Goal: Task Accomplishment & Management: Manage account settings

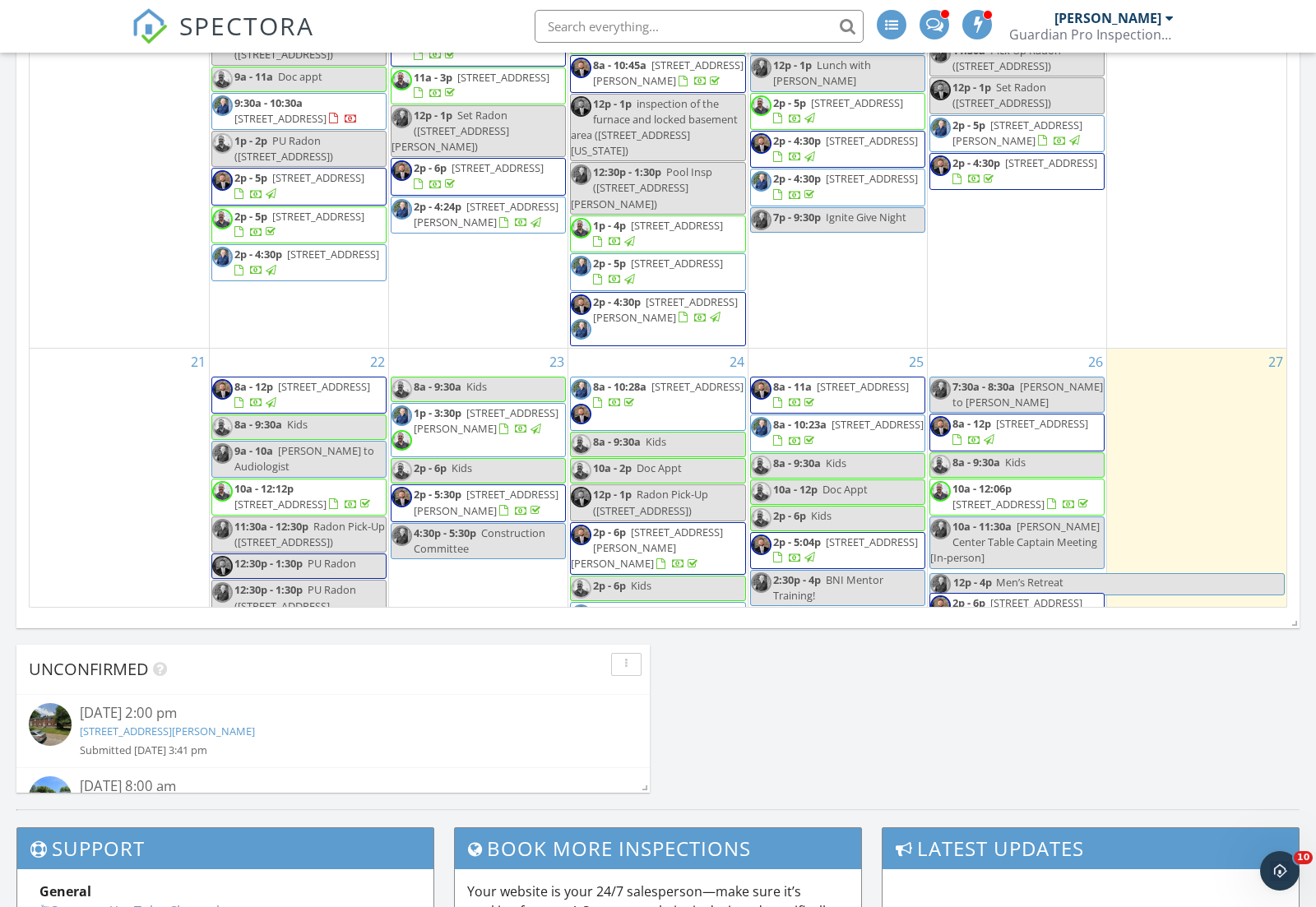
click at [610, 33] on input "text" at bounding box center [698, 26] width 329 height 33
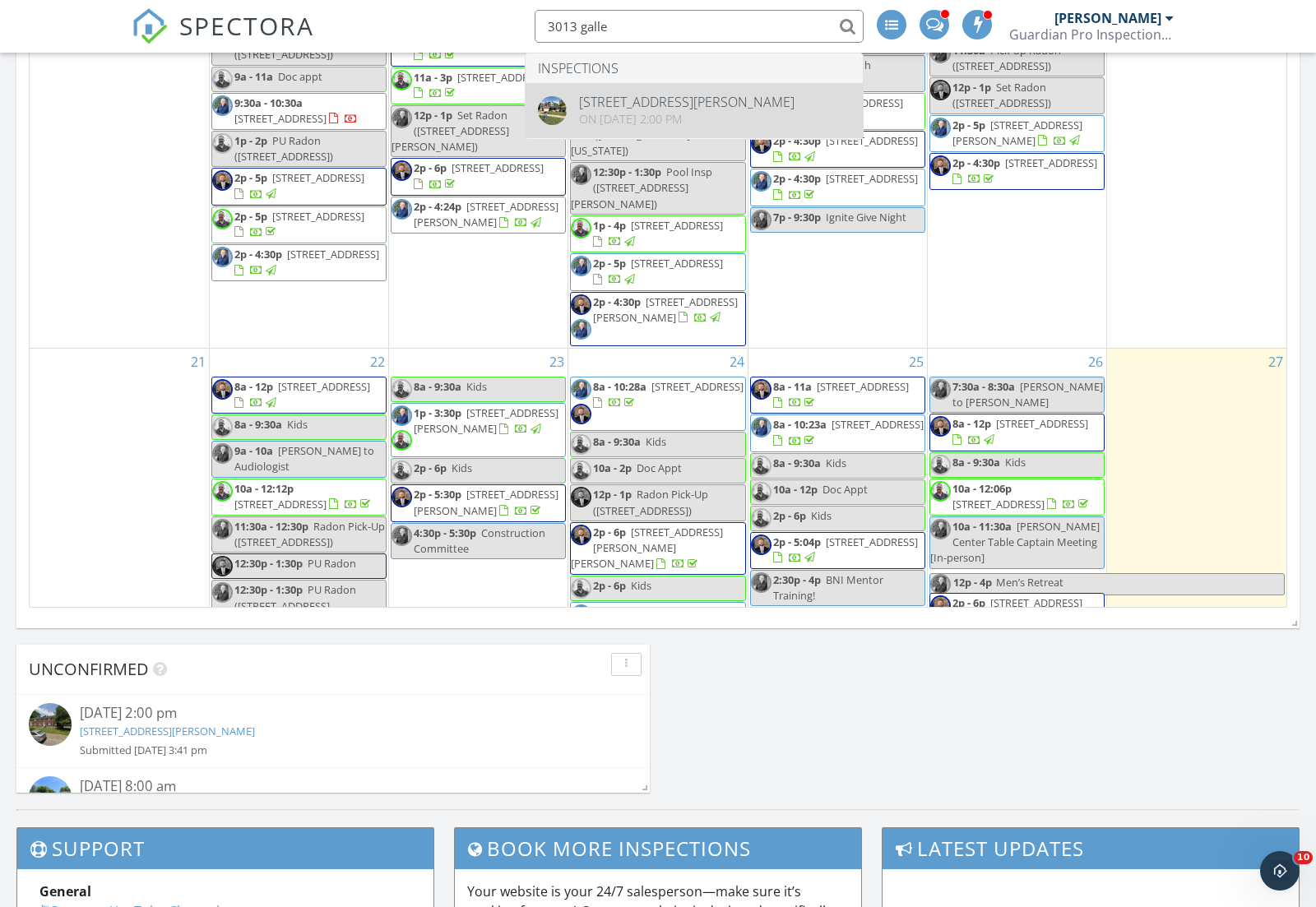
type input "3013 galle"
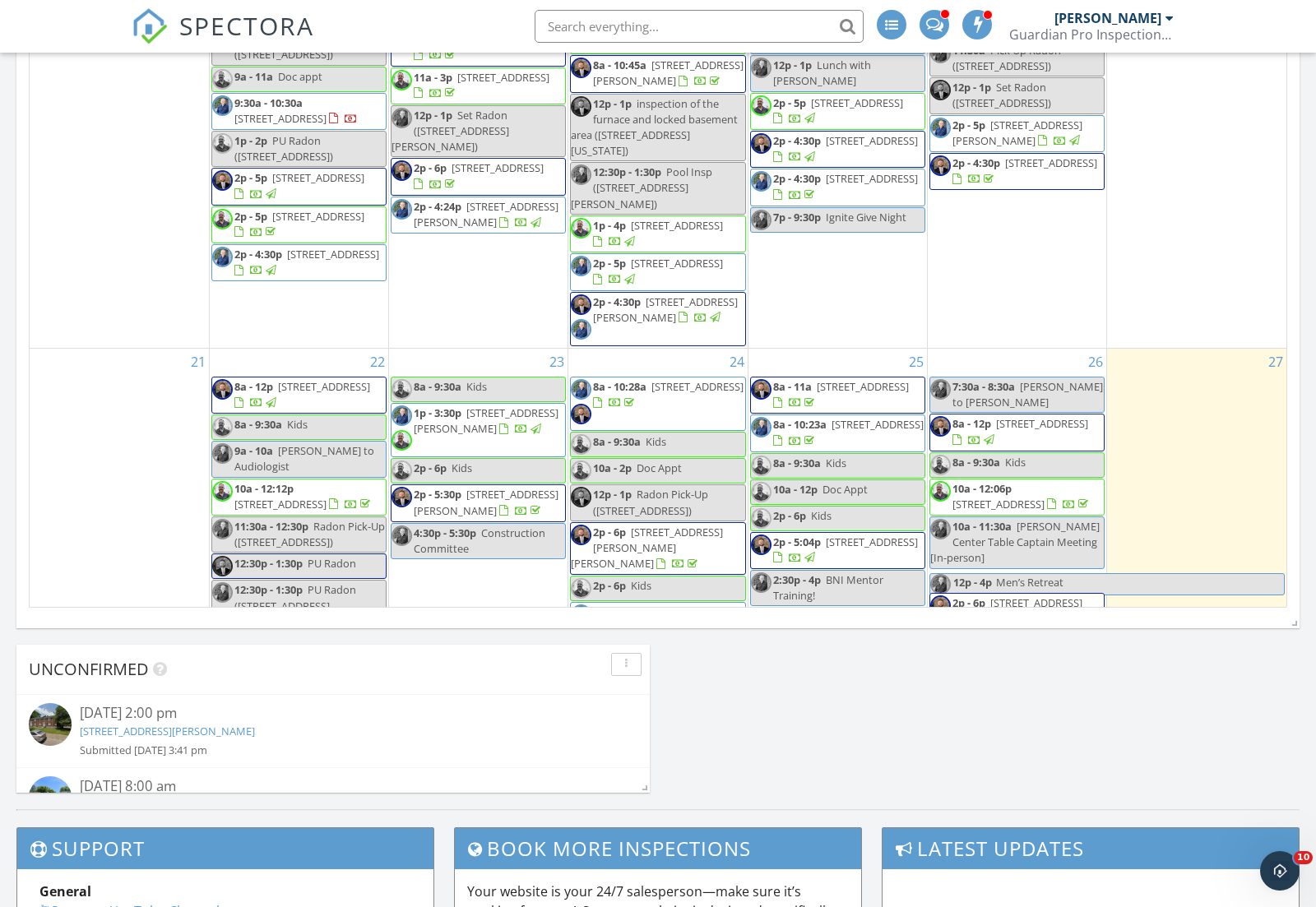
click at [599, 111] on span "inspection of the furnace and locked basement area ([STREET_ADDRESS][US_STATE])" at bounding box center [654, 127] width 167 height 63
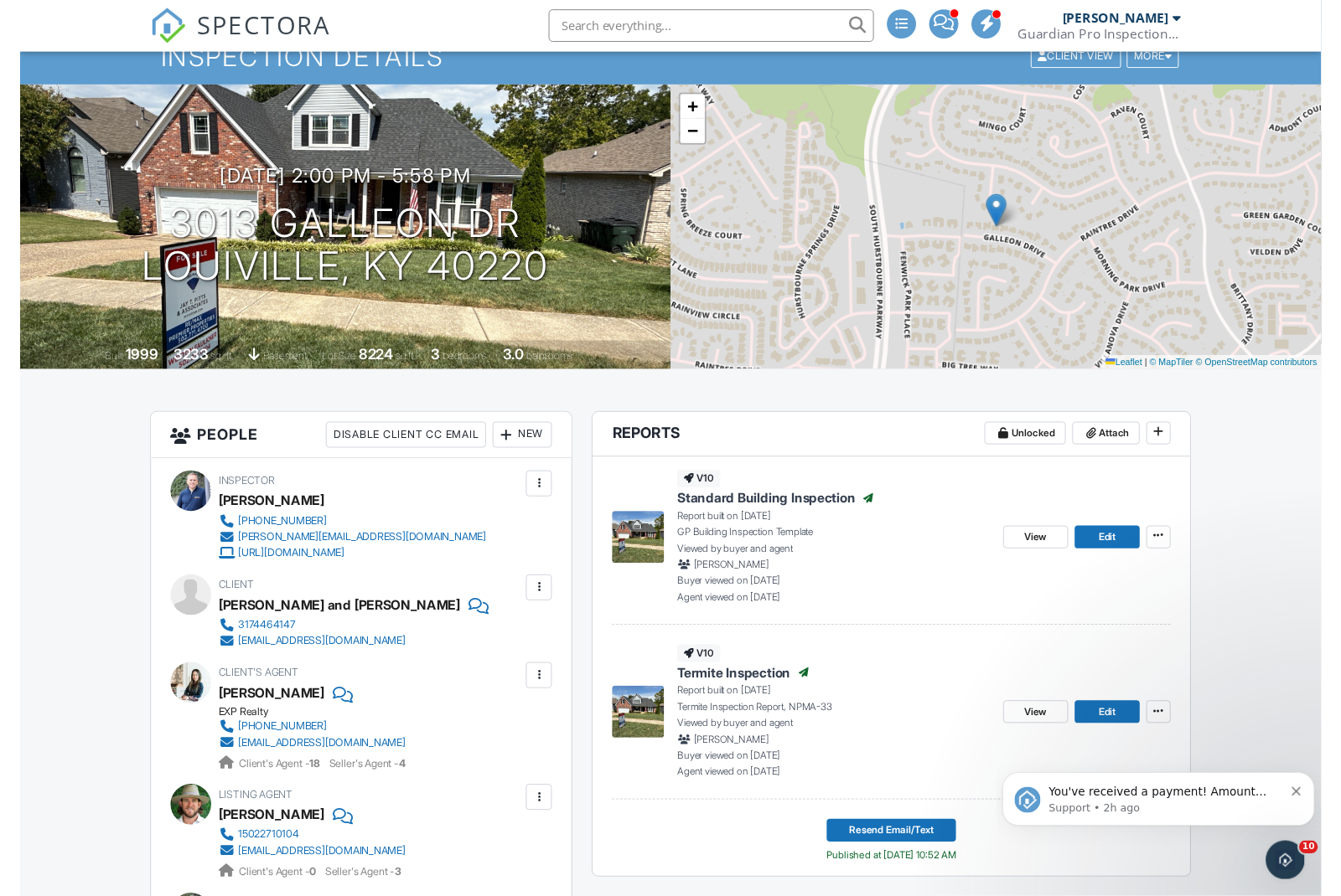
scroll to position [82, 0]
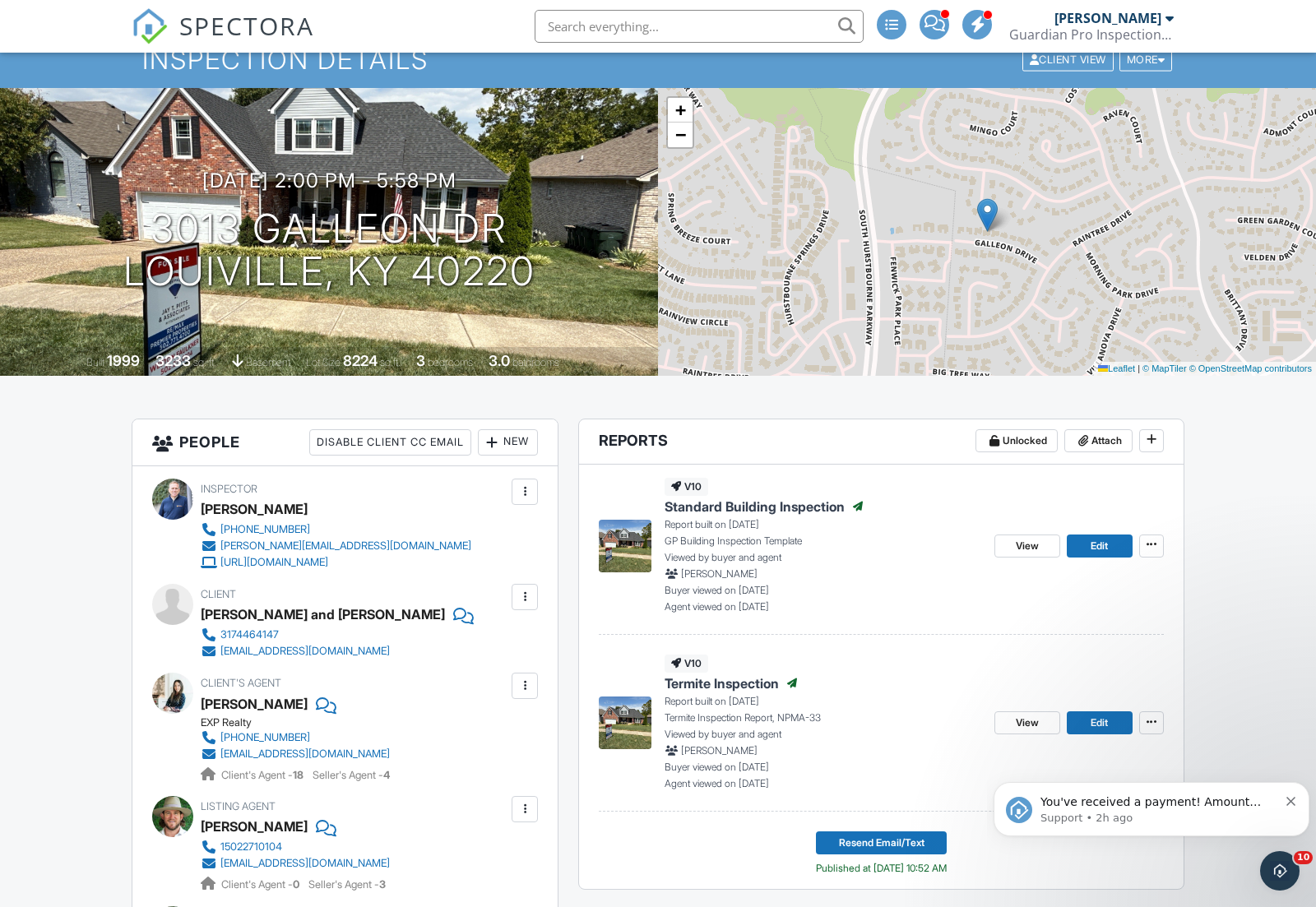
click at [592, 30] on input "text" at bounding box center [698, 26] width 329 height 33
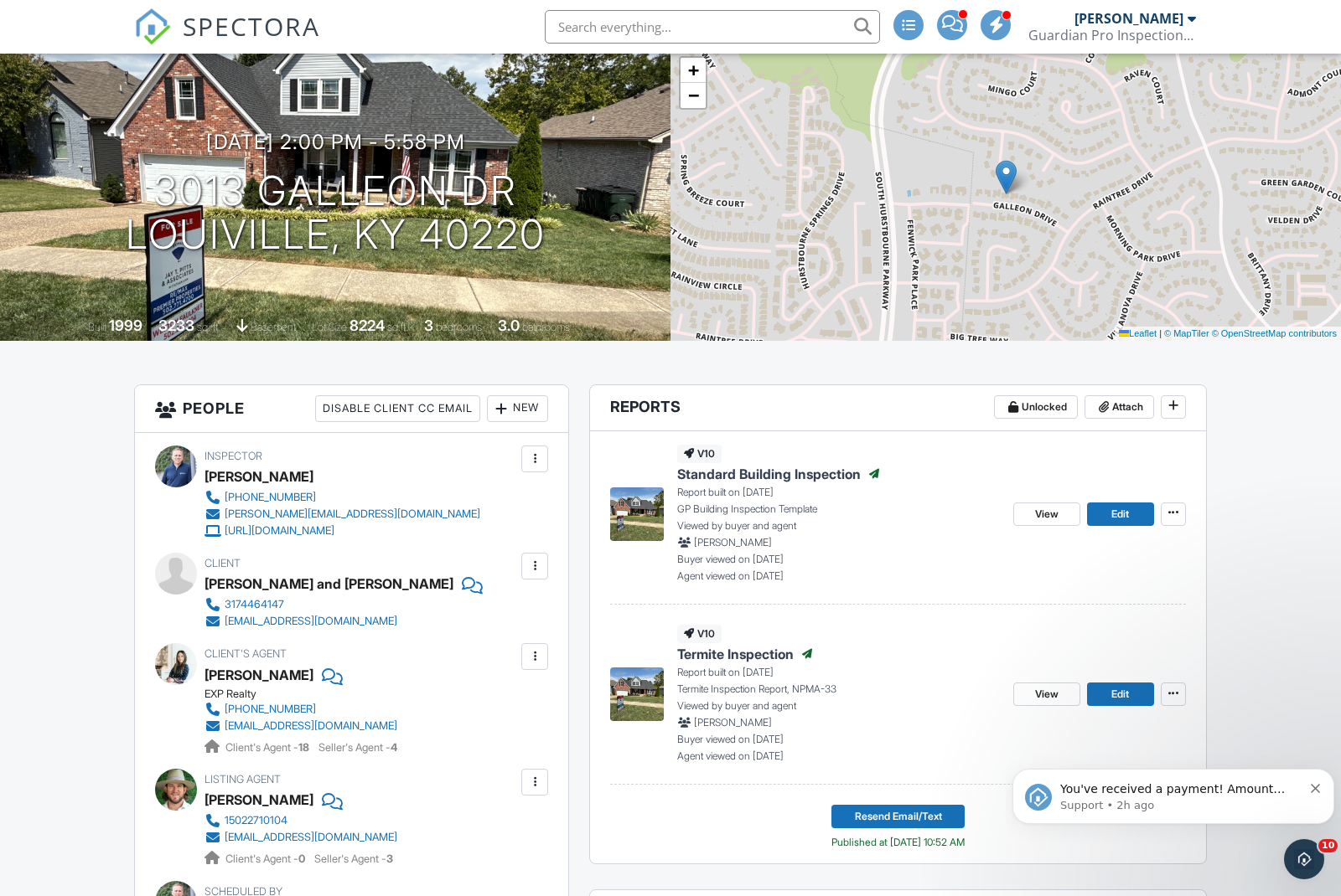
scroll to position [0, 0]
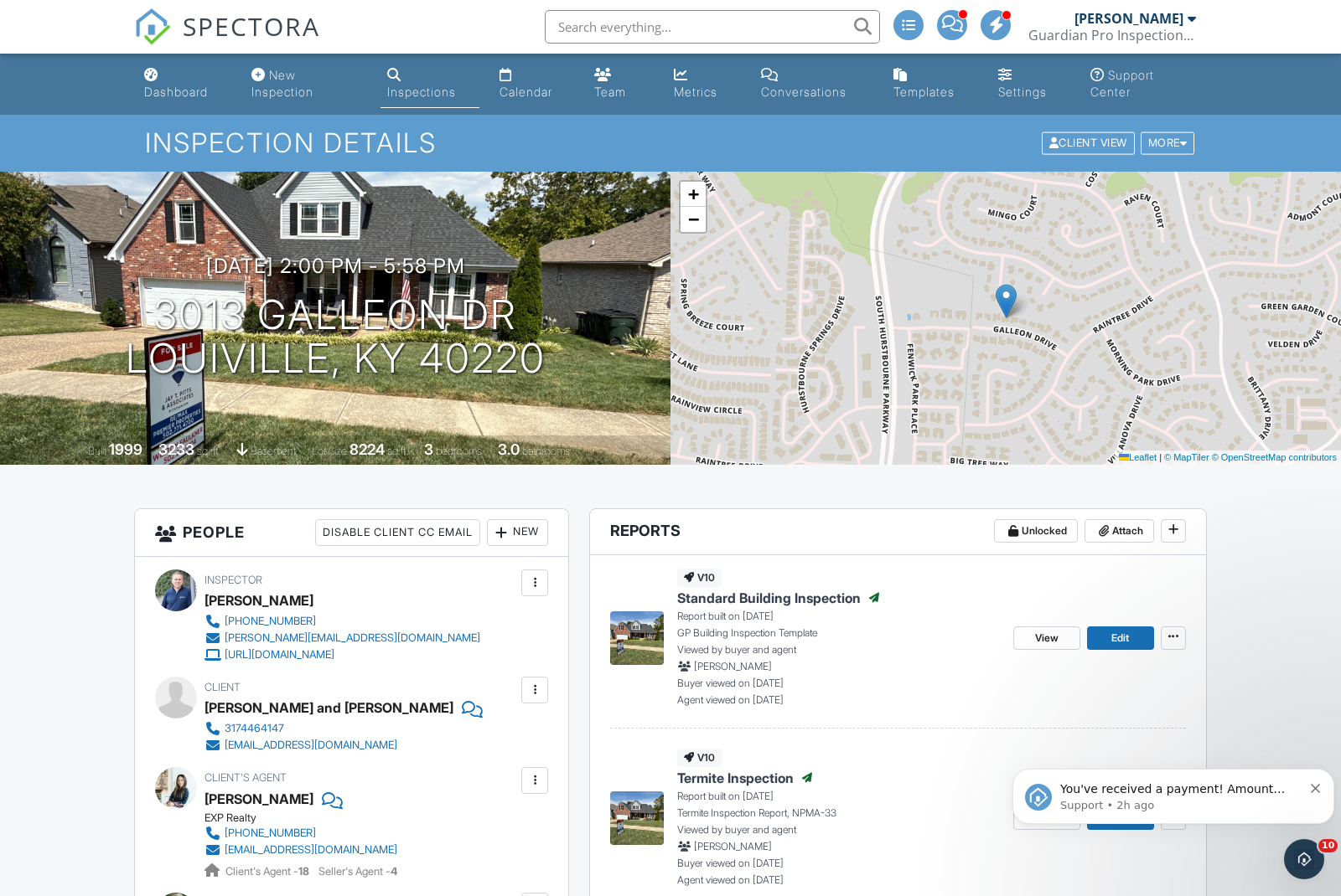
click at [184, 92] on div "Dashboard" at bounding box center [176, 92] width 64 height 14
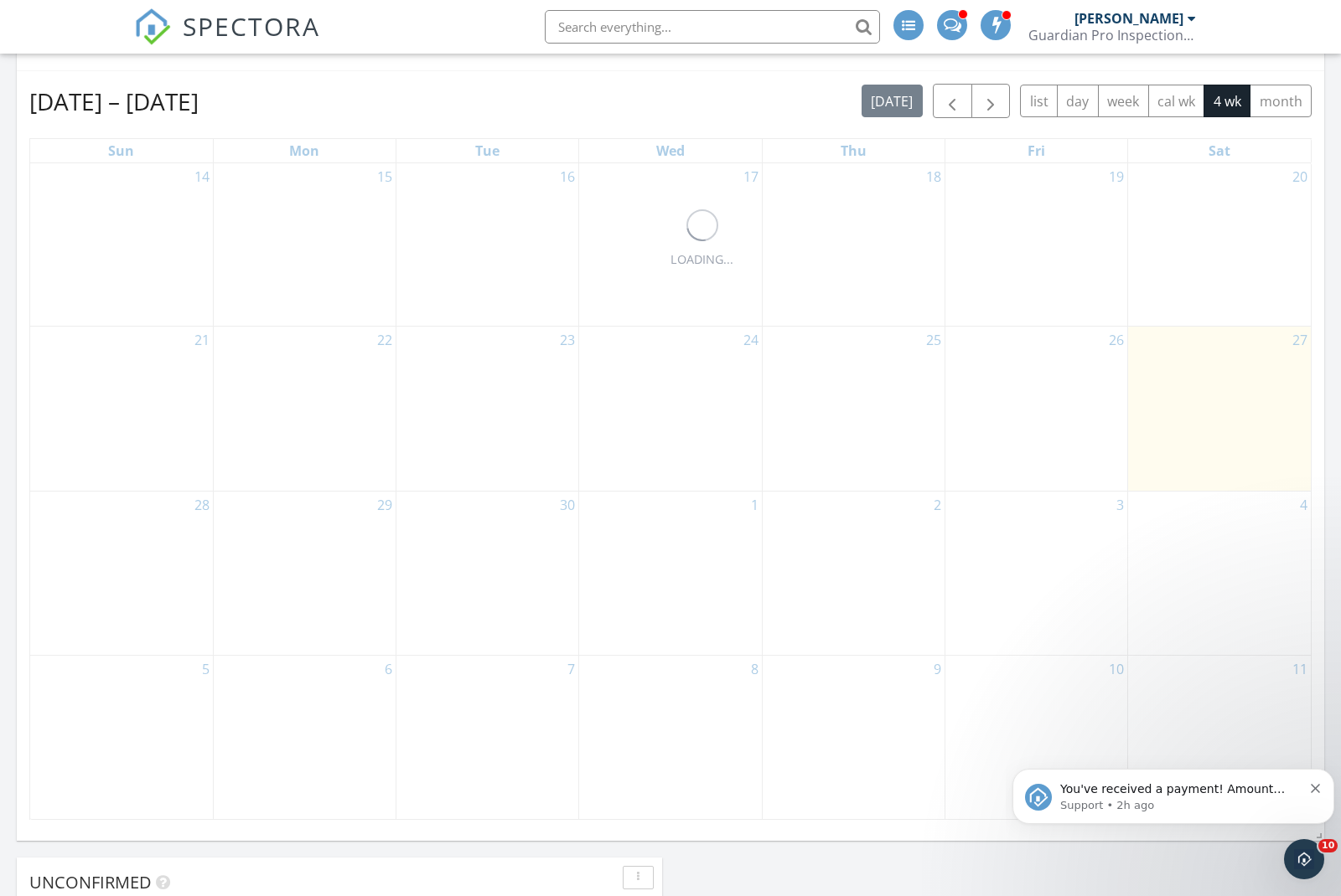
scroll to position [734, 0]
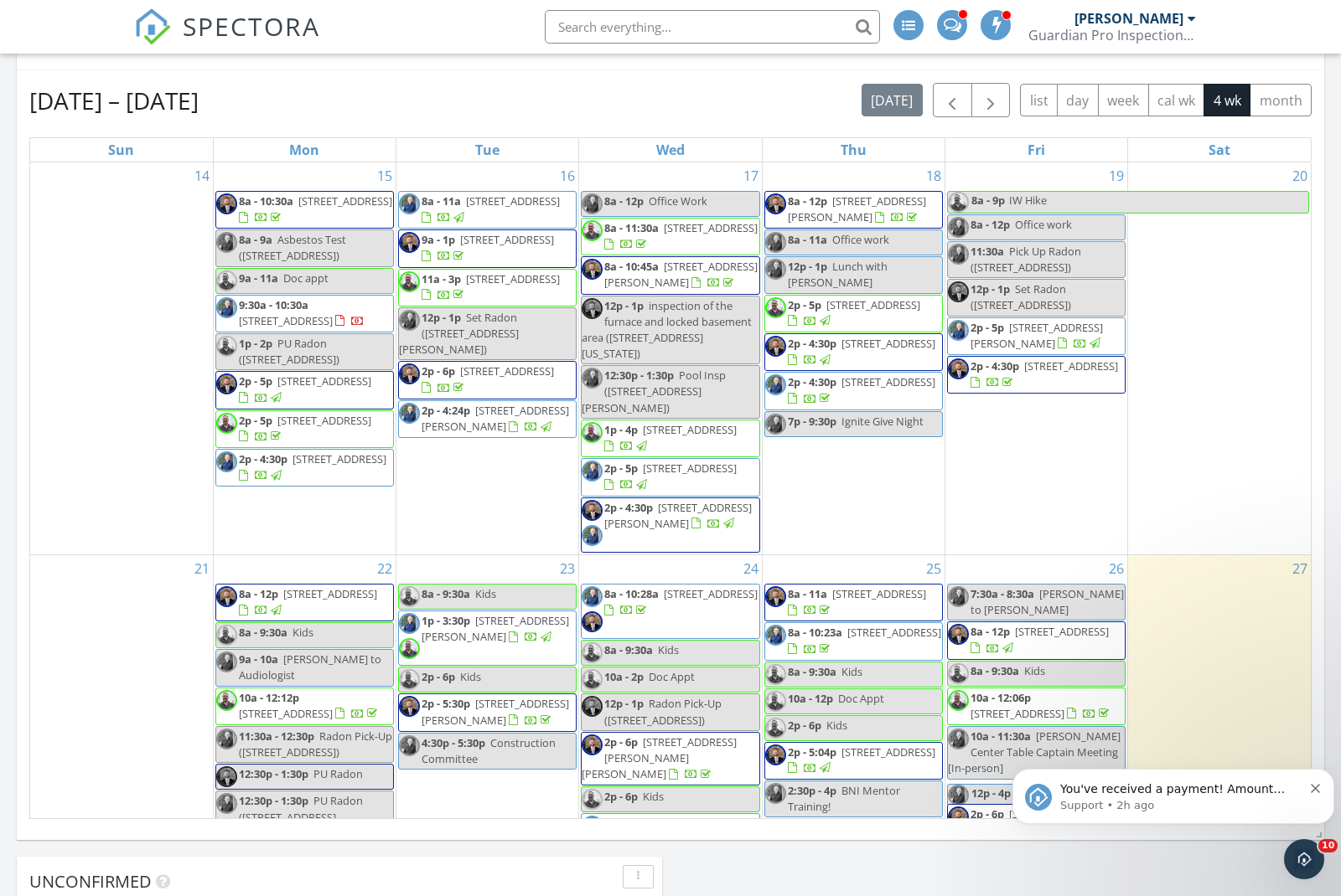
click at [1319, 789] on icon "Dismiss notification" at bounding box center [1315, 788] width 9 height 9
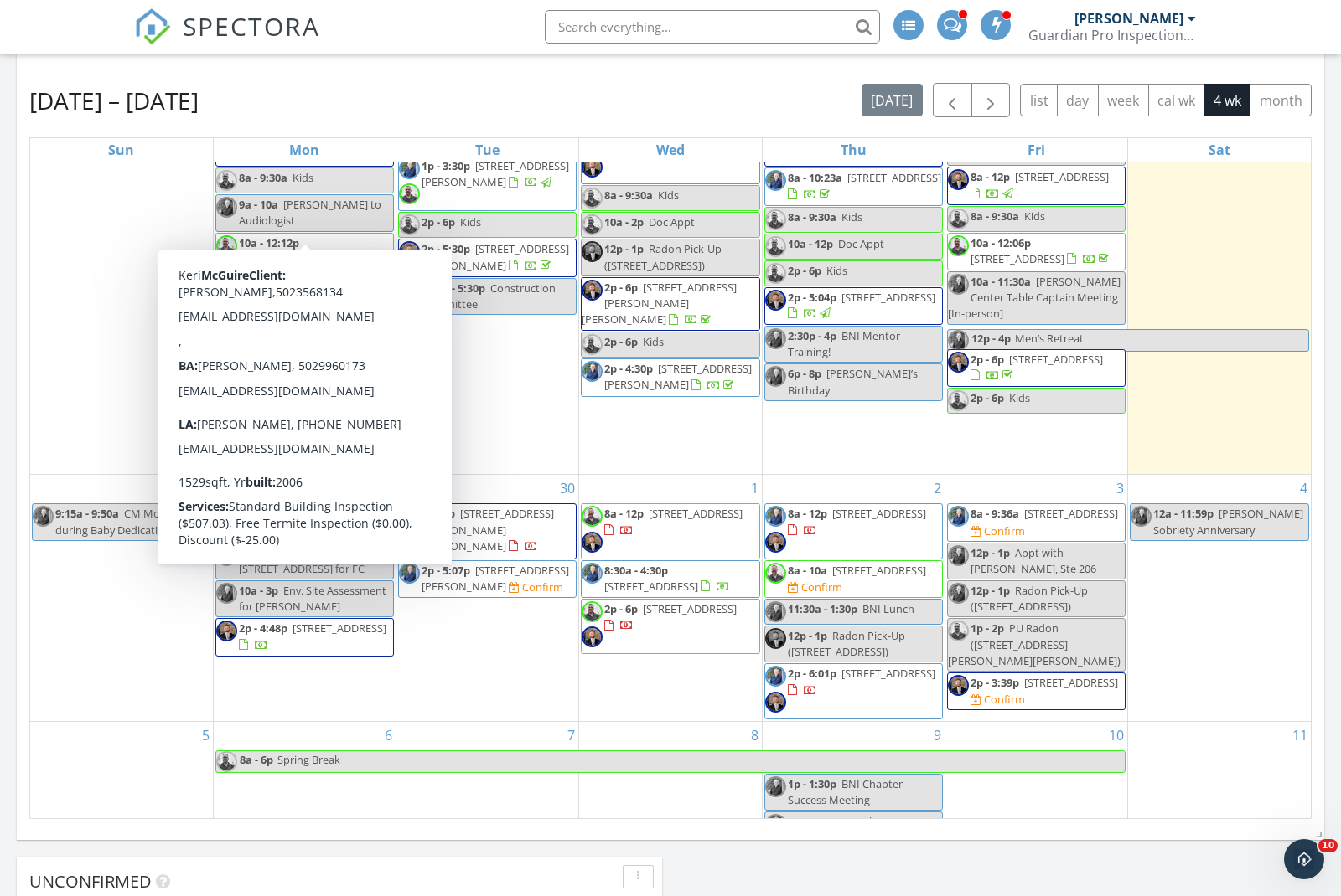
scroll to position [454, 0]
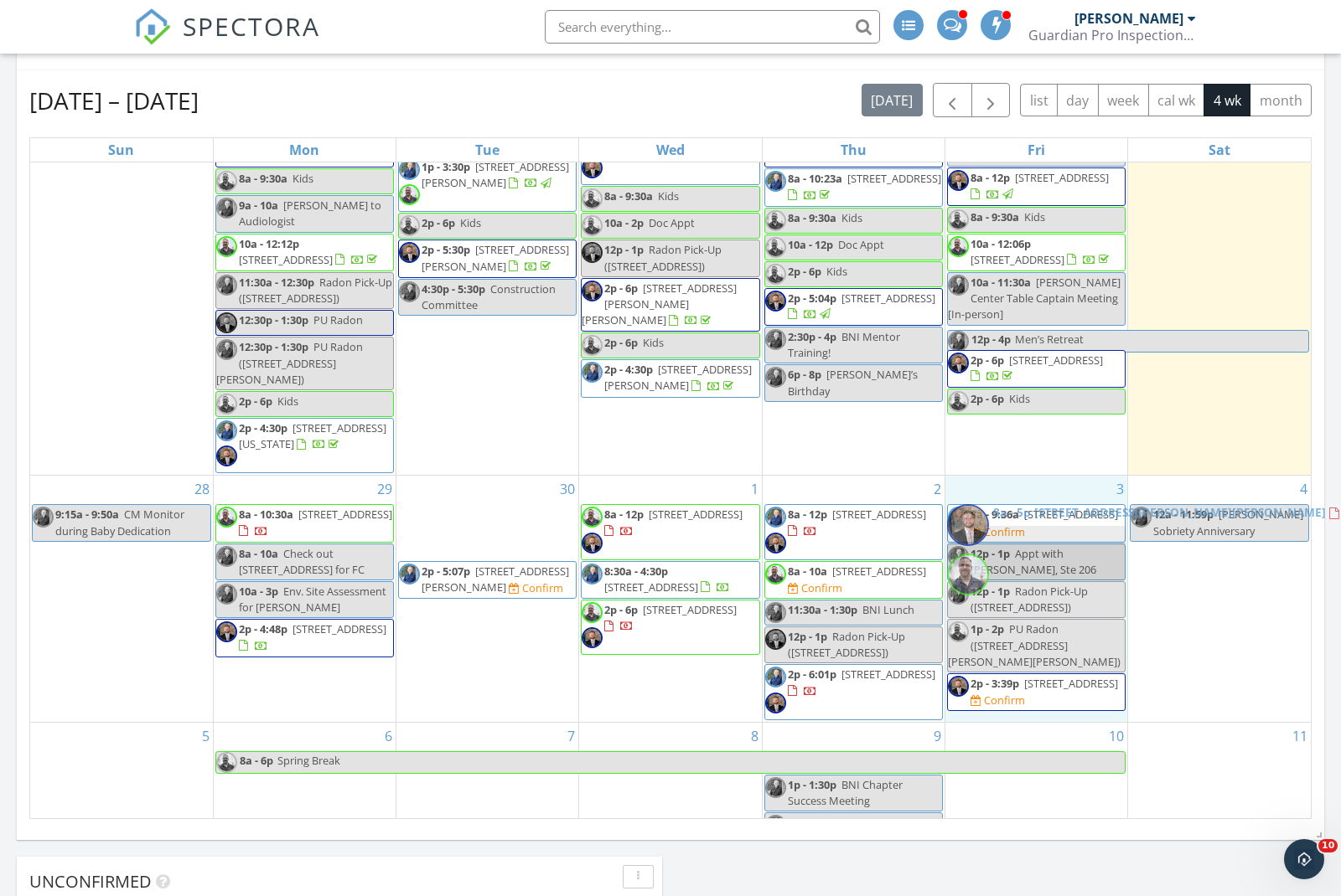
drag, startPoint x: 468, startPoint y: 500, endPoint x: 1018, endPoint y: 554, distance: 552.6
click at [1018, 555] on body "SPECTORA Eric Gentry Guardian Pro Inspections and Environmental Services Role: …" at bounding box center [670, 452] width 1341 height 2374
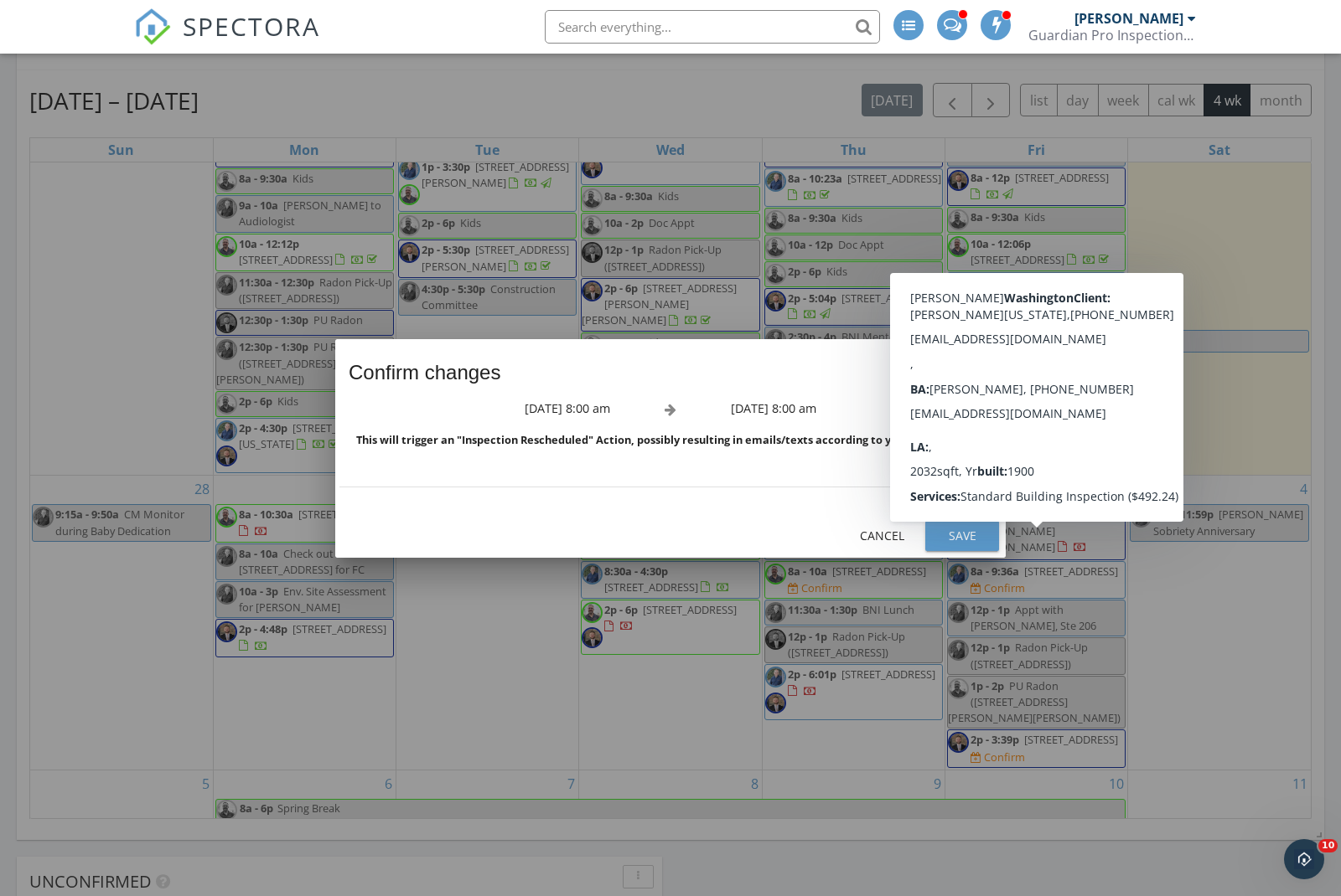
click at [963, 544] on div "Save" at bounding box center [961, 535] width 47 height 18
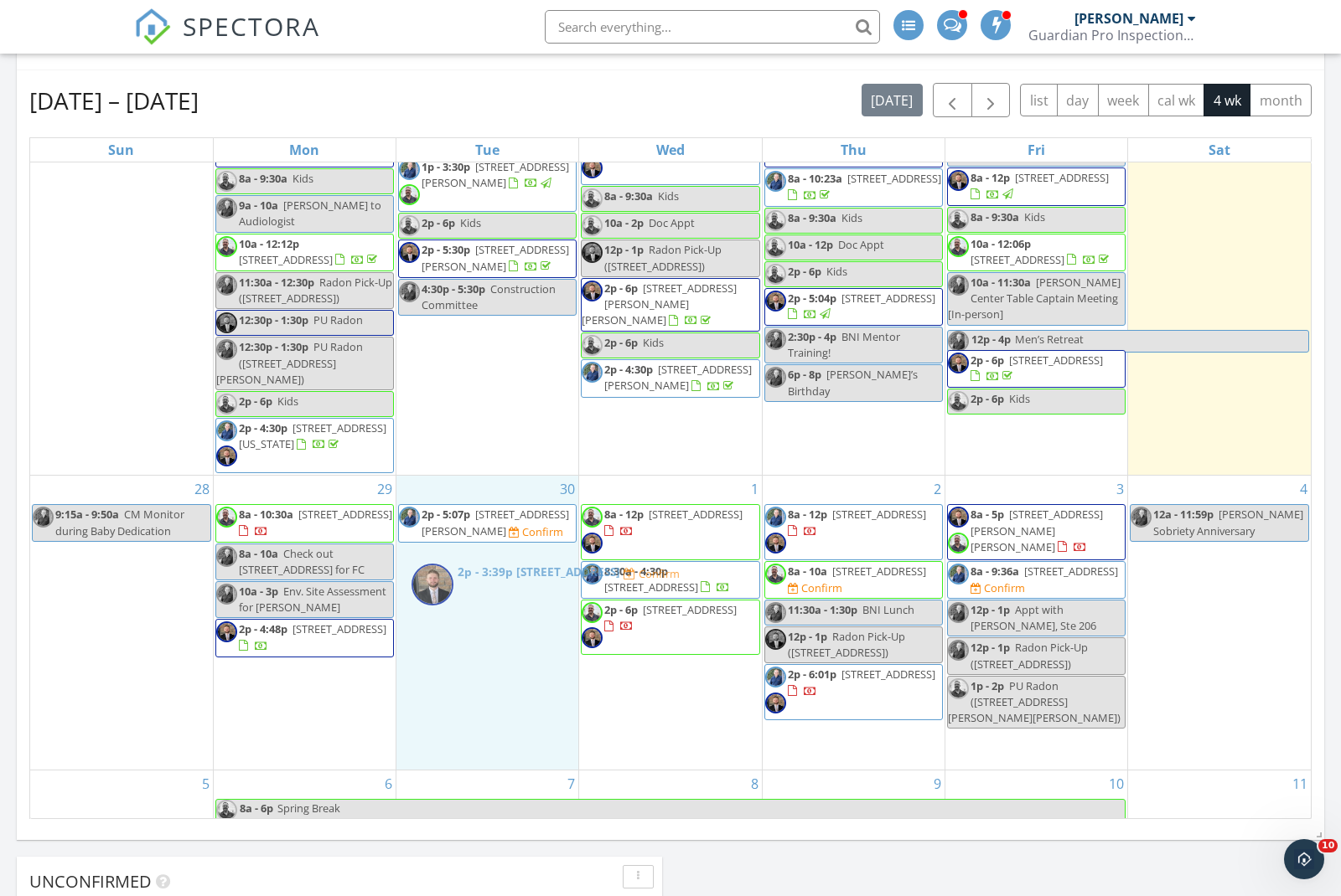
drag, startPoint x: 1064, startPoint y: 718, endPoint x: 529, endPoint y: 597, distance: 548.5
click at [529, 597] on body "SPECTORA Eric Gentry Guardian Pro Inspections and Environmental Services Role: …" at bounding box center [670, 452] width 1341 height 2374
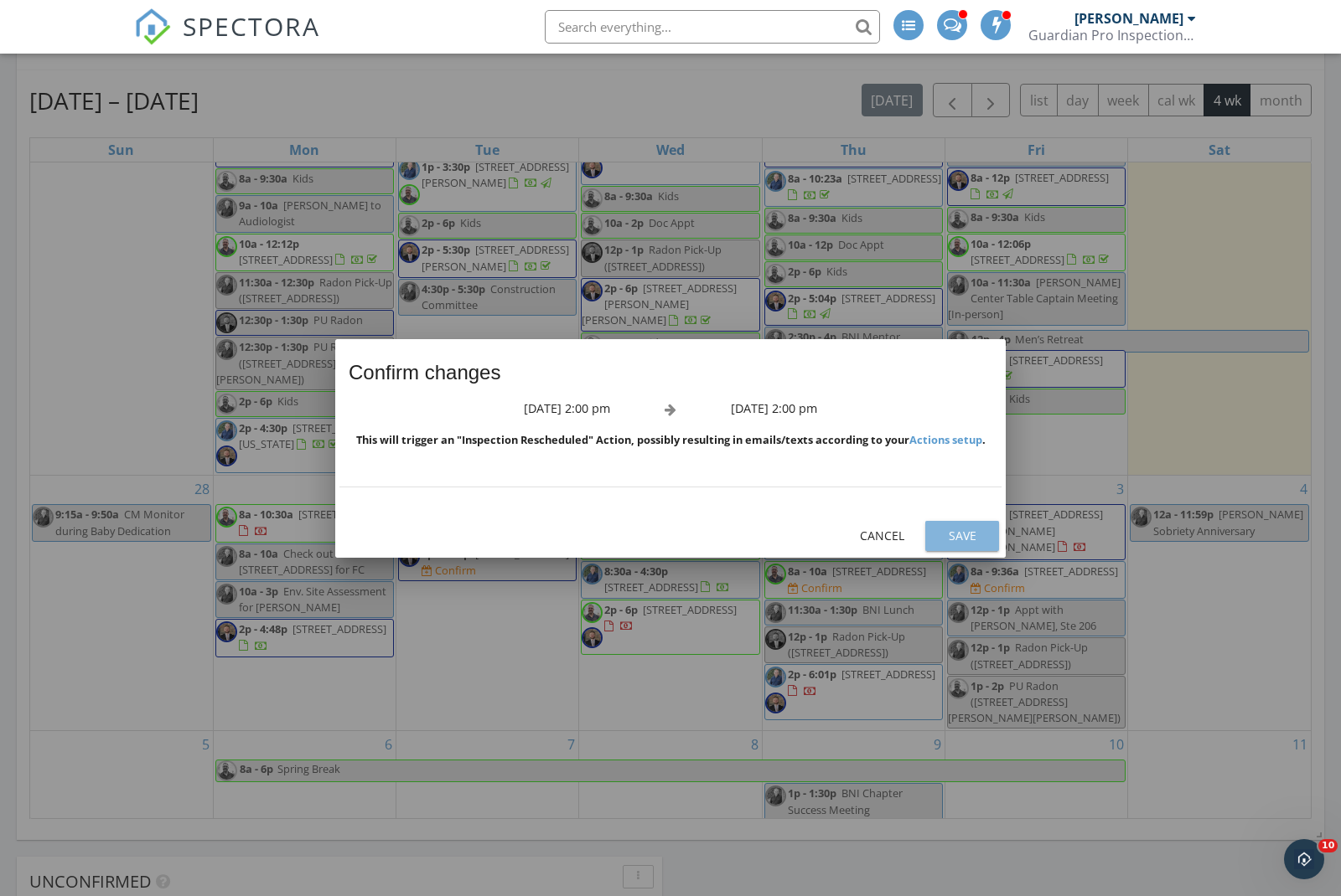
click at [952, 544] on div "Save" at bounding box center [961, 535] width 47 height 18
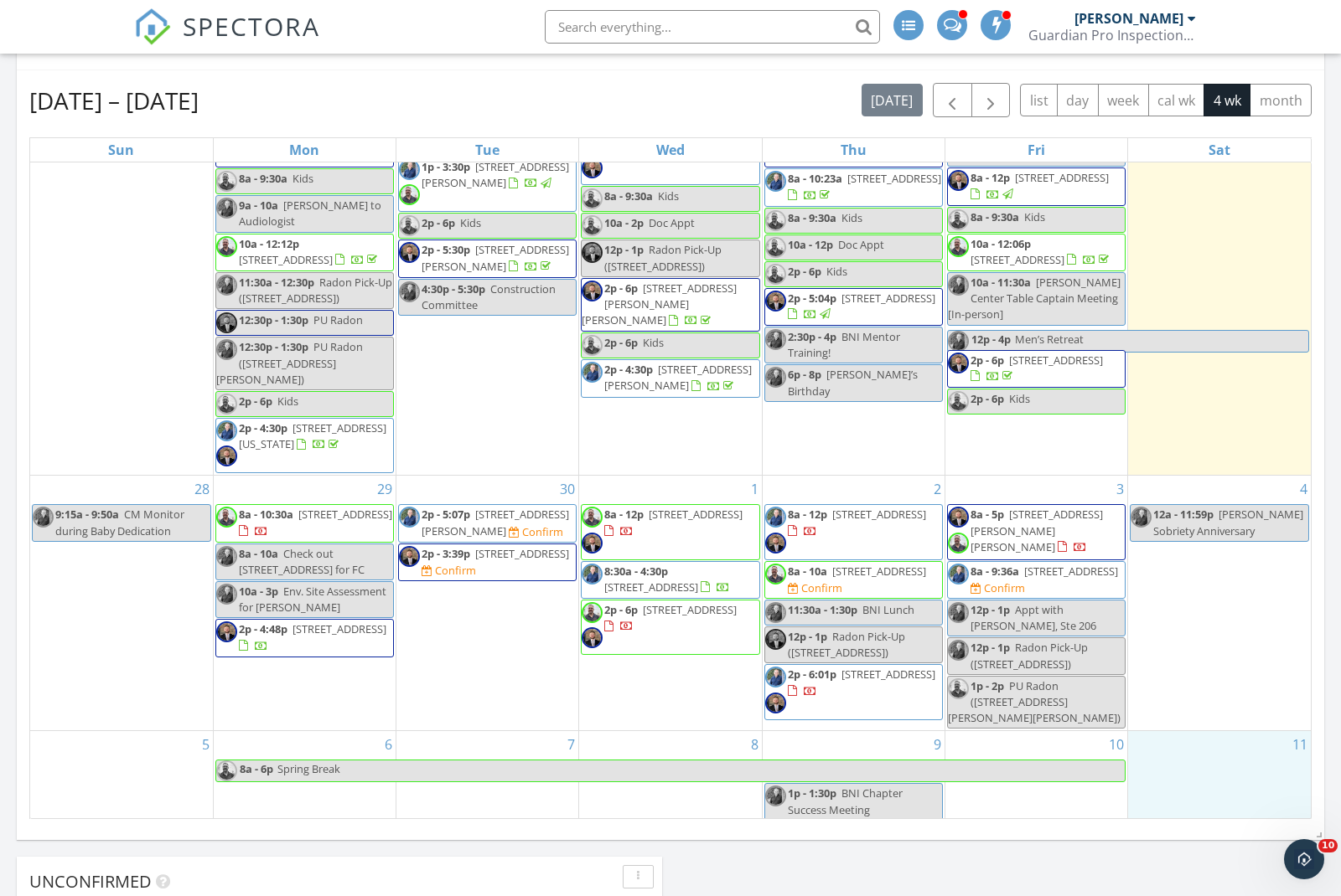
click at [1173, 804] on div "11" at bounding box center [1219, 795] width 183 height 129
click at [1197, 789] on link "Cancel" at bounding box center [1217, 786] width 86 height 27
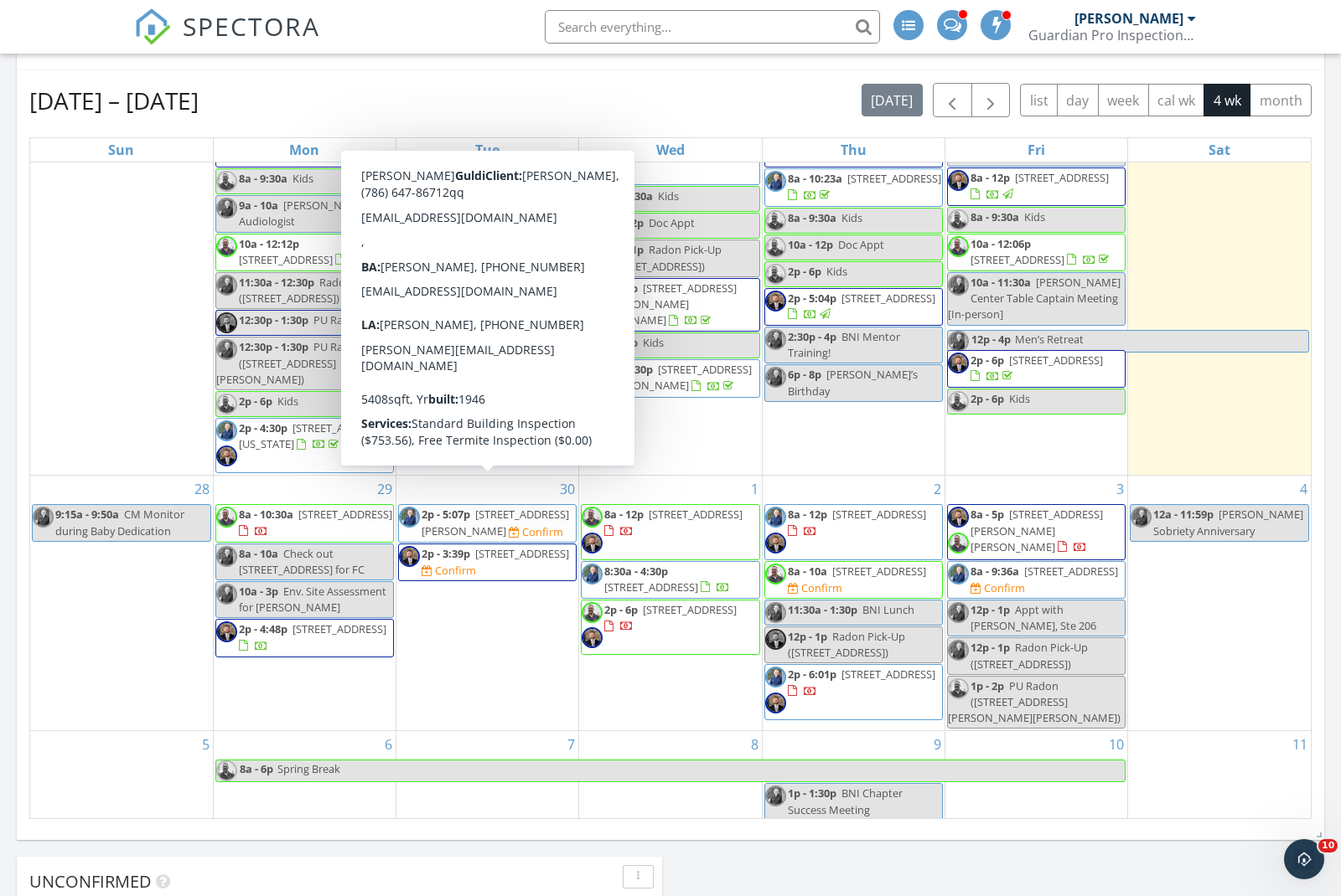
click at [495, 506] on span "[STREET_ADDRESS][PERSON_NAME]" at bounding box center [496, 521] width 148 height 31
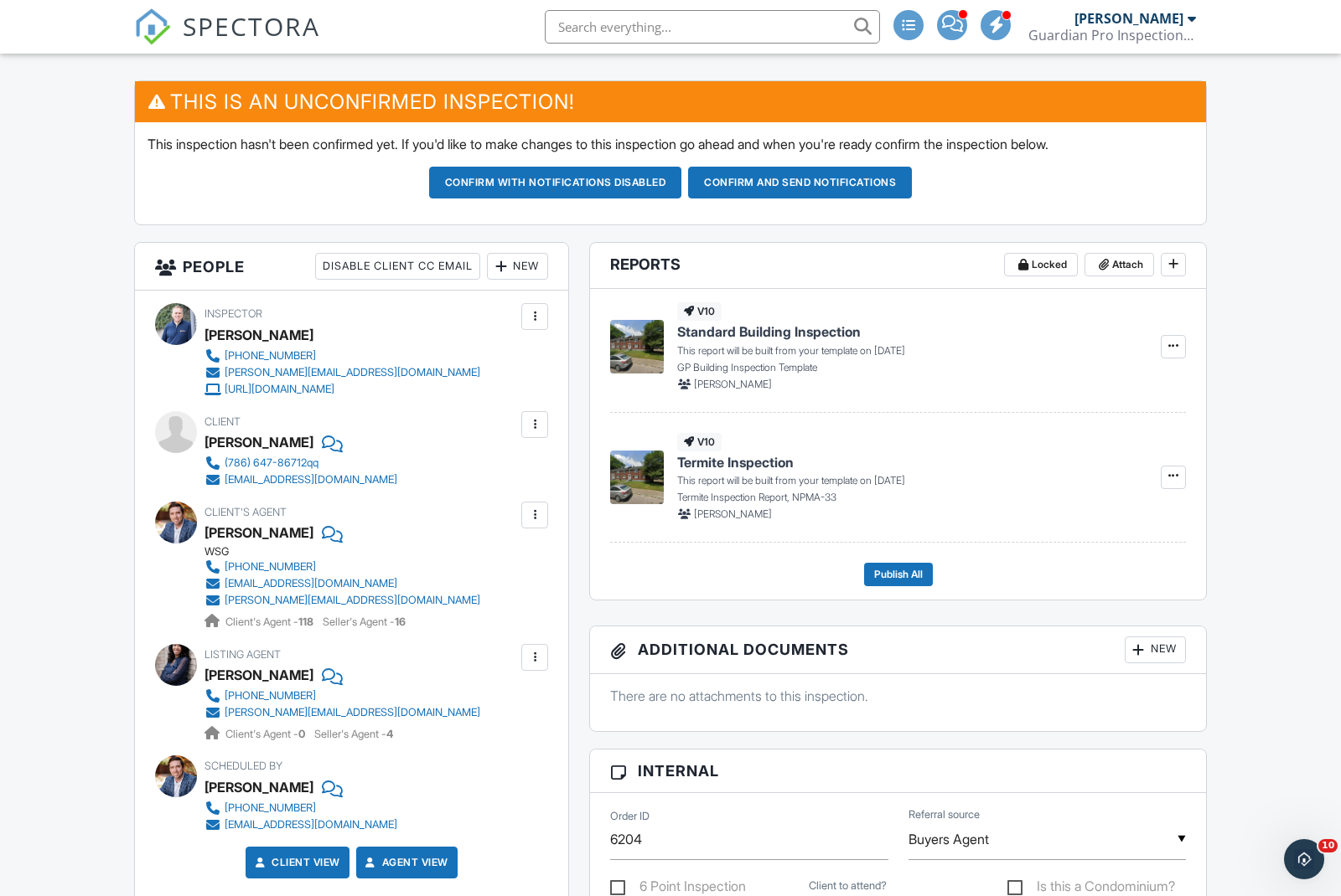
click at [523, 264] on div "New" at bounding box center [517, 266] width 61 height 27
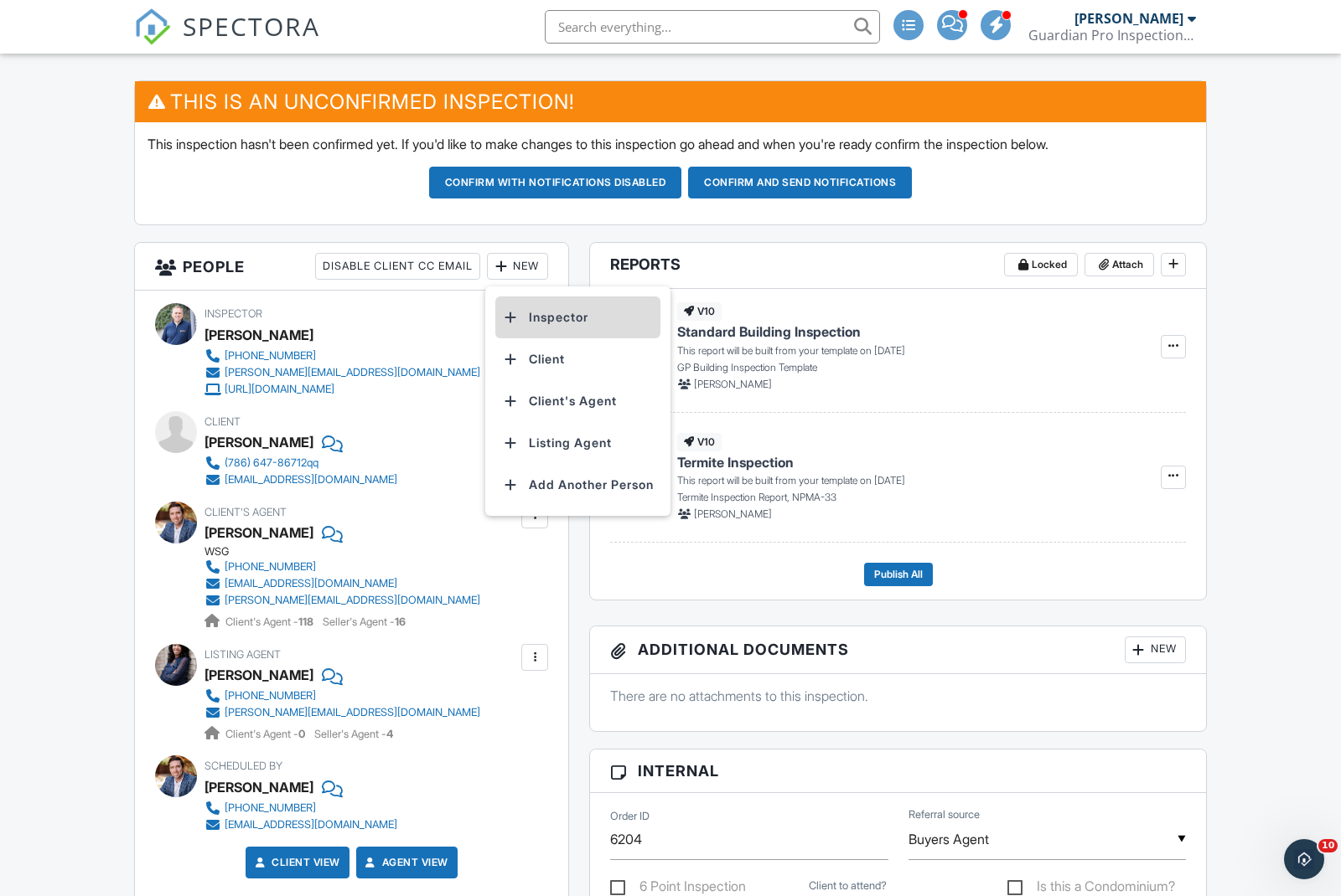
click at [553, 319] on li "Inspector" at bounding box center [578, 318] width 165 height 42
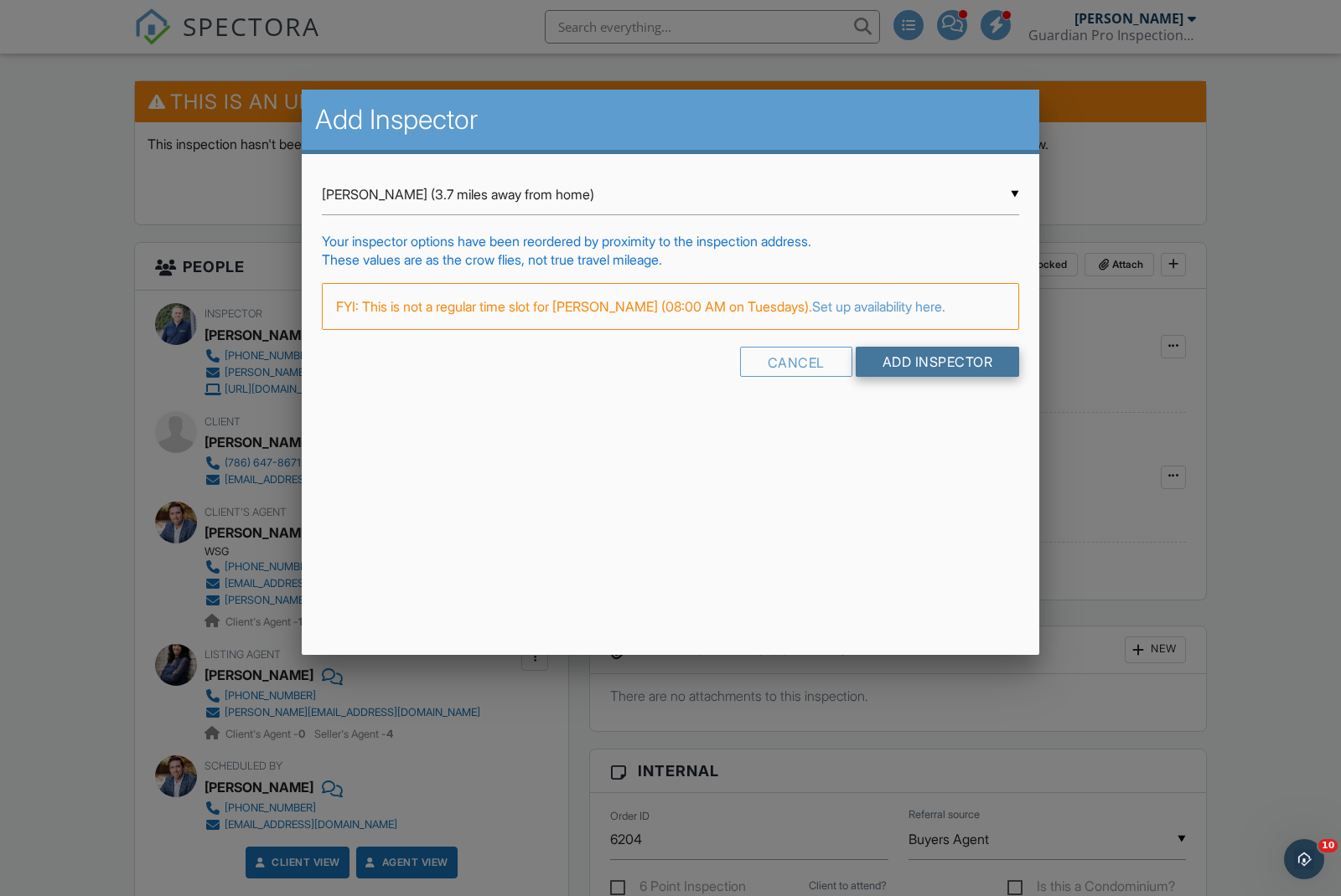
click at [898, 377] on input "Add Inspector" at bounding box center [937, 362] width 164 height 30
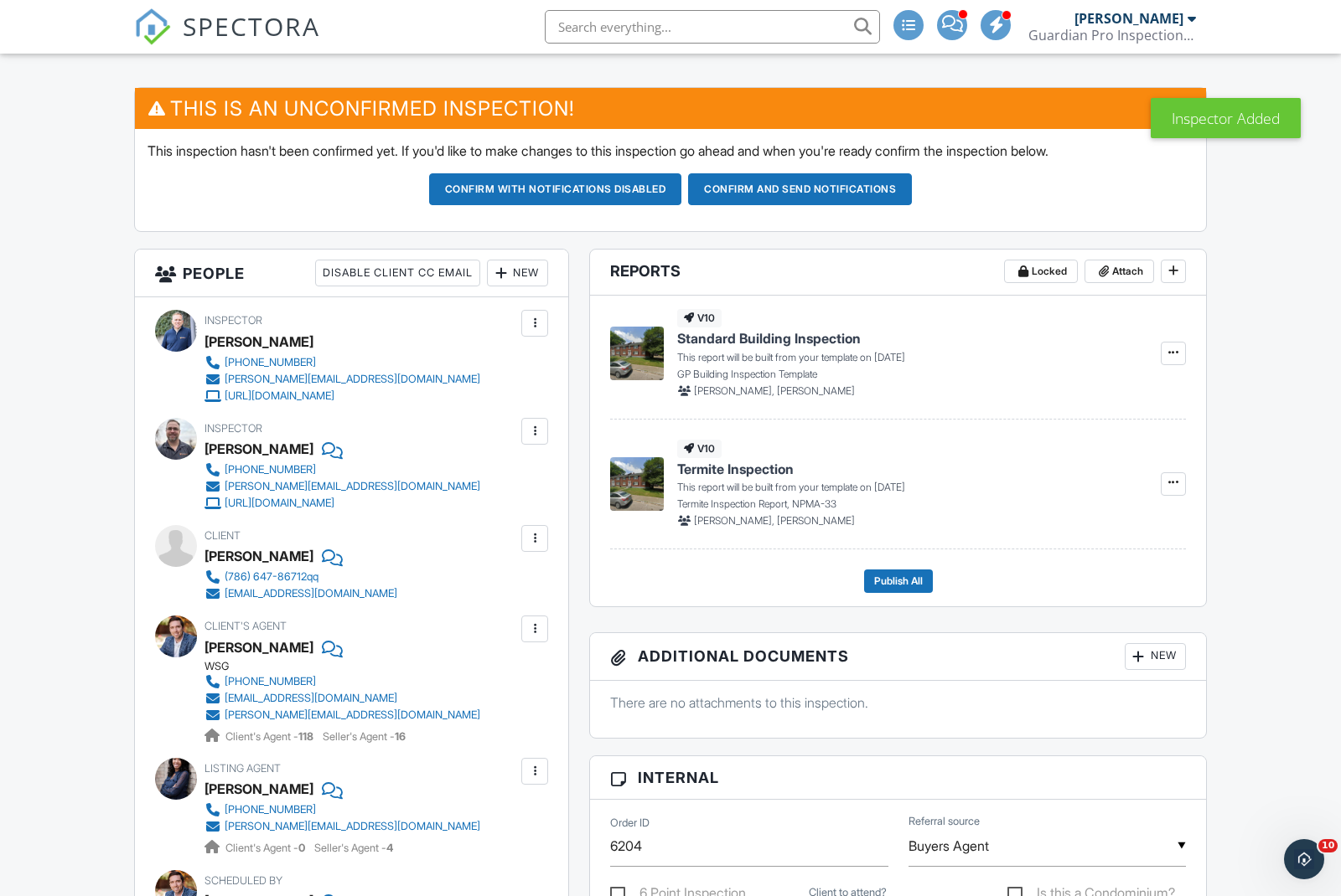
click at [533, 332] on div at bounding box center [535, 323] width 27 height 27
click at [454, 458] on li "Remove" at bounding box center [465, 458] width 148 height 42
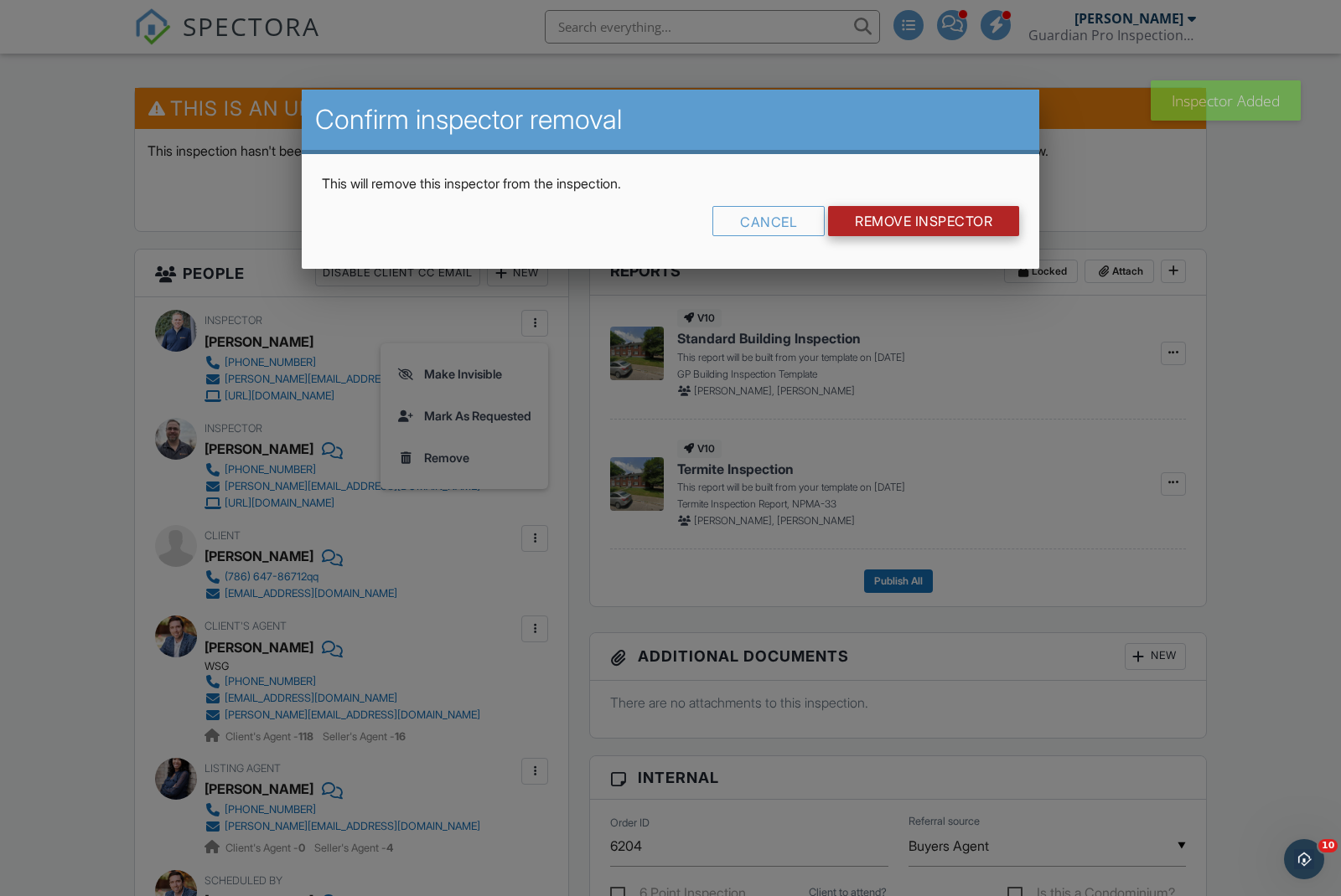
click at [880, 231] on input "Remove Inspector" at bounding box center [923, 221] width 191 height 30
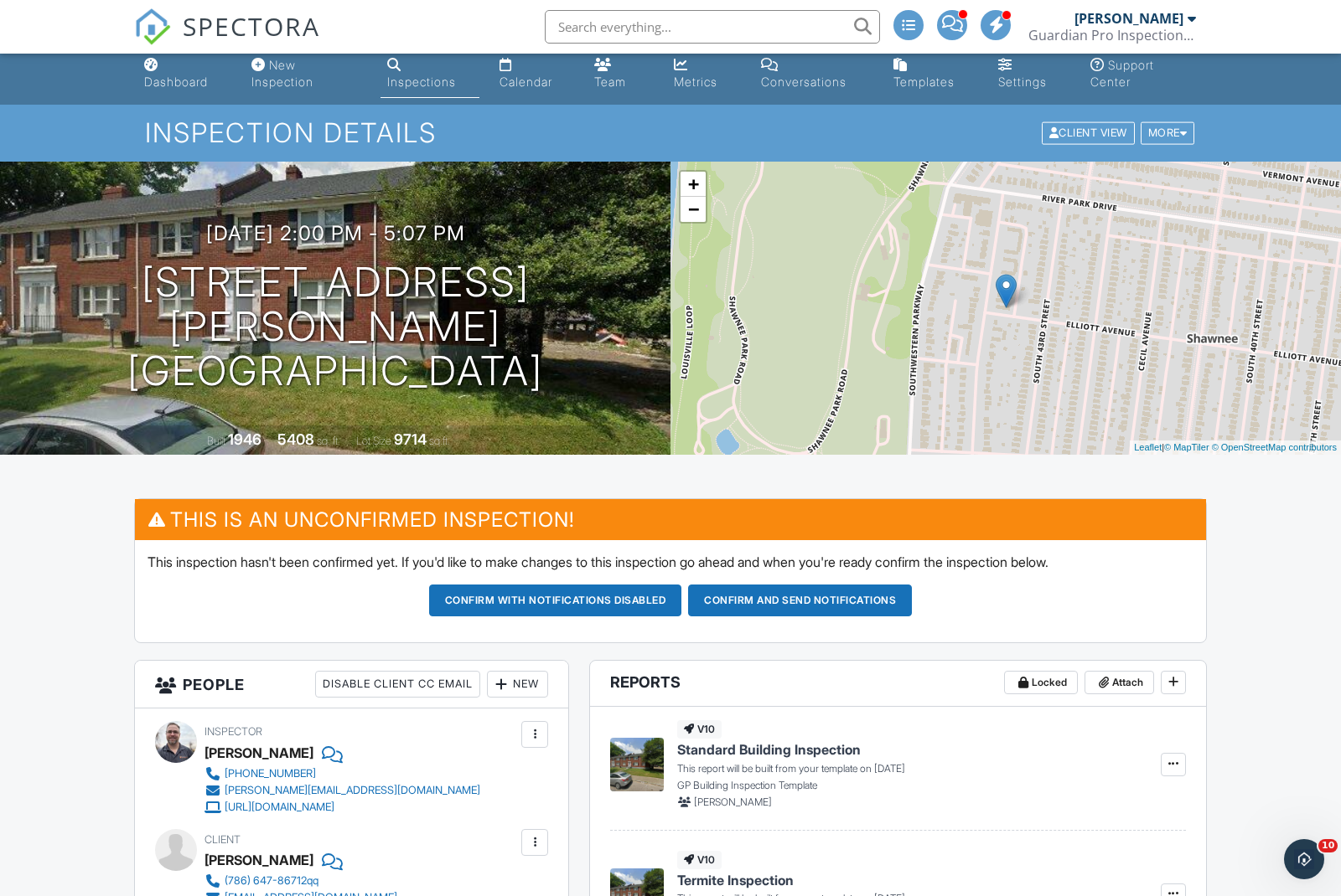
scroll to position [8, 0]
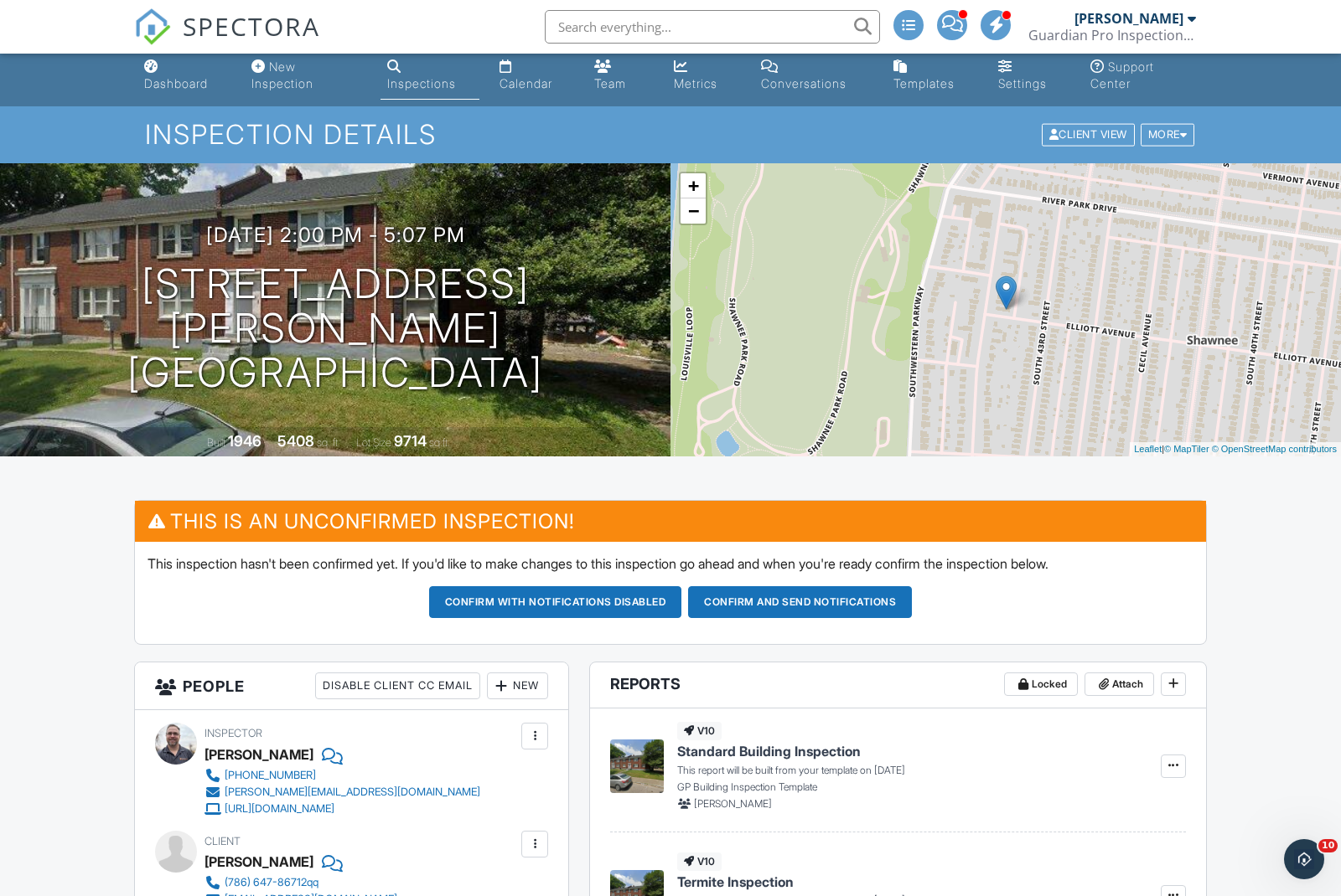
click at [177, 89] on div "Dashboard" at bounding box center [176, 83] width 64 height 14
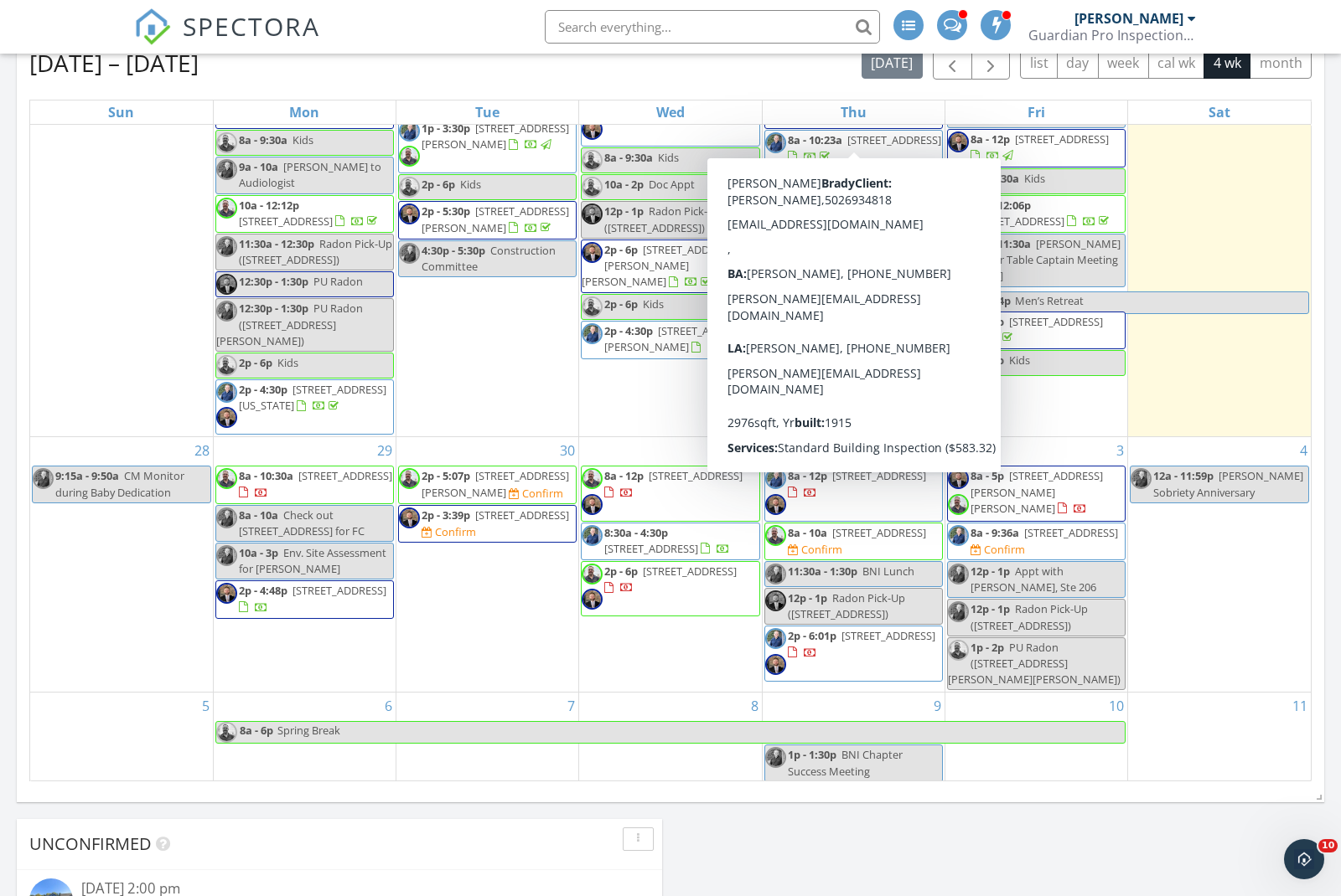
scroll to position [454, 0]
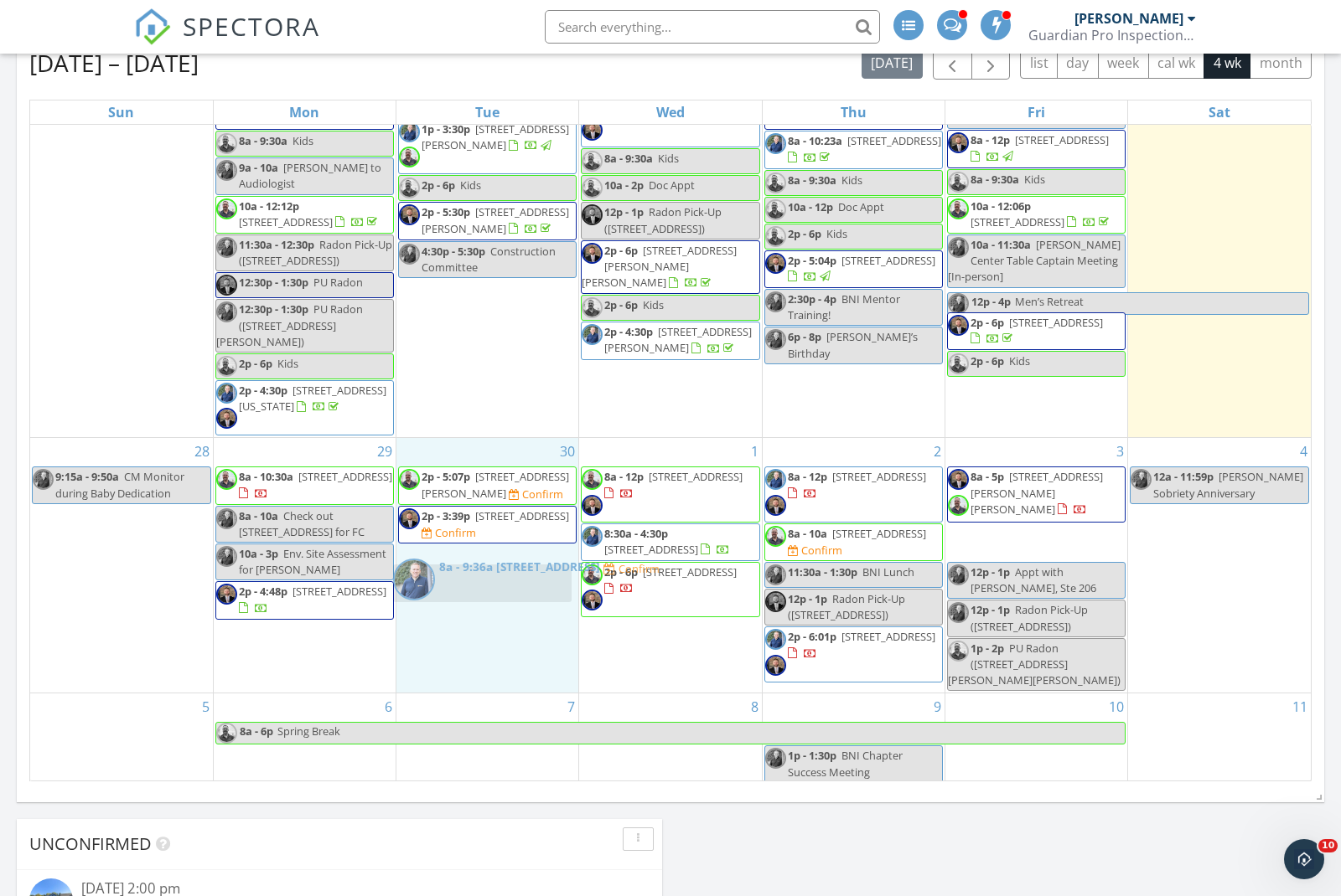
drag, startPoint x: 1099, startPoint y: 514, endPoint x: 547, endPoint y: 584, distance: 556.4
click at [547, 584] on body "SPECTORA [PERSON_NAME] Guardian Pro Inspections and Environmental Services Role…" at bounding box center [670, 415] width 1341 height 2374
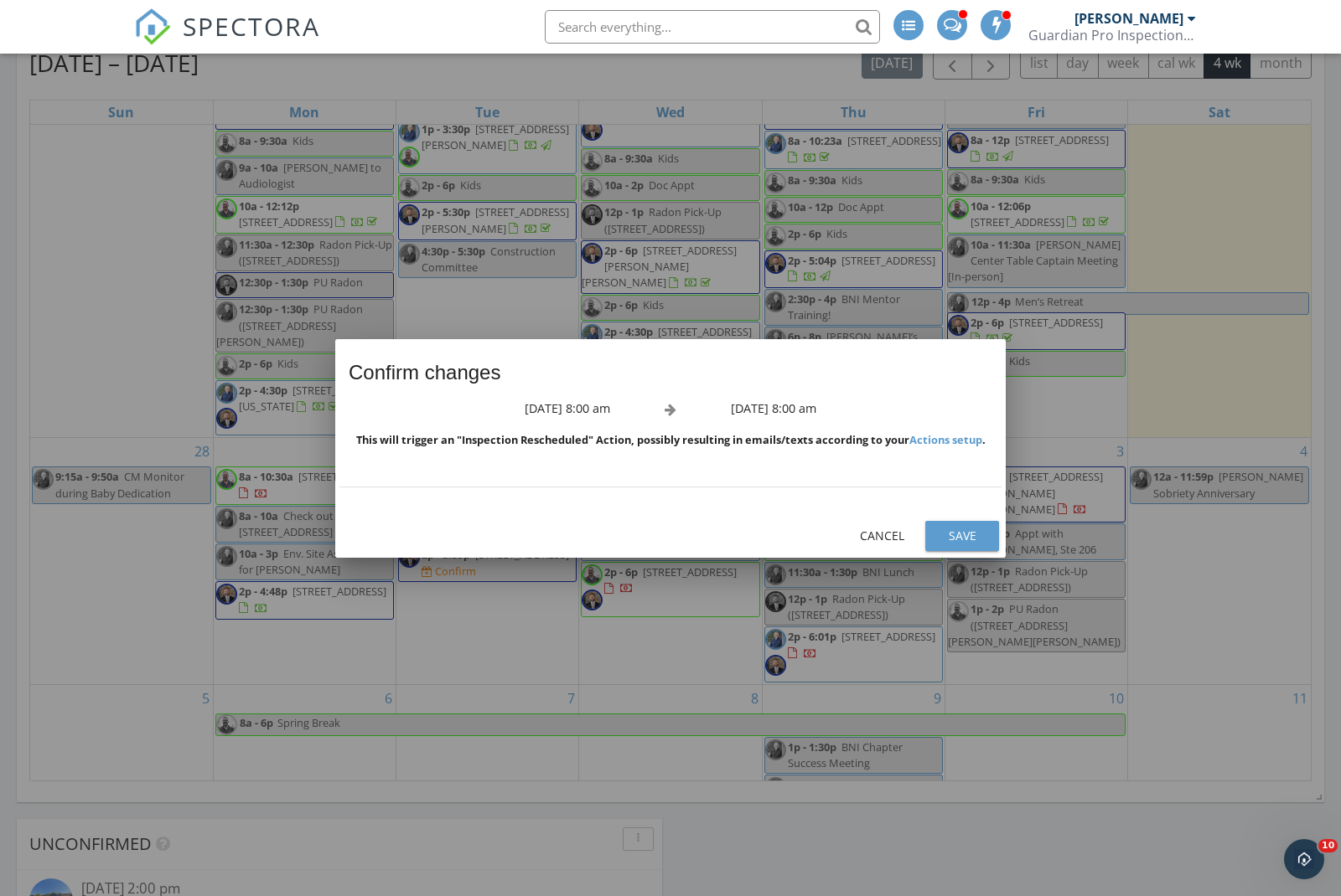
click at [976, 544] on div "Save" at bounding box center [961, 535] width 47 height 18
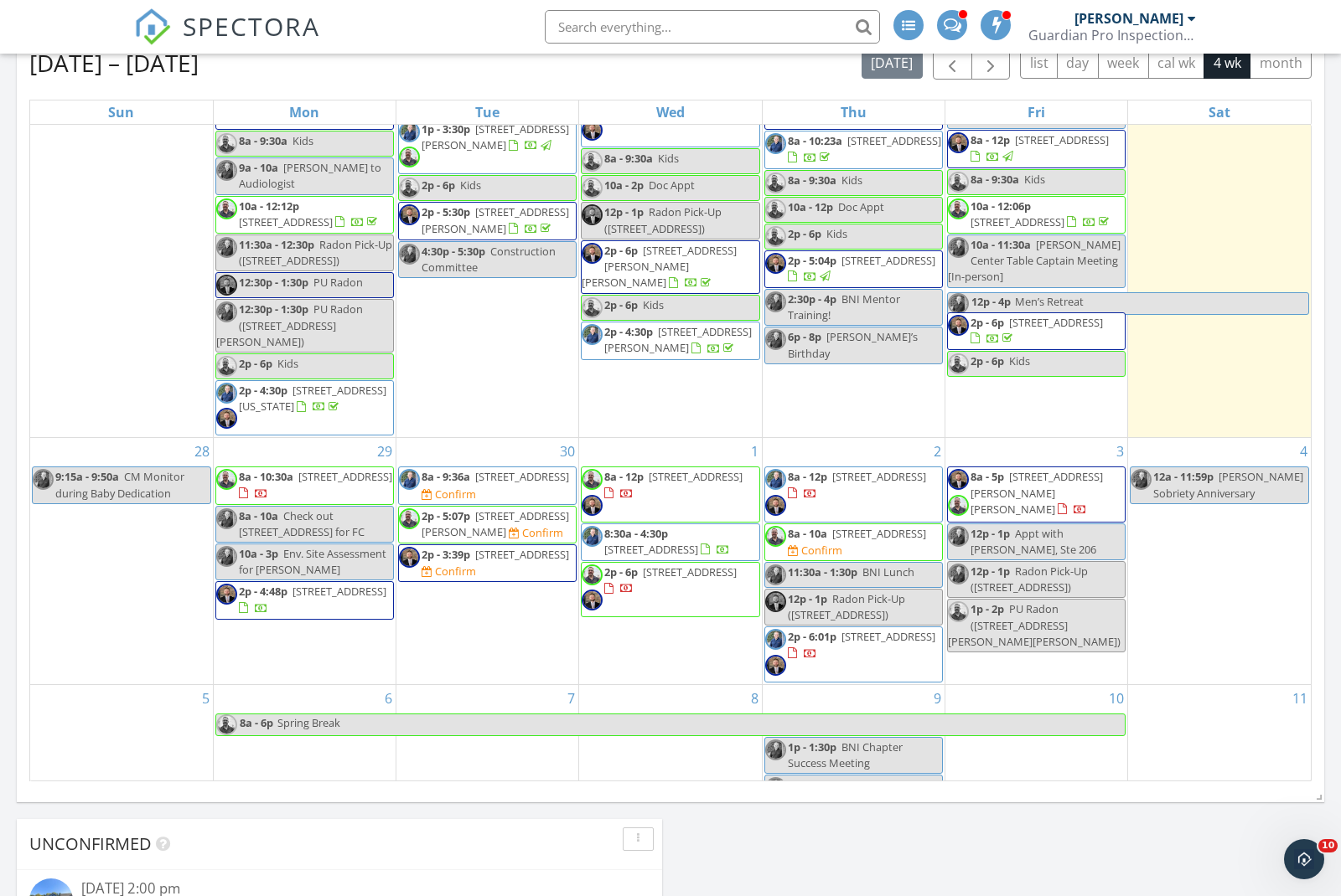
click at [475, 469] on span "[STREET_ADDRESS]" at bounding box center [522, 476] width 94 height 15
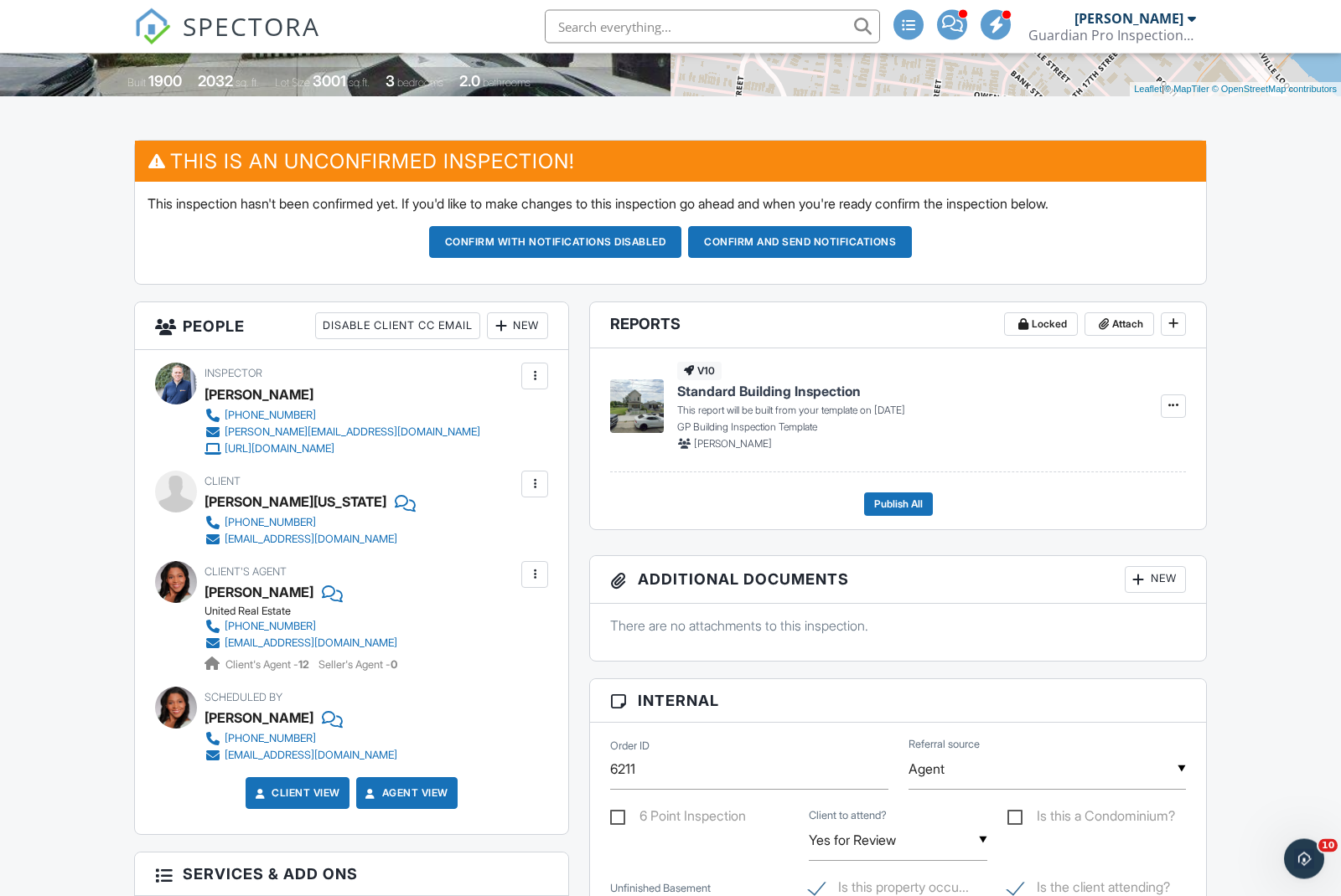
scroll to position [370, 0]
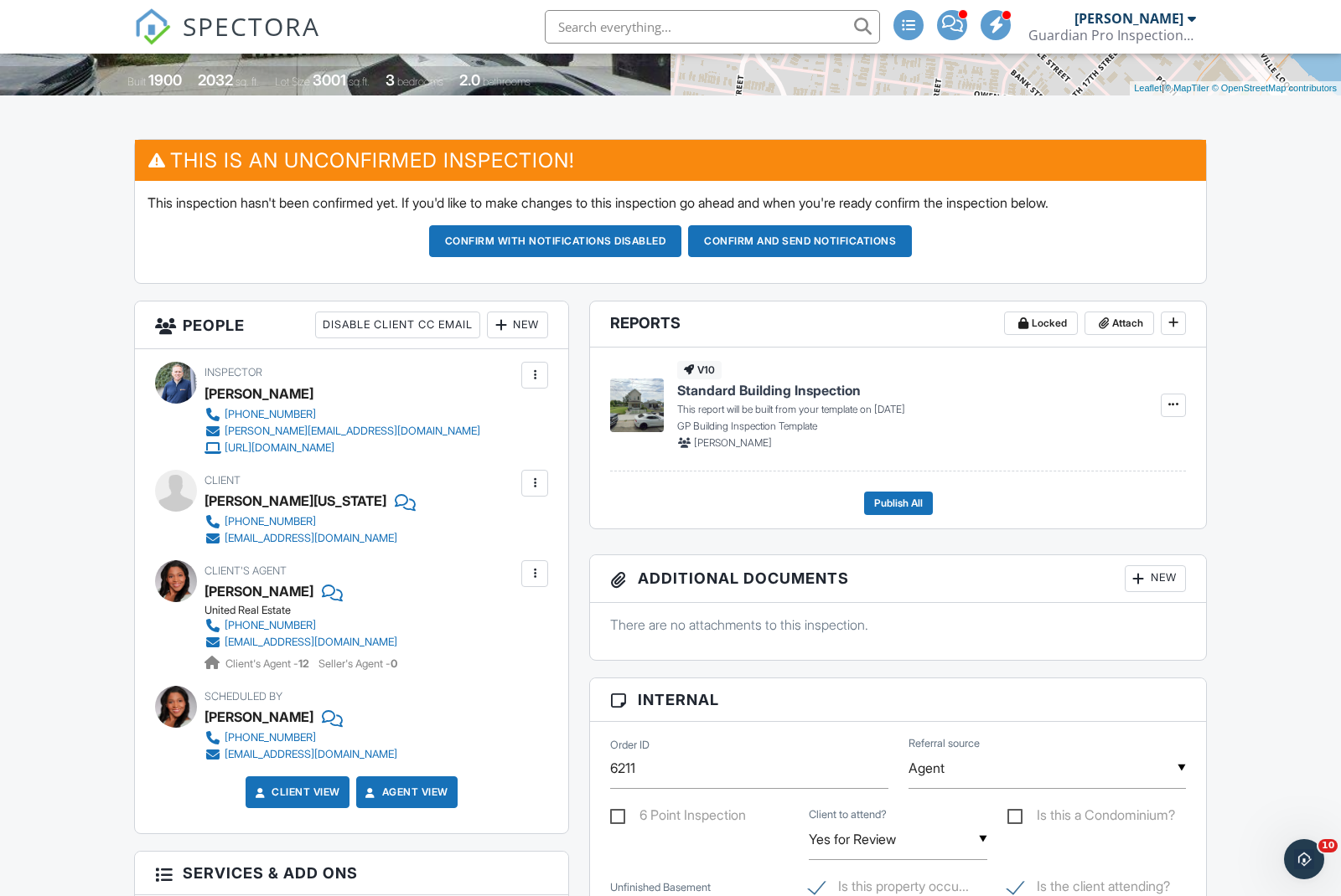
click at [531, 327] on div "New" at bounding box center [517, 325] width 61 height 27
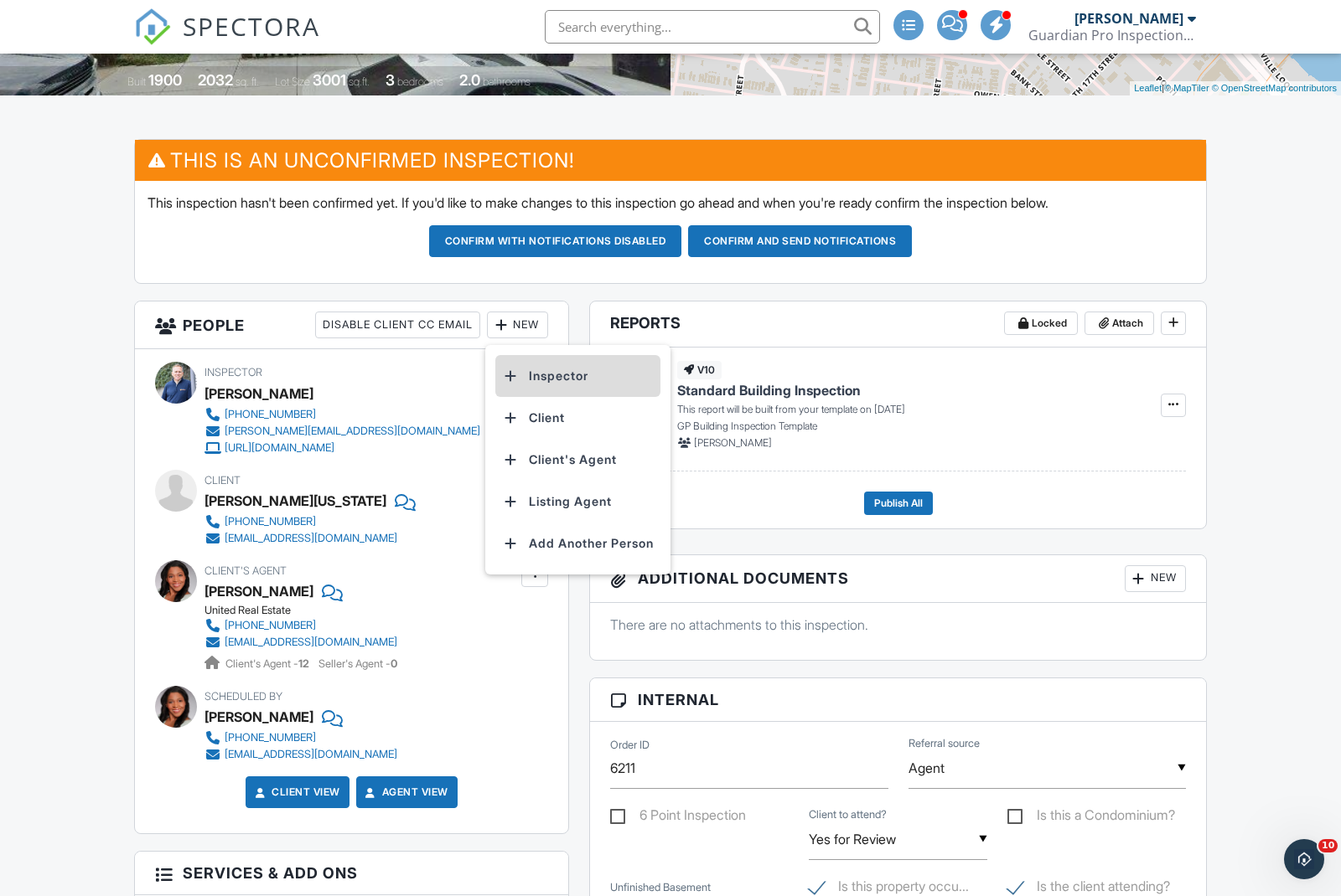
click at [538, 377] on li "Inspector" at bounding box center [578, 377] width 165 height 42
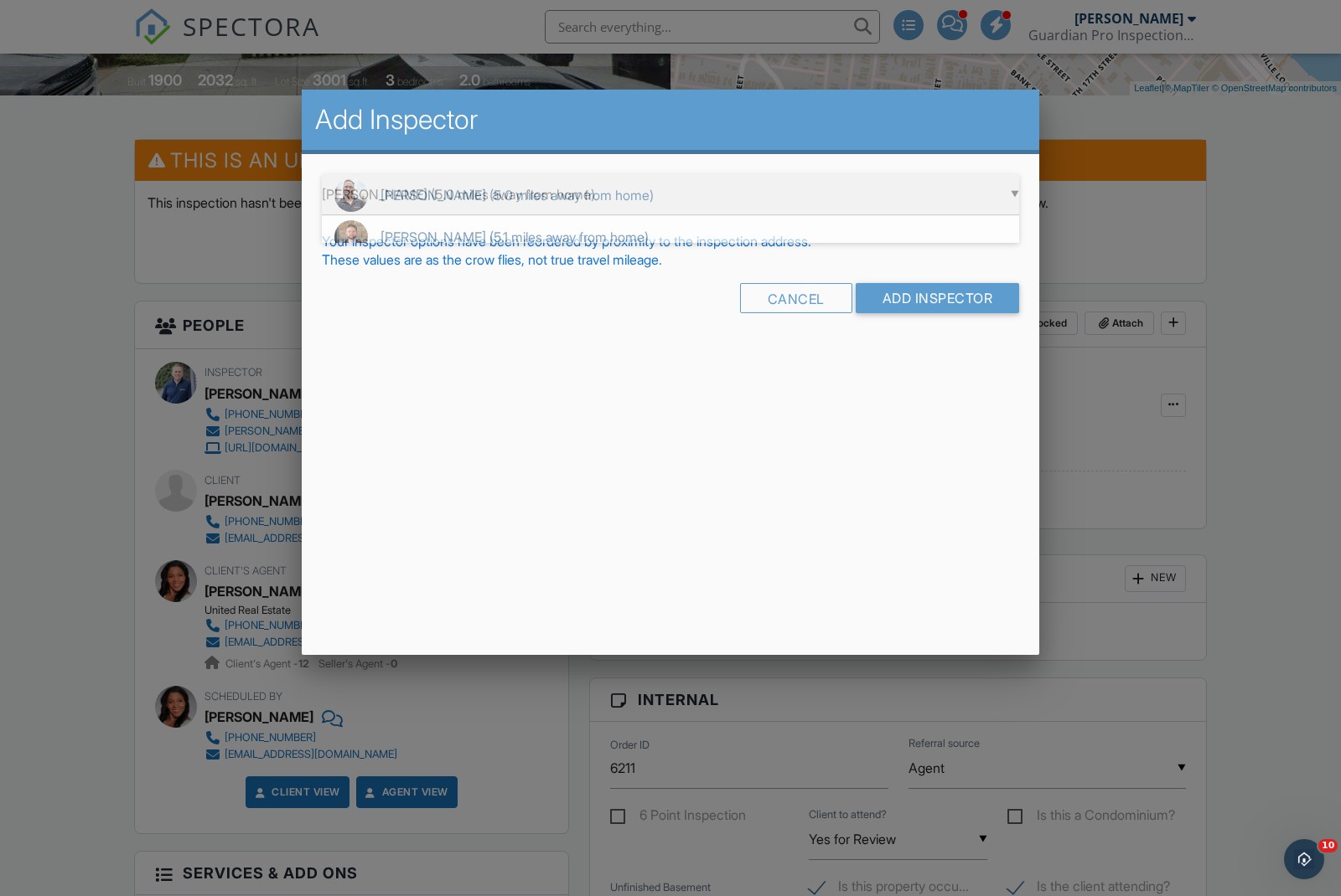
click at [477, 212] on div "▼ [PERSON_NAME] (5.0 miles away from home) [PERSON_NAME] (5.0 miles away from h…" at bounding box center [670, 194] width 697 height 41
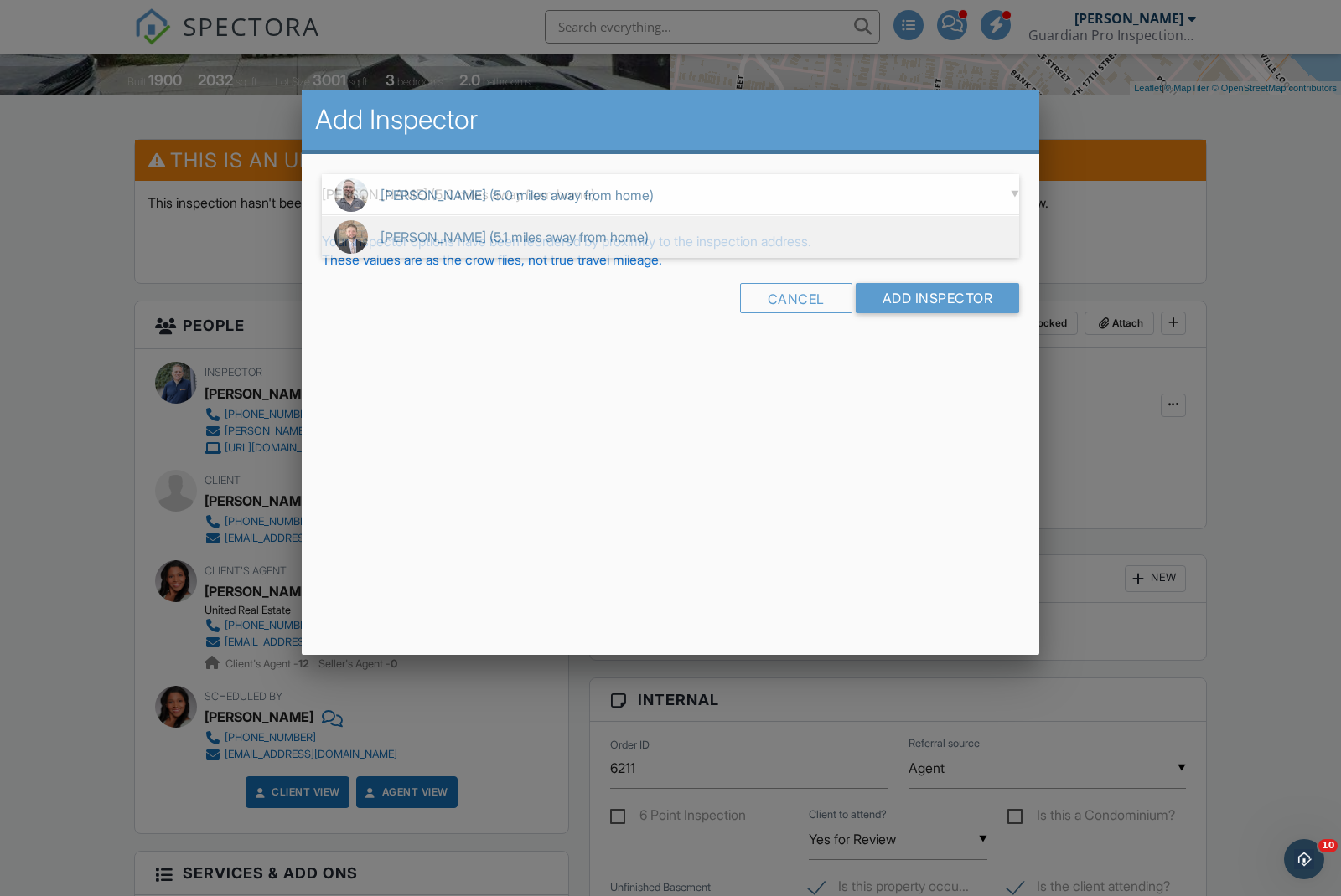
click at [470, 242] on span "[PERSON_NAME] (5.1 miles away from home)" at bounding box center [670, 237] width 697 height 42
type input "[PERSON_NAME] (5.1 miles away from home)"
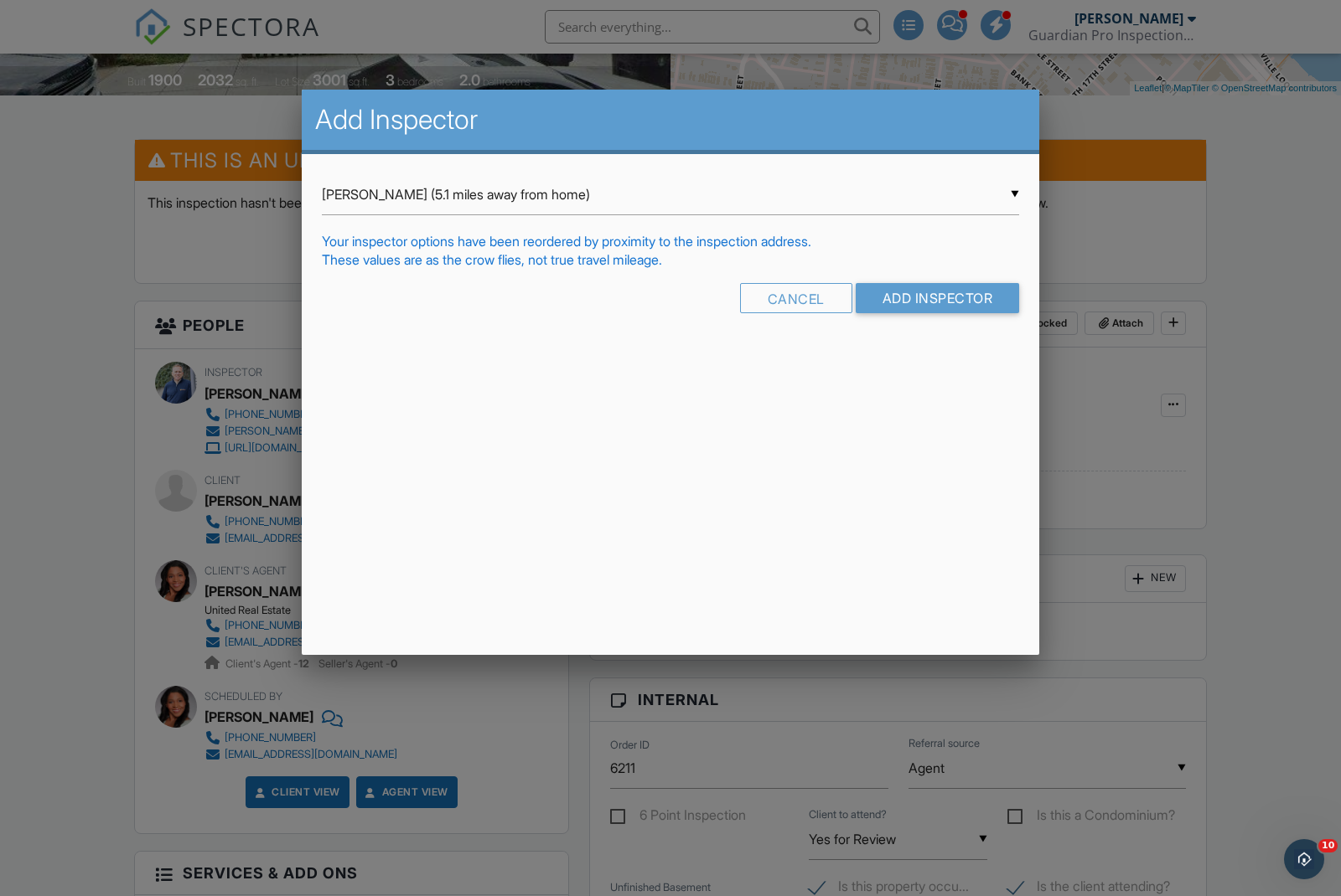
click at [904, 306] on input "Add Inspector" at bounding box center [937, 298] width 164 height 30
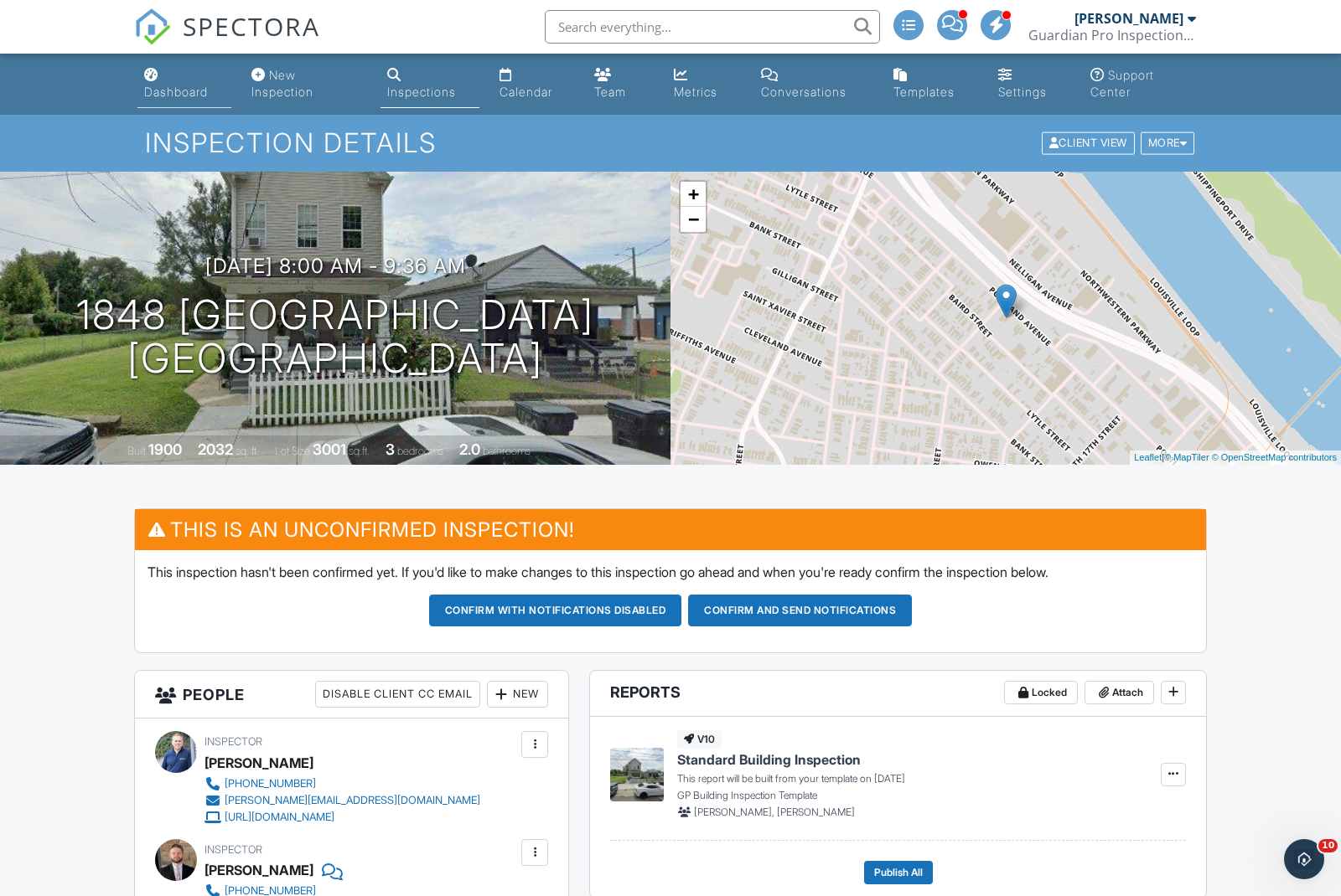
click at [184, 92] on div "Dashboard" at bounding box center [176, 92] width 64 height 14
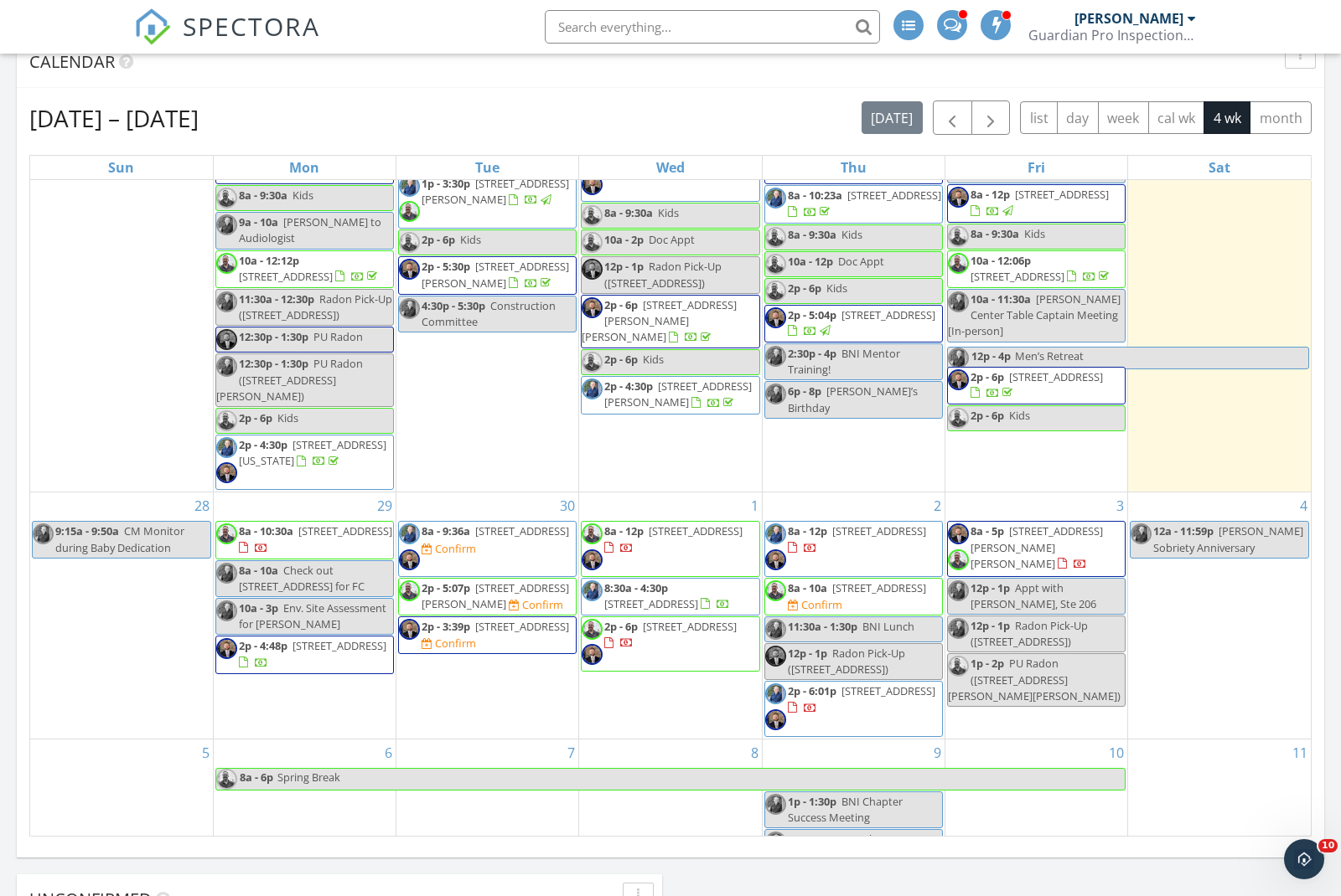
scroll to position [454, 0]
click at [449, 526] on span "8a - 9:36a [STREET_ADDRESS] Confirm" at bounding box center [487, 549] width 177 height 50
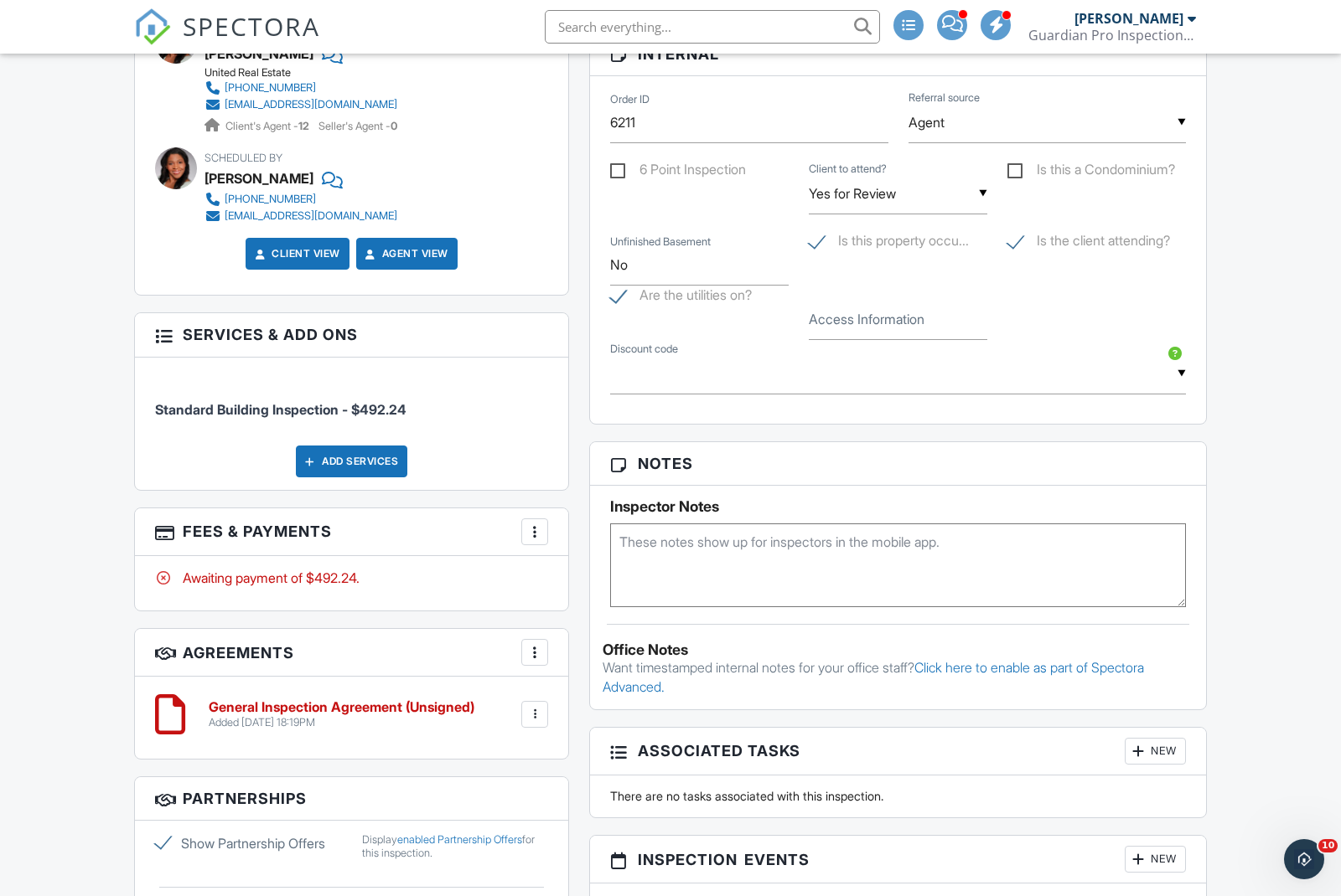
click at [652, 541] on textarea at bounding box center [897, 565] width 576 height 84
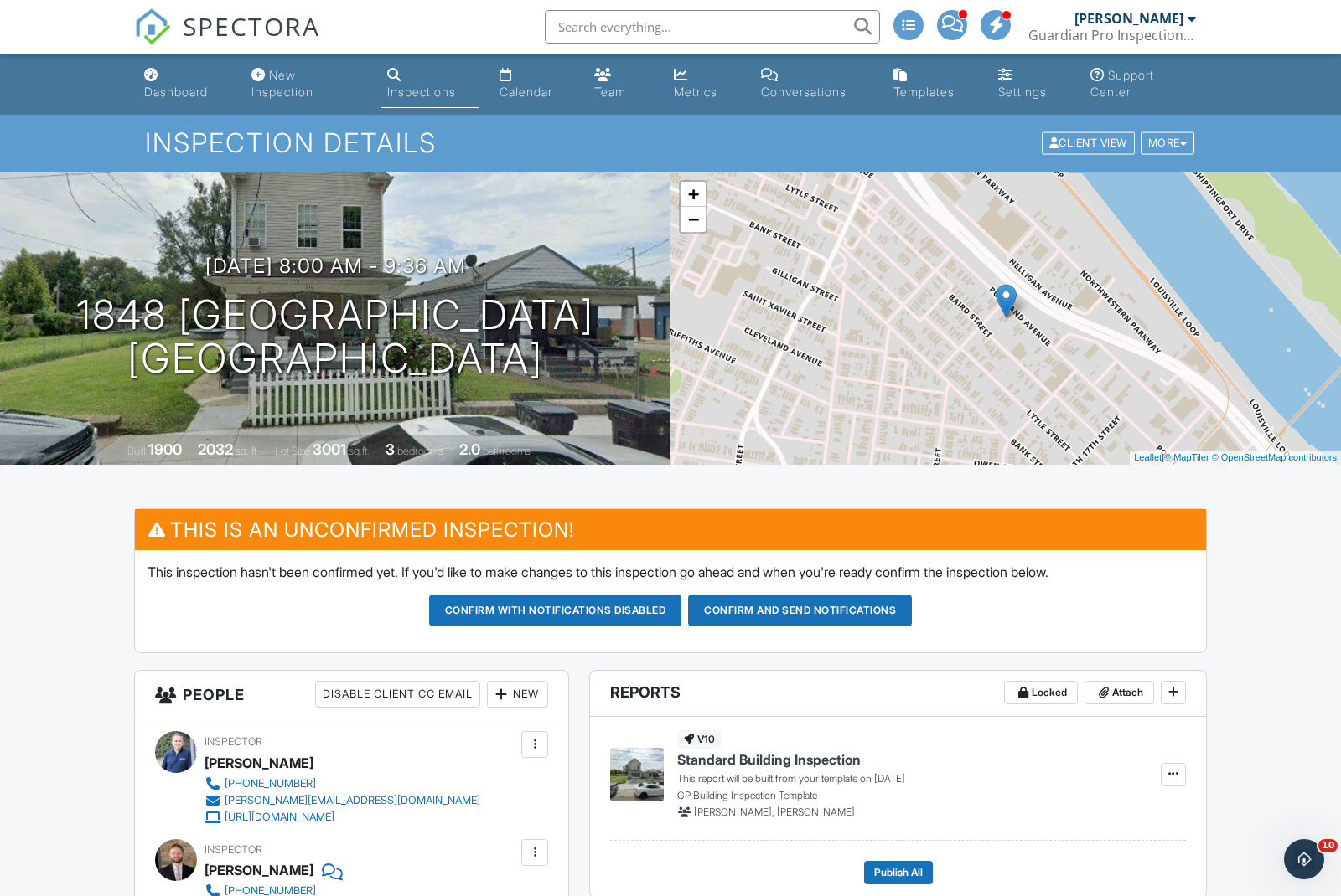
type textarea "Moved to Tu from [DATE]. Need to confirm change with client and agent."
click at [742, 703] on header "Reports Locked Attach" at bounding box center [897, 694] width 616 height 46
click at [177, 91] on div "Dashboard" at bounding box center [176, 92] width 64 height 14
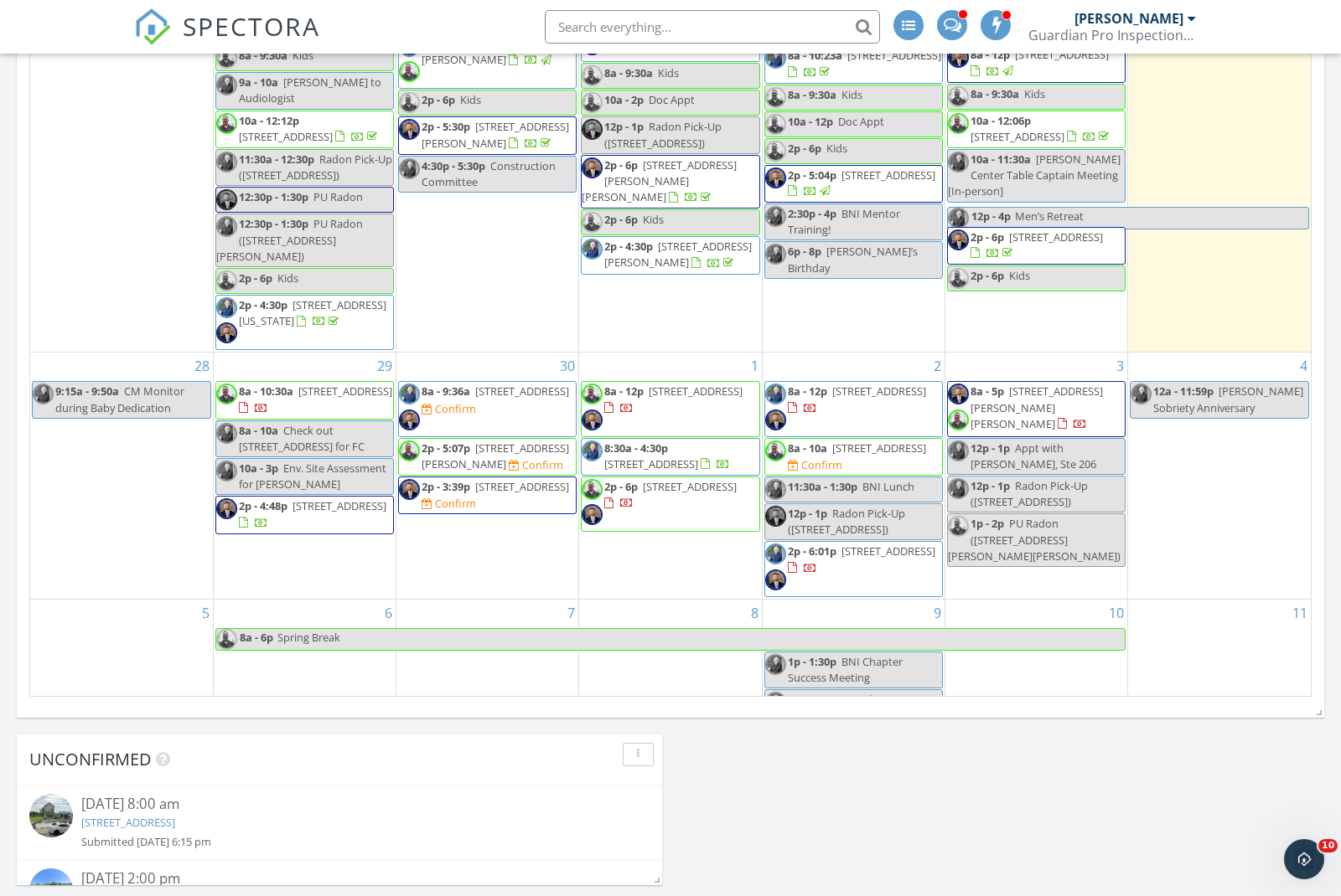
scroll to position [454, 0]
click at [444, 442] on span "[STREET_ADDRESS][PERSON_NAME]" at bounding box center [496, 456] width 148 height 31
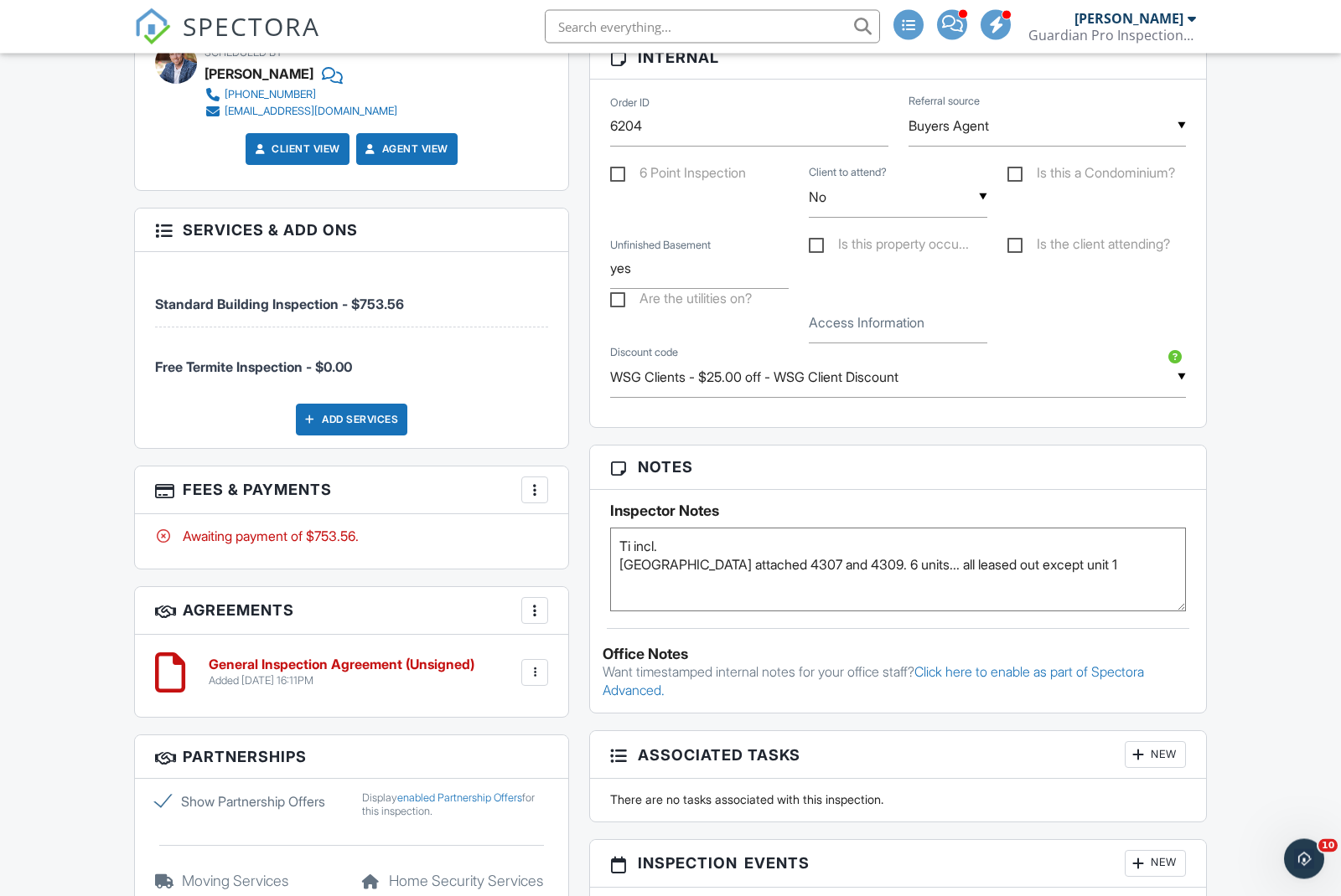
scroll to position [1141, 0]
click at [620, 542] on textarea "Ti incl. ST requested Both Buildings attached 4307 and 4309. 6 units... all lea…" at bounding box center [897, 570] width 576 height 84
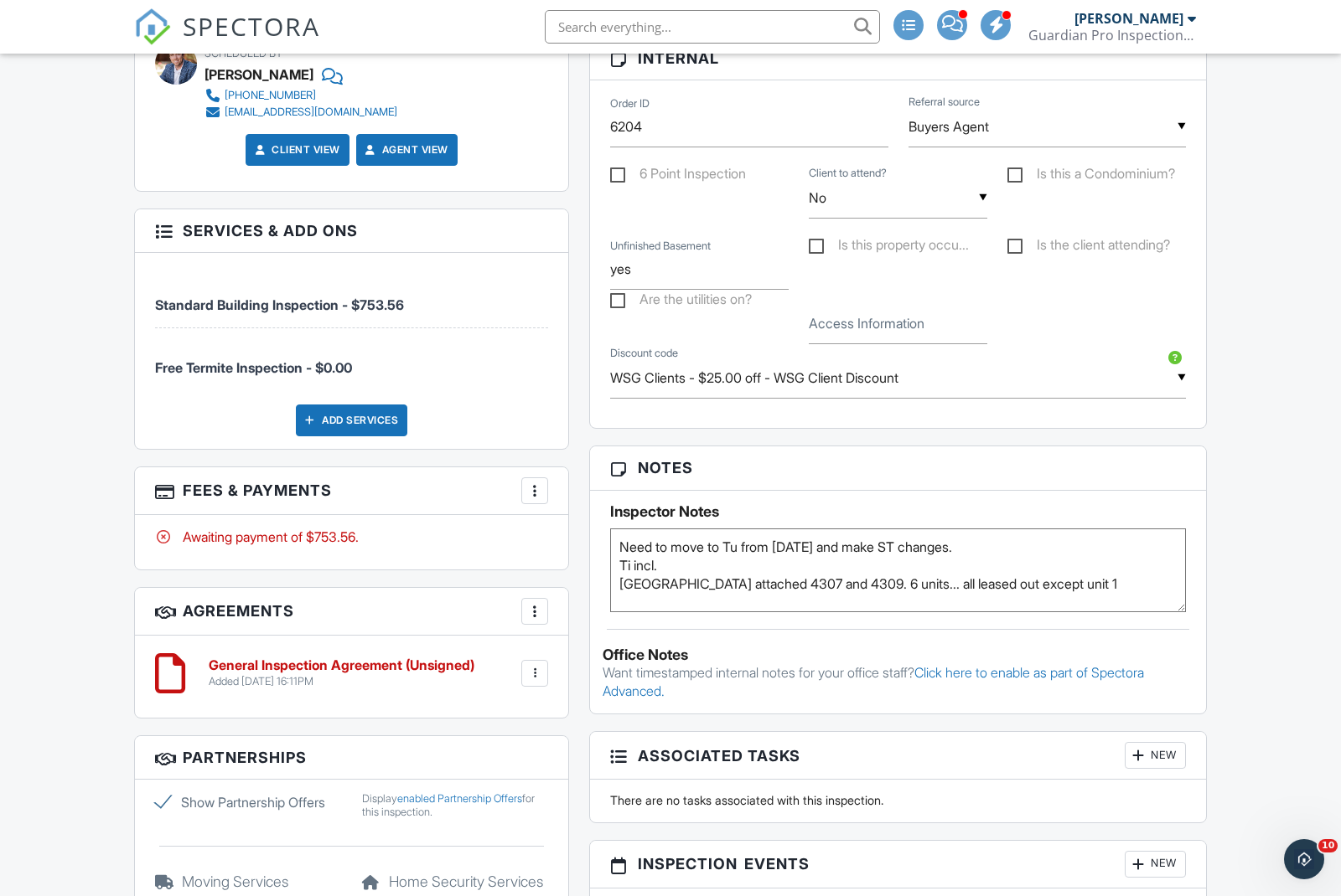
click at [986, 547] on textarea "Ti incl. ST requested Both Buildings attached 4307 and 4309. 6 units... all lea…" at bounding box center [897, 570] width 576 height 84
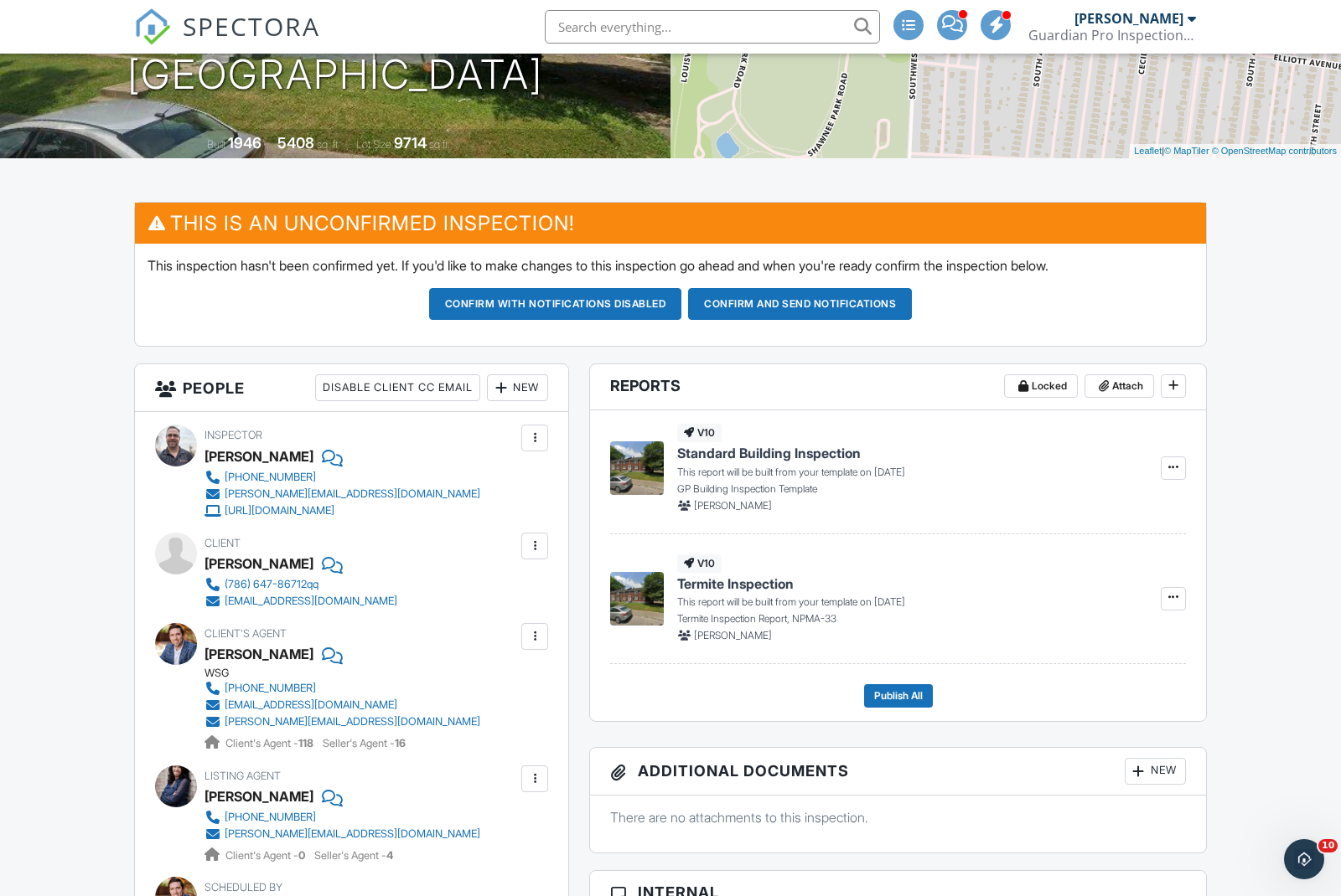
scroll to position [0, 0]
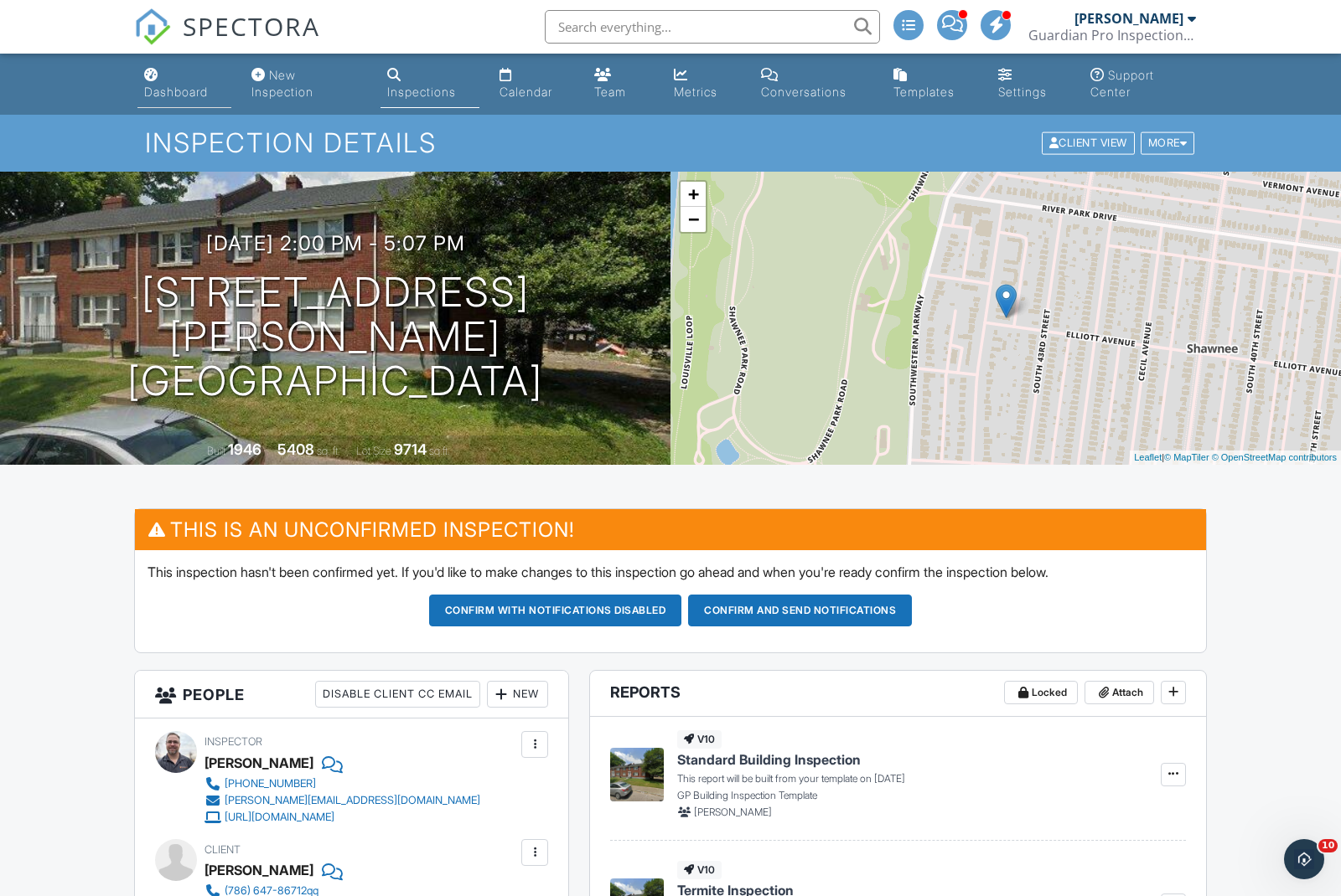
type textarea "Need to move to Tu from Friday and make ST changes. Need to confirm with client…"
click at [179, 99] on div "Dashboard" at bounding box center [176, 92] width 64 height 14
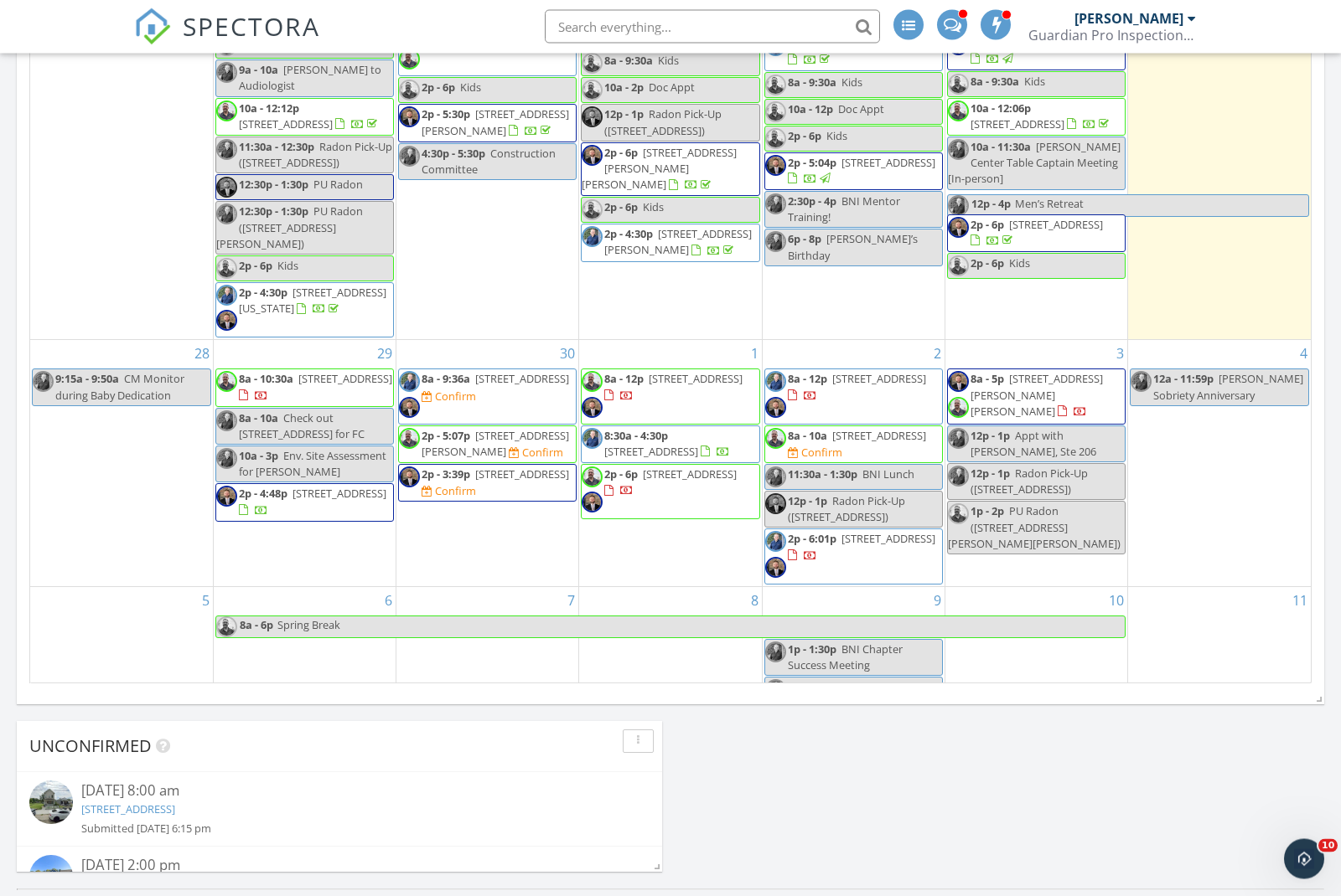
scroll to position [871, 0]
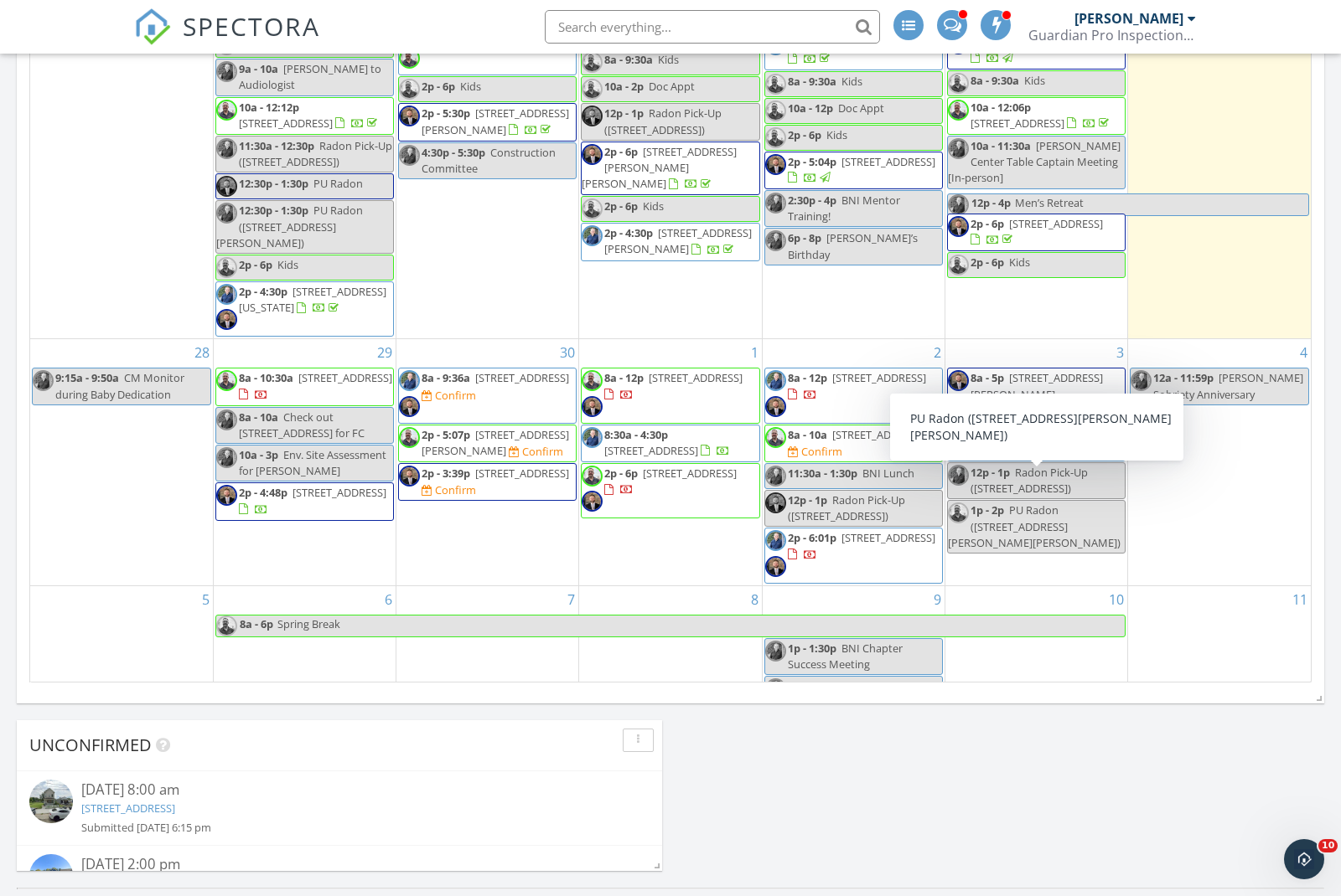
click at [1192, 641] on div "11" at bounding box center [1219, 650] width 183 height 129
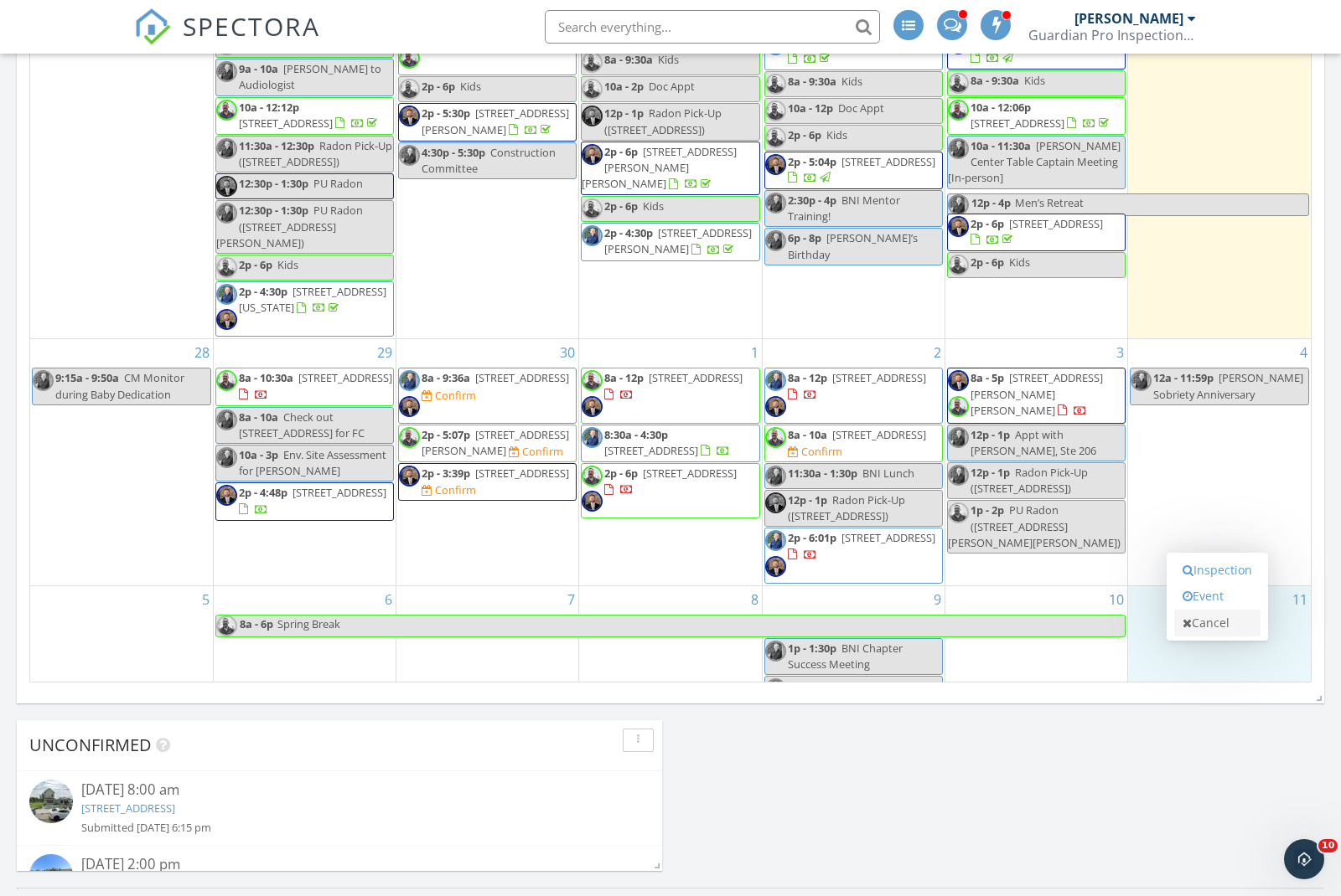
click at [1200, 628] on link "Cancel" at bounding box center [1217, 622] width 86 height 27
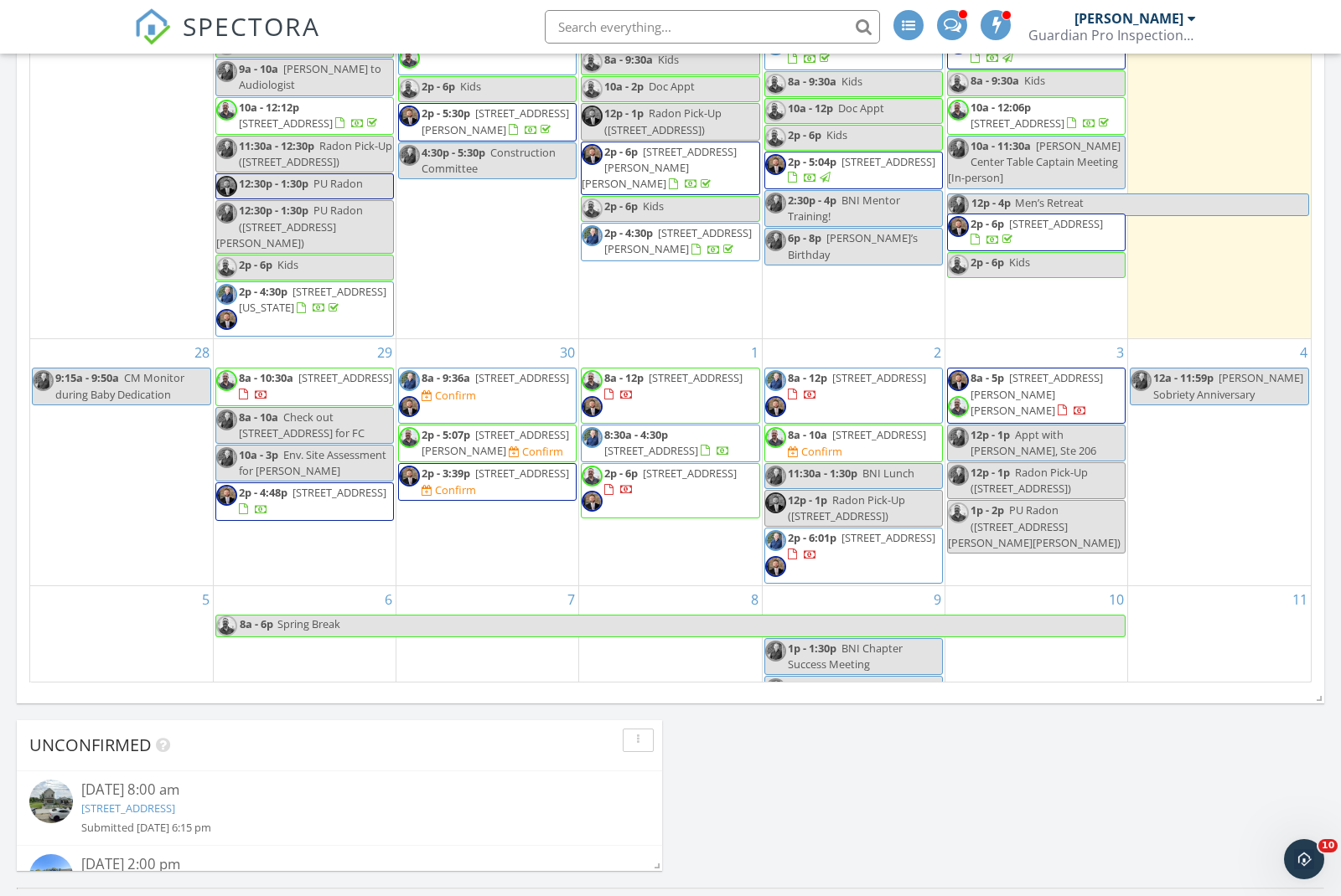
click at [832, 428] on span "[STREET_ADDRESS]" at bounding box center [879, 435] width 94 height 15
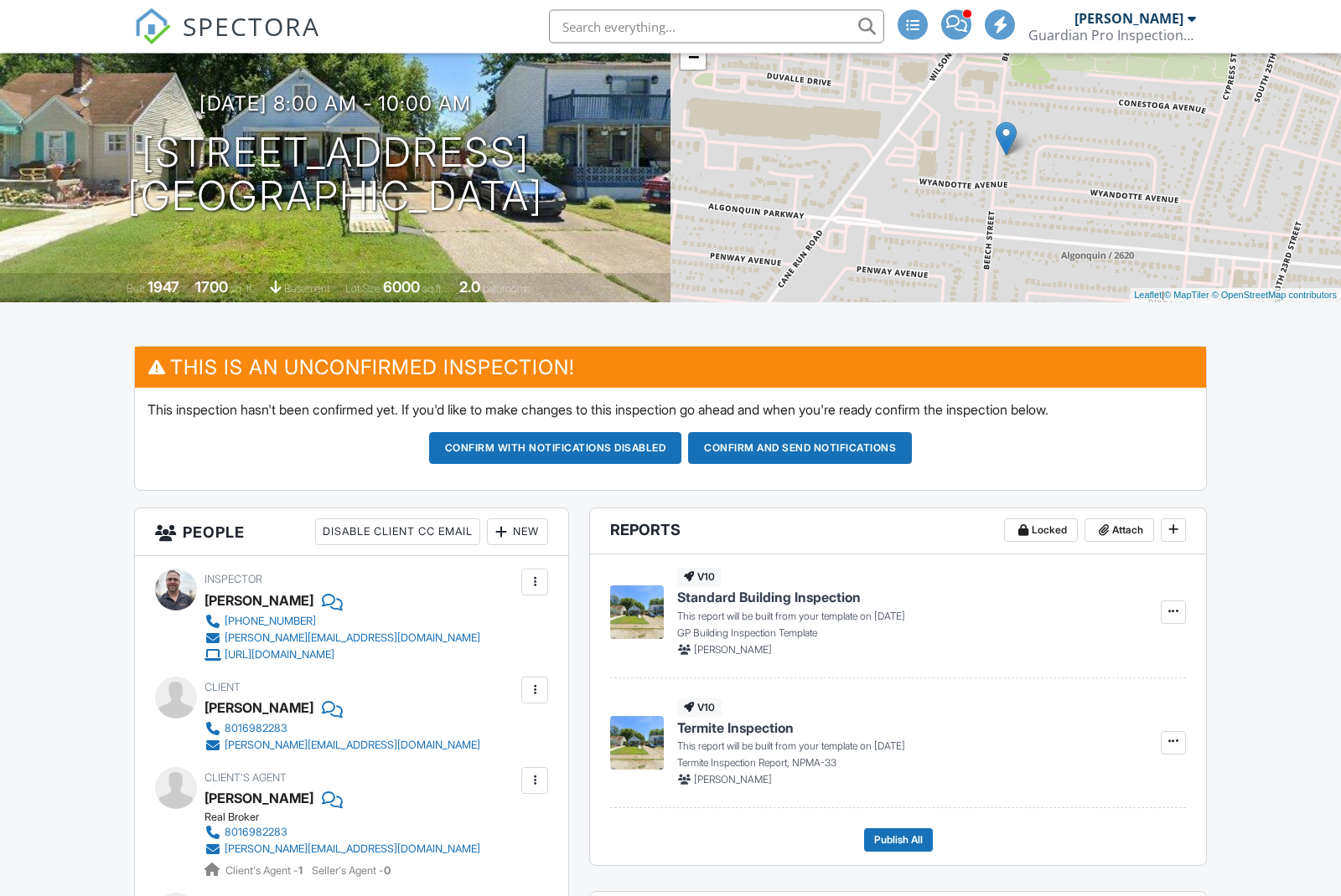
scroll to position [167, 0]
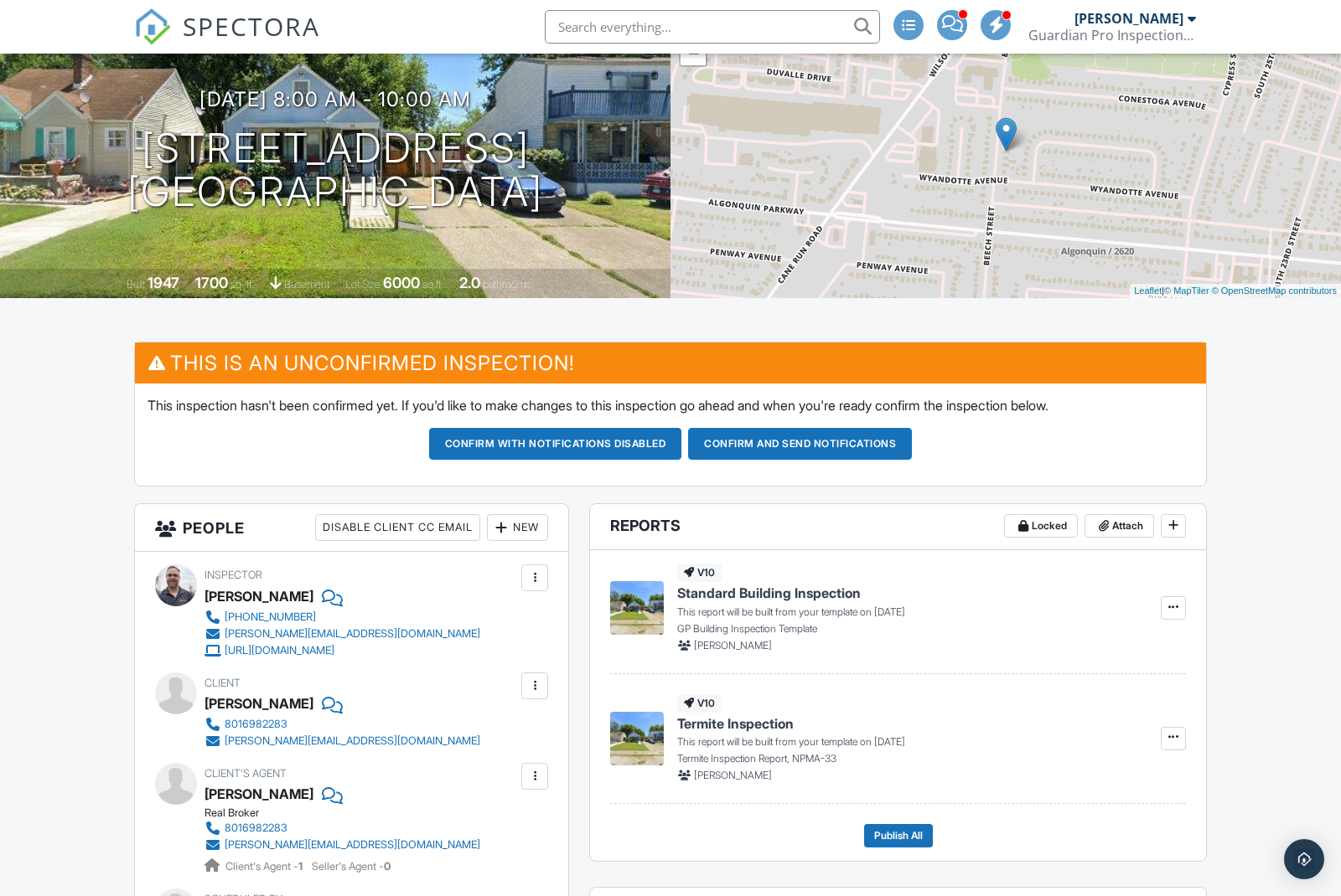
click at [519, 530] on div "New" at bounding box center [517, 527] width 61 height 27
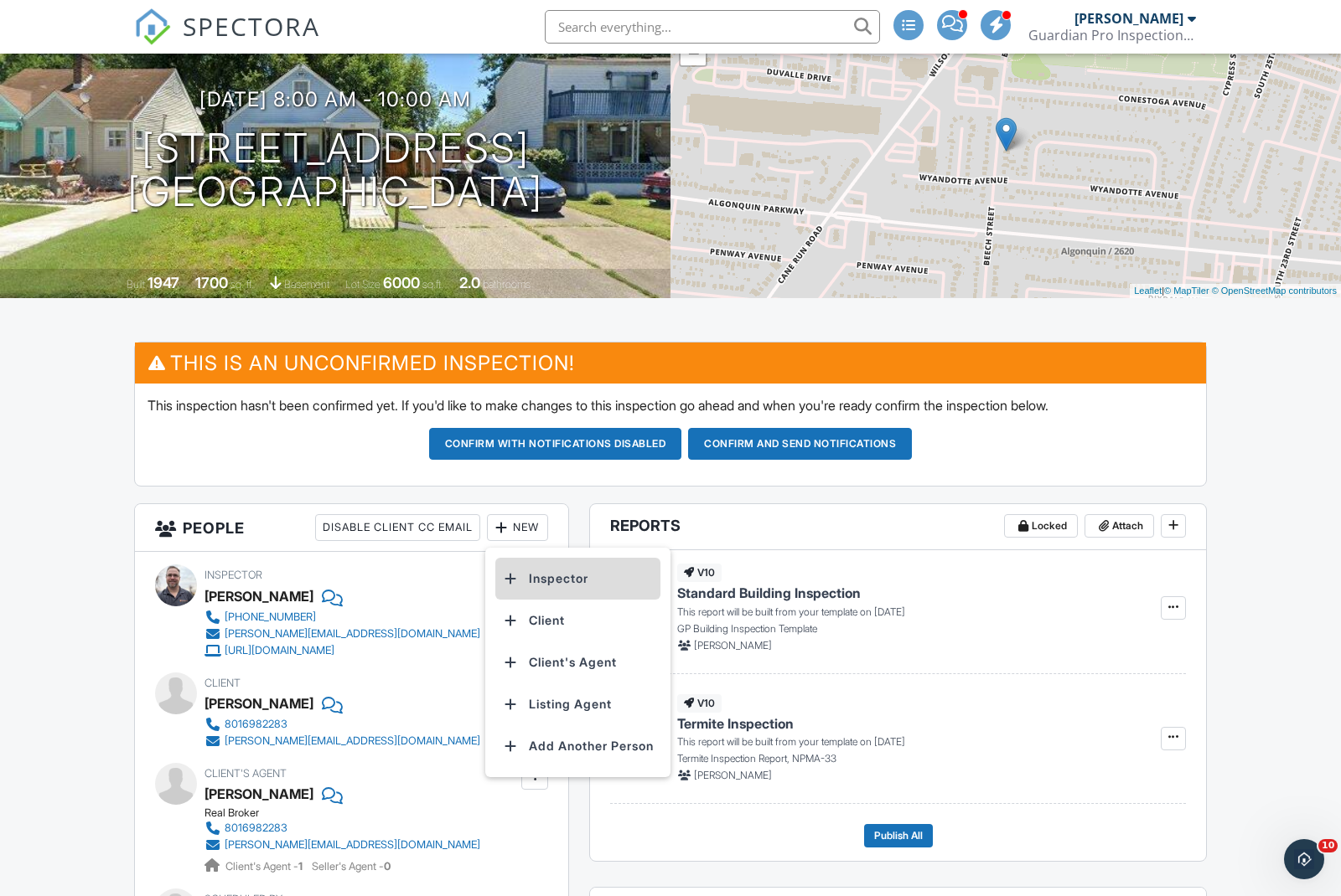
scroll to position [0, 0]
click at [545, 583] on li "Inspector" at bounding box center [578, 579] width 165 height 42
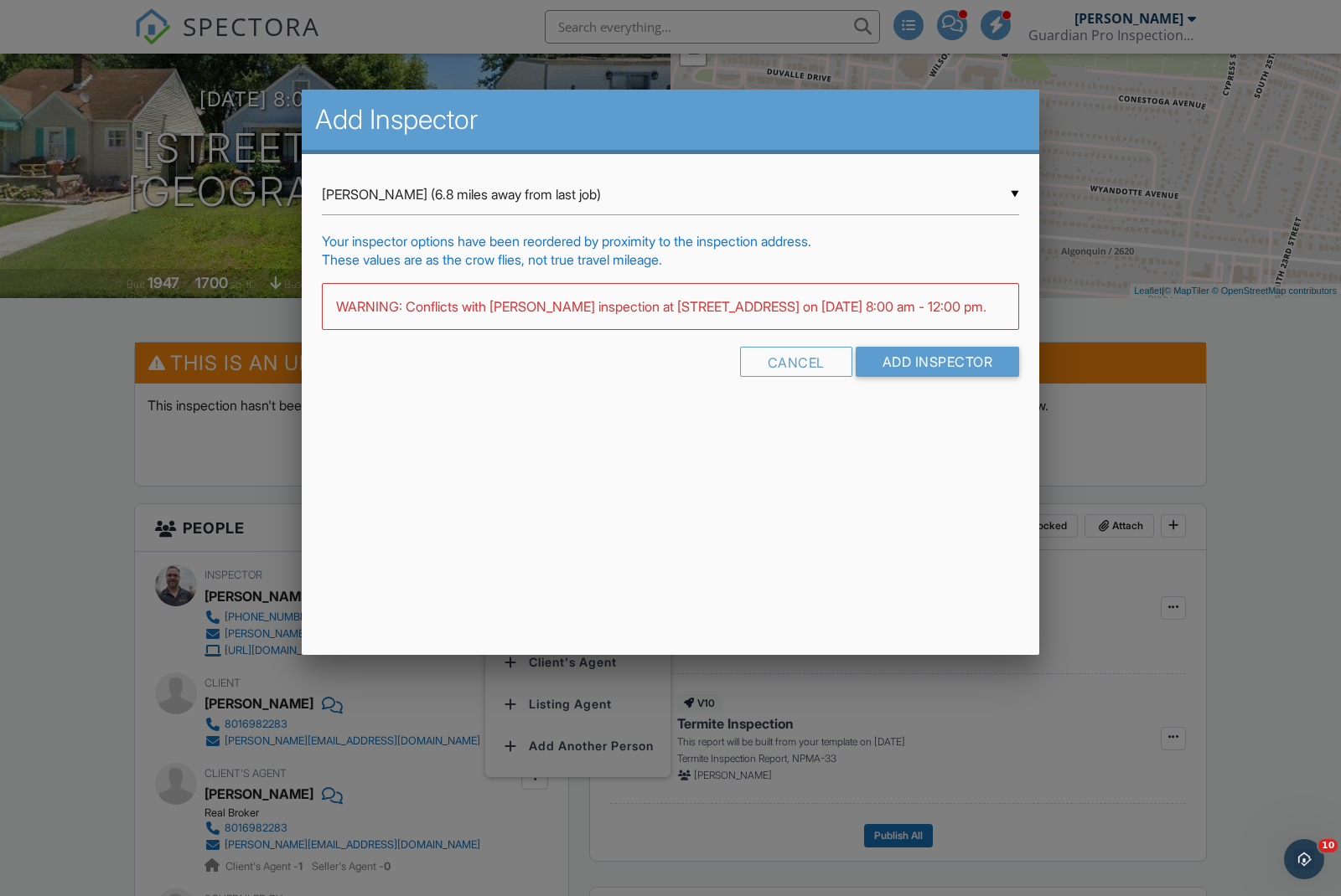
click at [386, 188] on div "▼ Noah Belviy (6.8 miles away from last job) Noah Belviy (6.8 miles away from l…" at bounding box center [670, 194] width 697 height 41
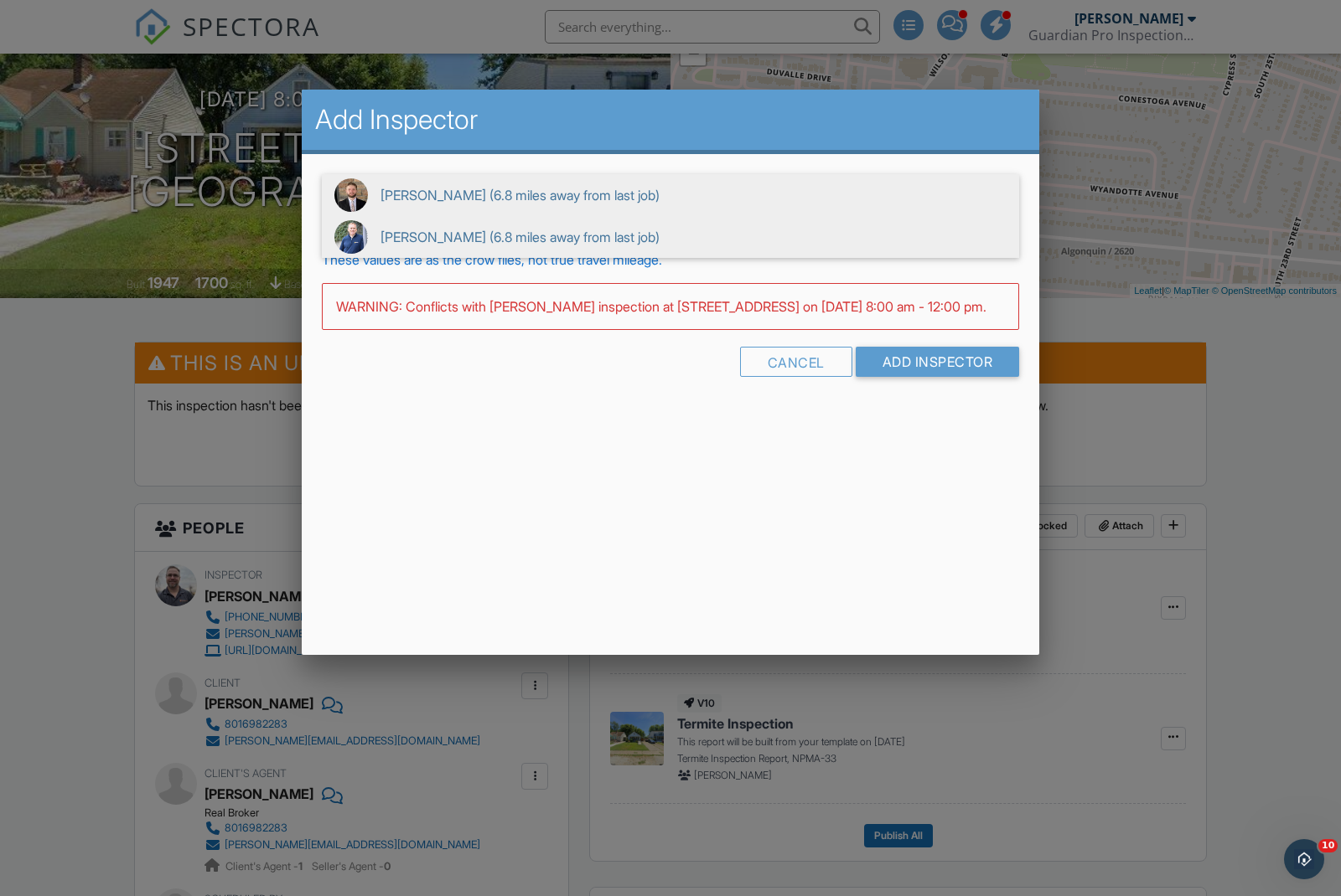
click at [391, 247] on span "Eric Gentry (6.8 miles away from last job)" at bounding box center [670, 237] width 697 height 42
type input "Eric Gentry (6.8 miles away from last job)"
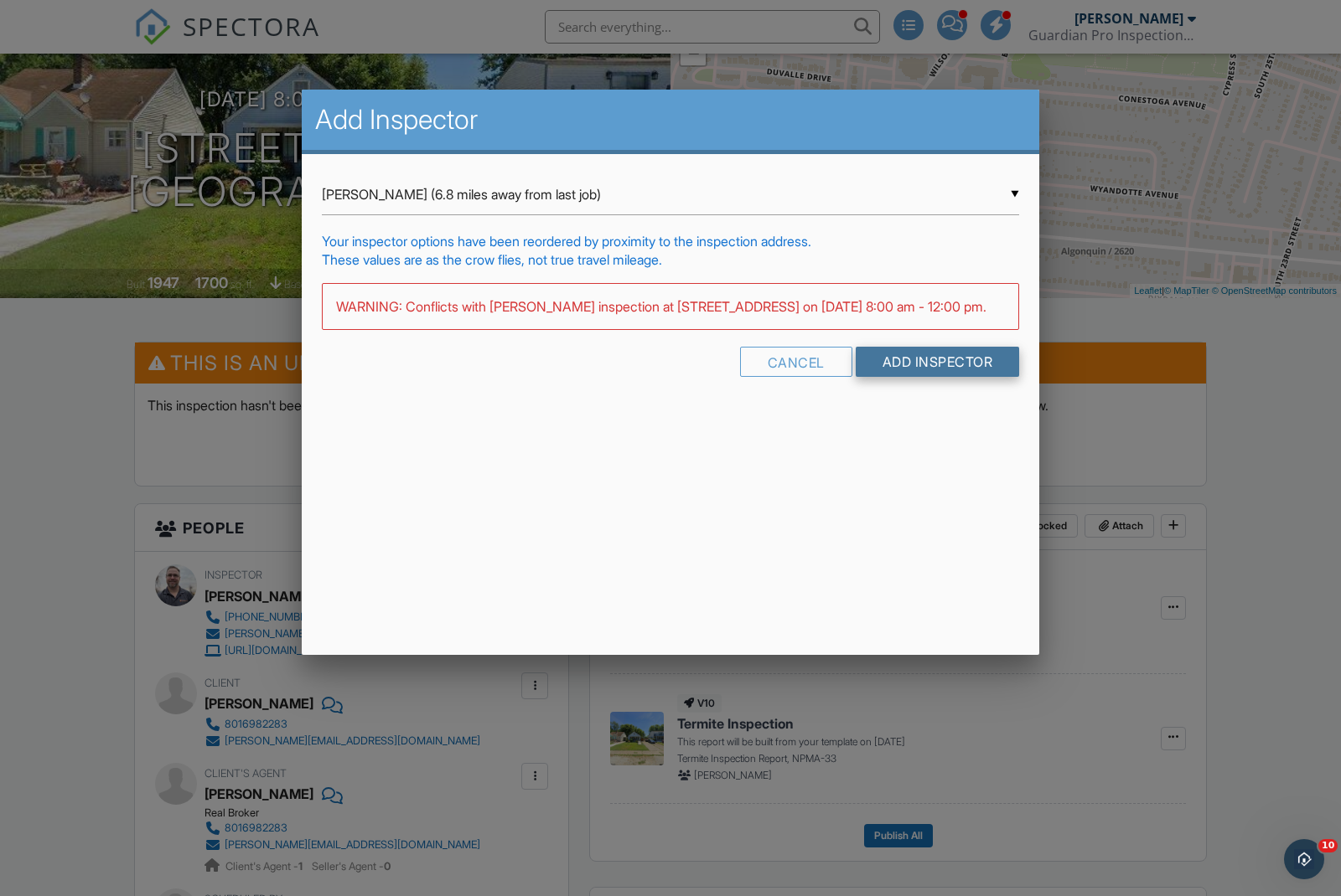
click at [924, 377] on input "Add Inspector" at bounding box center [937, 362] width 164 height 30
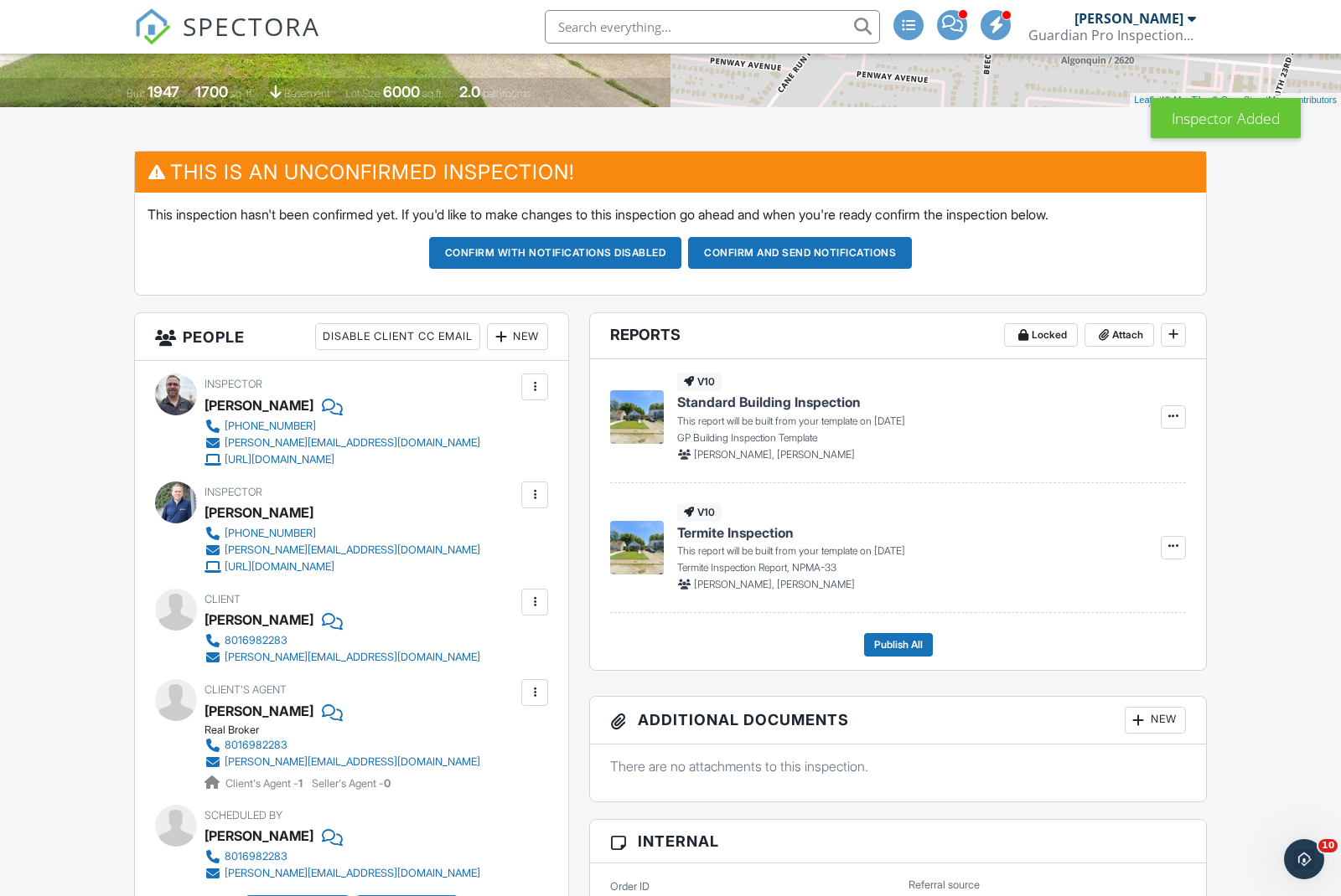
click at [538, 387] on div at bounding box center [535, 387] width 17 height 17
click at [434, 524] on li "Remove" at bounding box center [465, 521] width 148 height 42
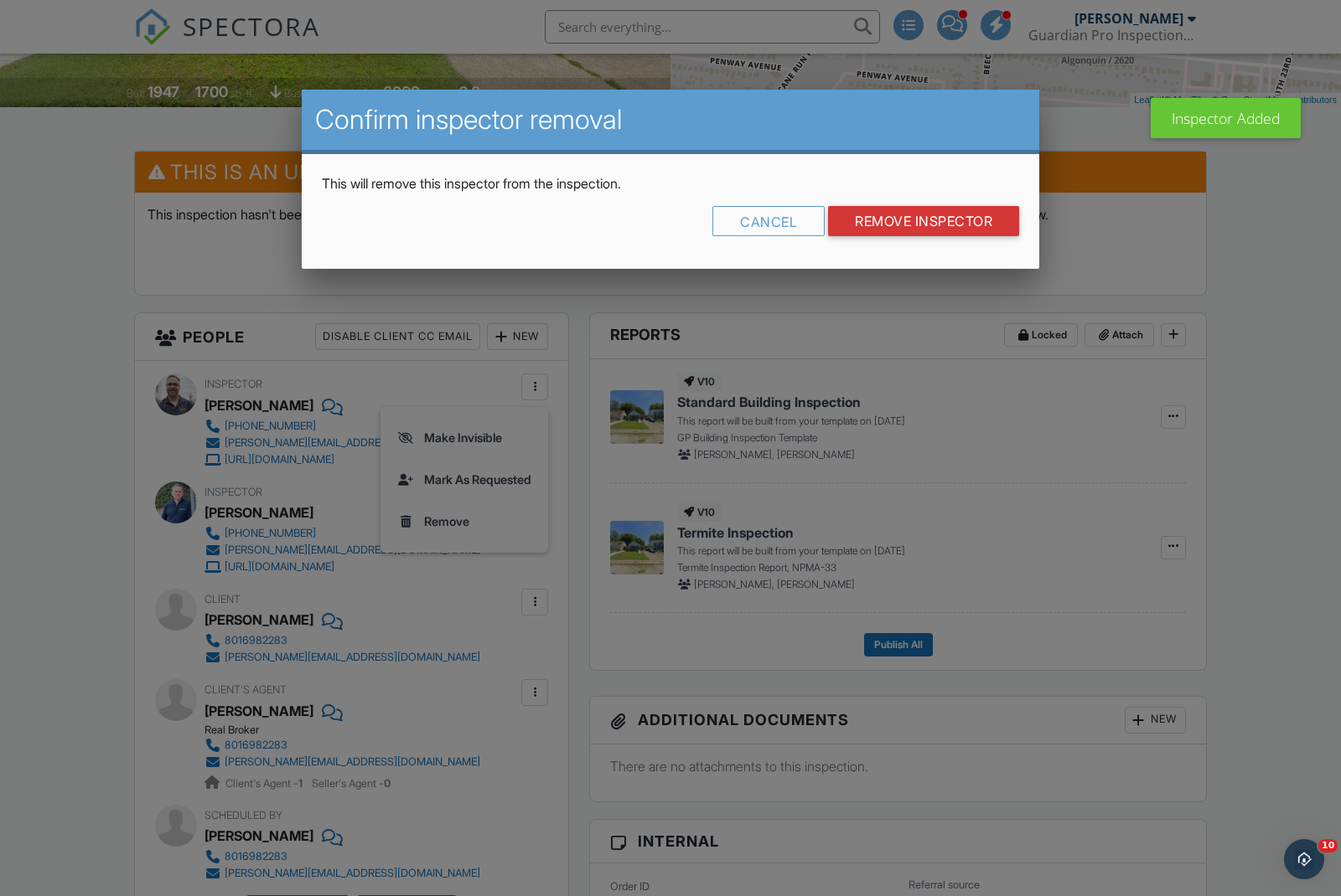
click at [922, 232] on input "Remove Inspector" at bounding box center [923, 221] width 191 height 30
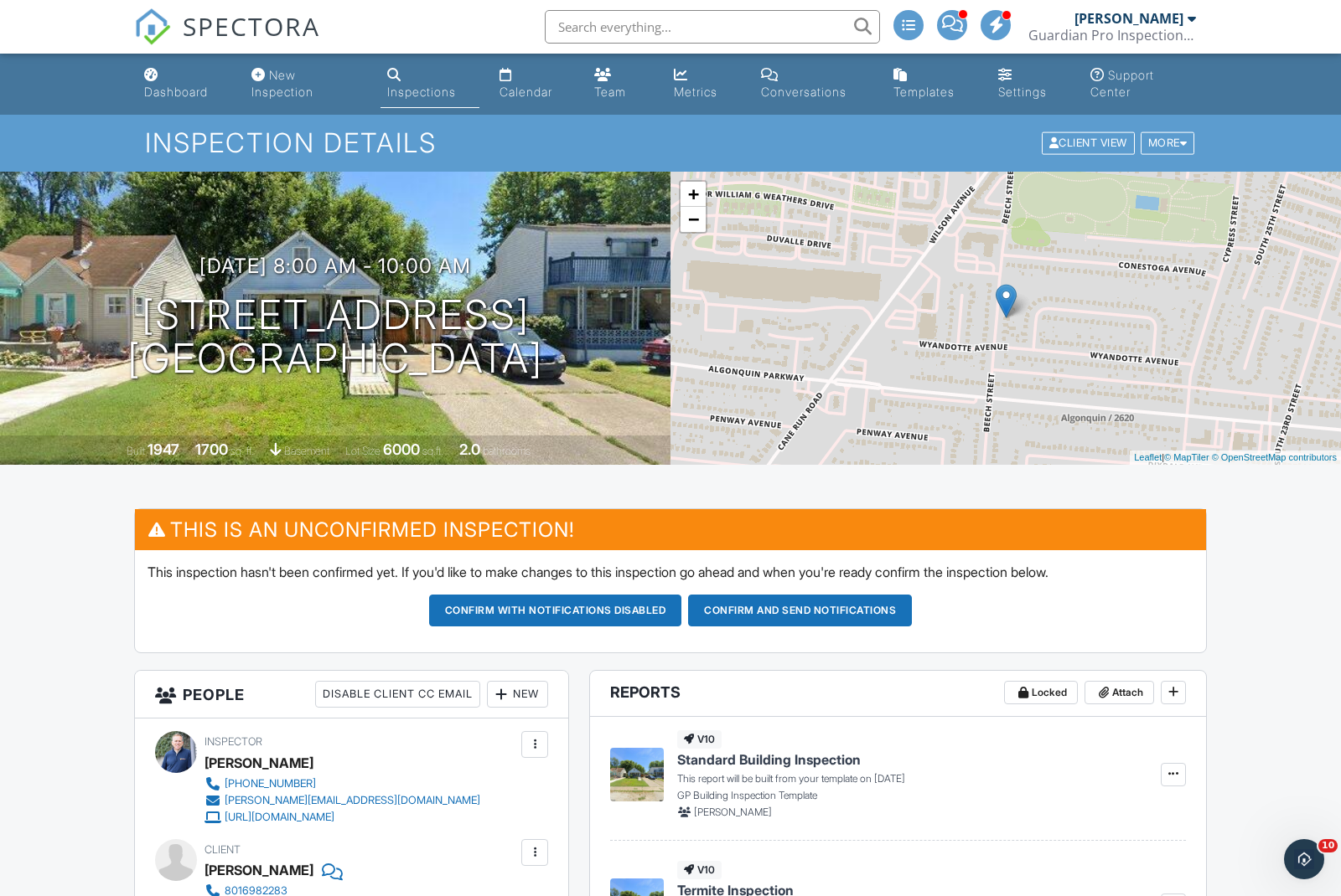
click at [174, 103] on link "Dashboard" at bounding box center [185, 84] width 94 height 48
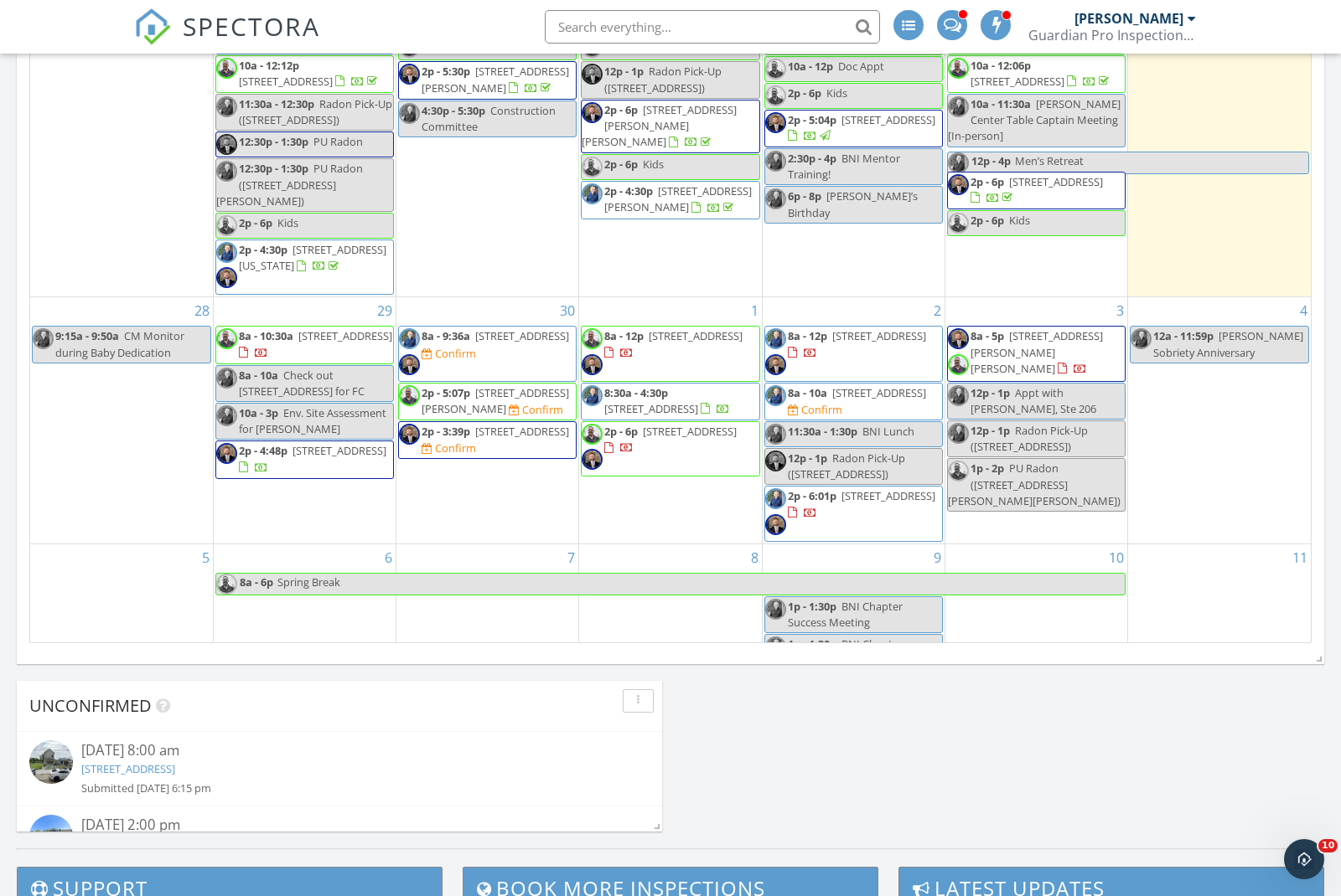
scroll to position [454, 0]
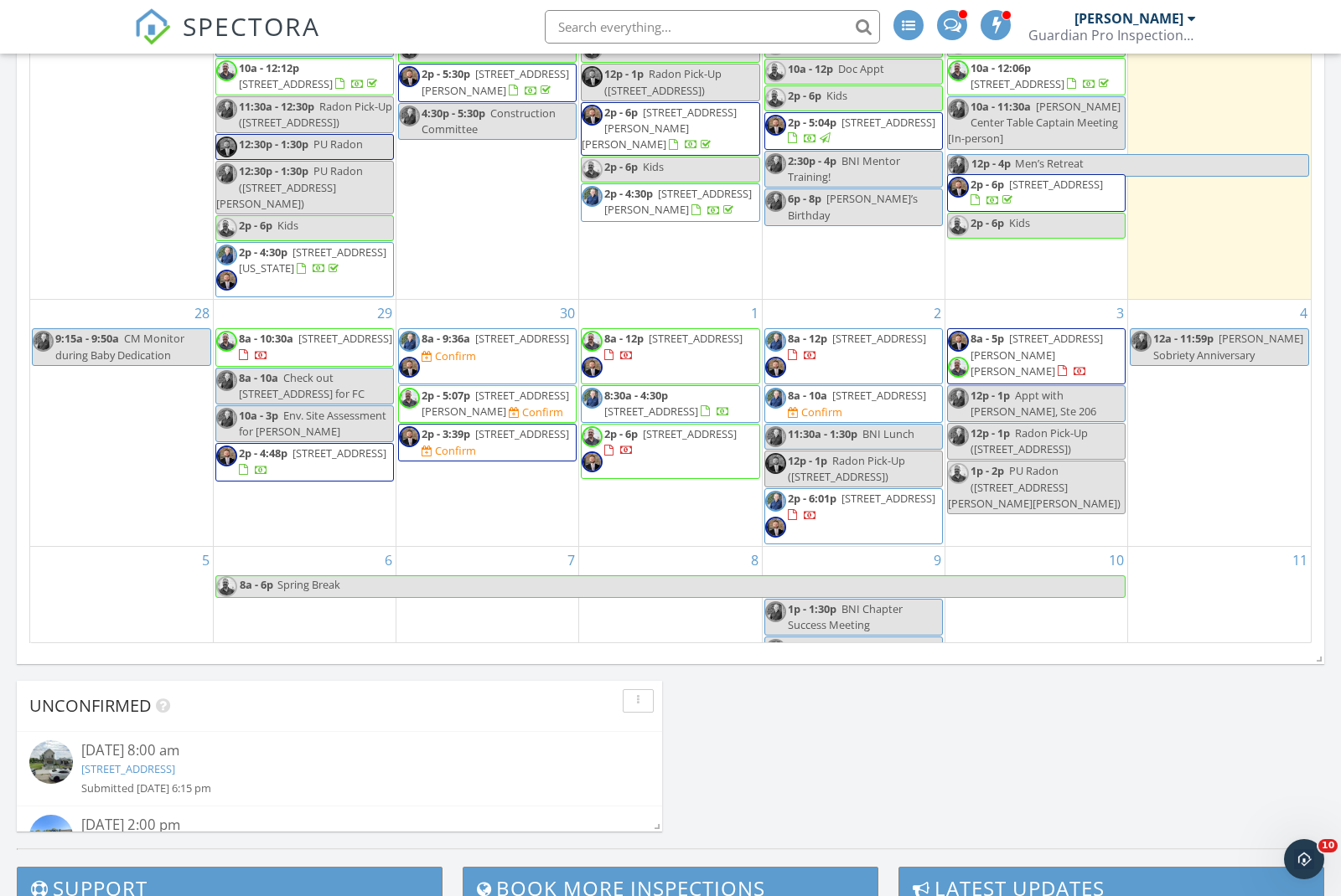
click at [832, 331] on span "[STREET_ADDRESS]" at bounding box center [879, 338] width 94 height 15
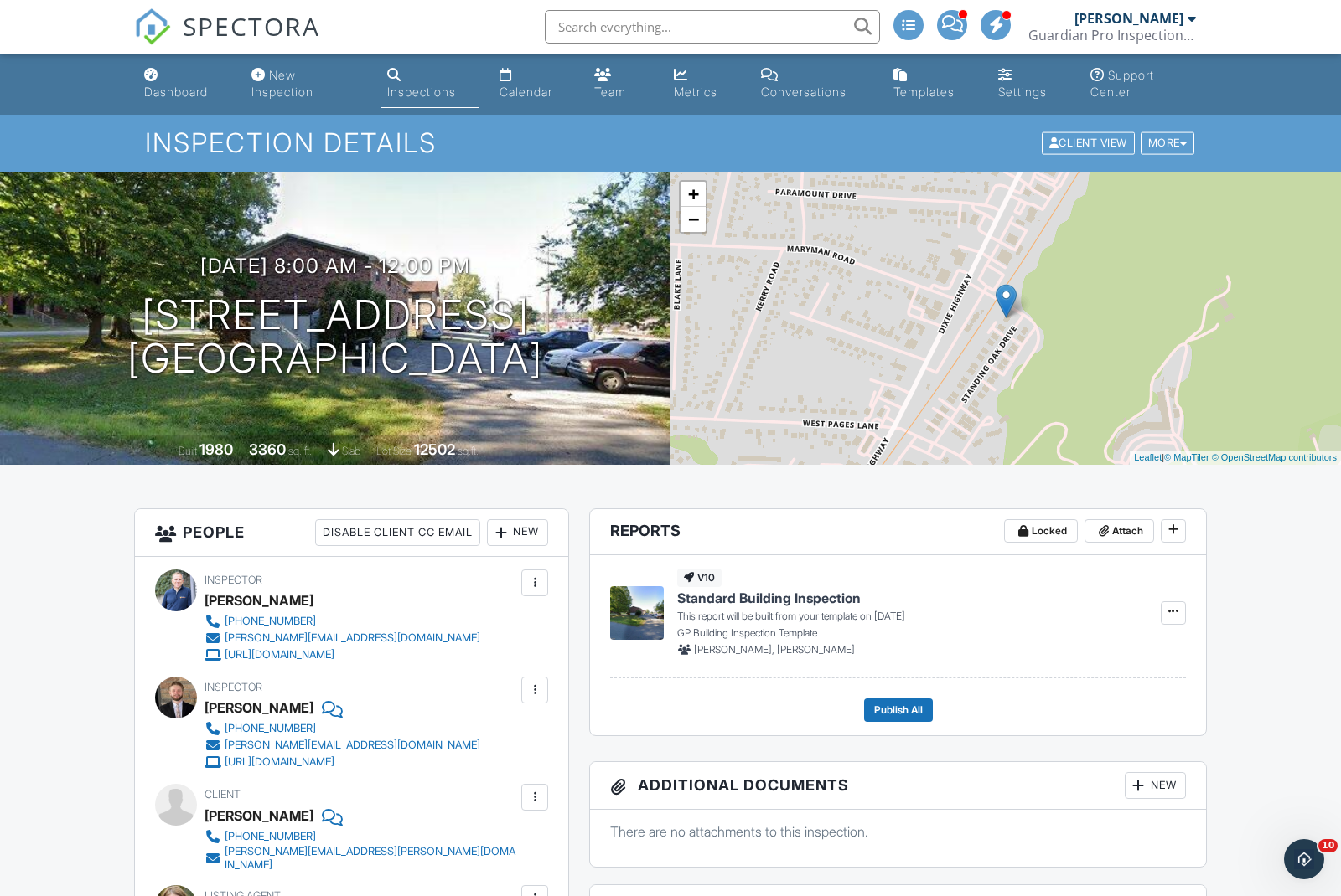
click at [517, 532] on div "New" at bounding box center [517, 532] width 61 height 27
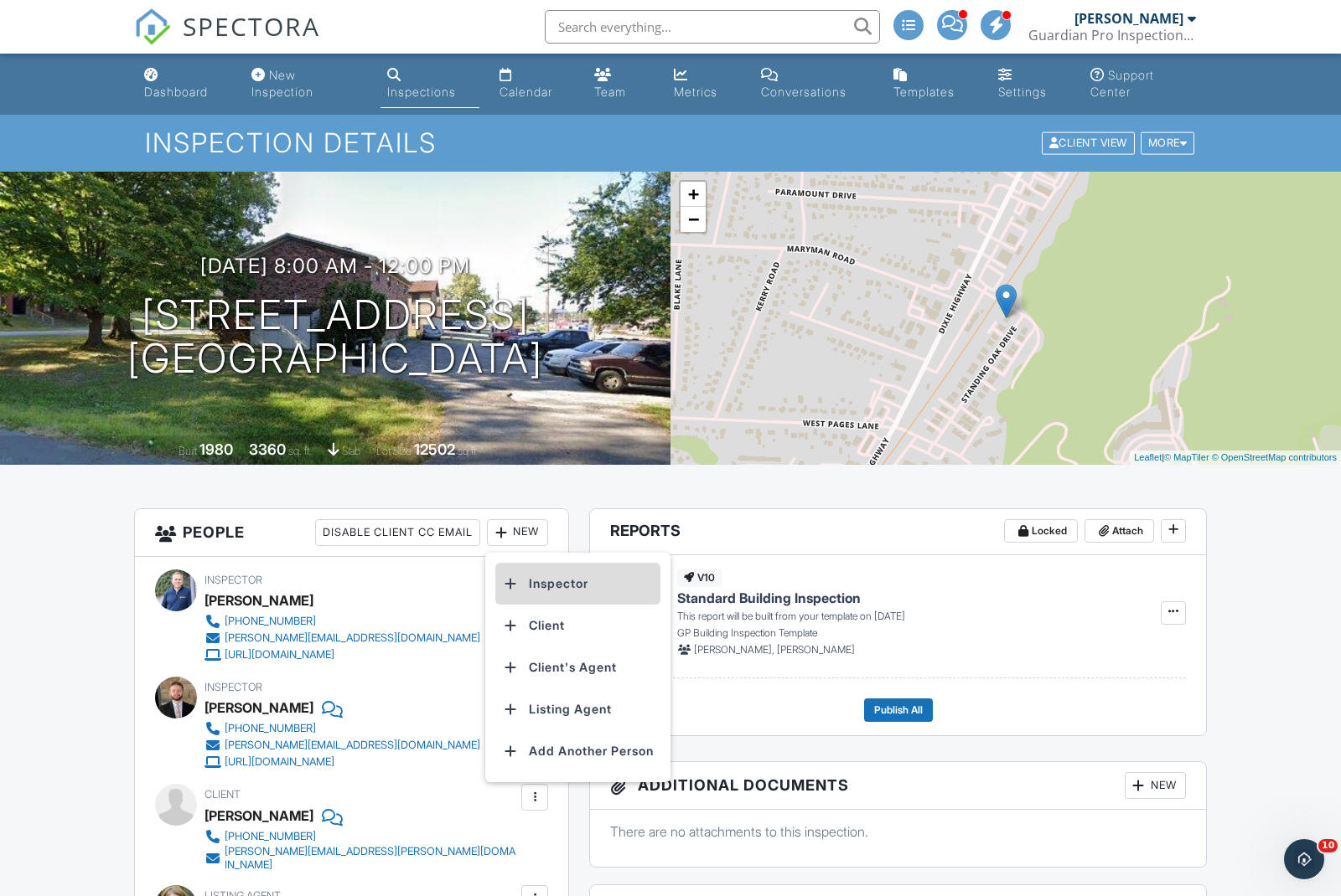
click at [531, 579] on li "Inspector" at bounding box center [578, 584] width 165 height 42
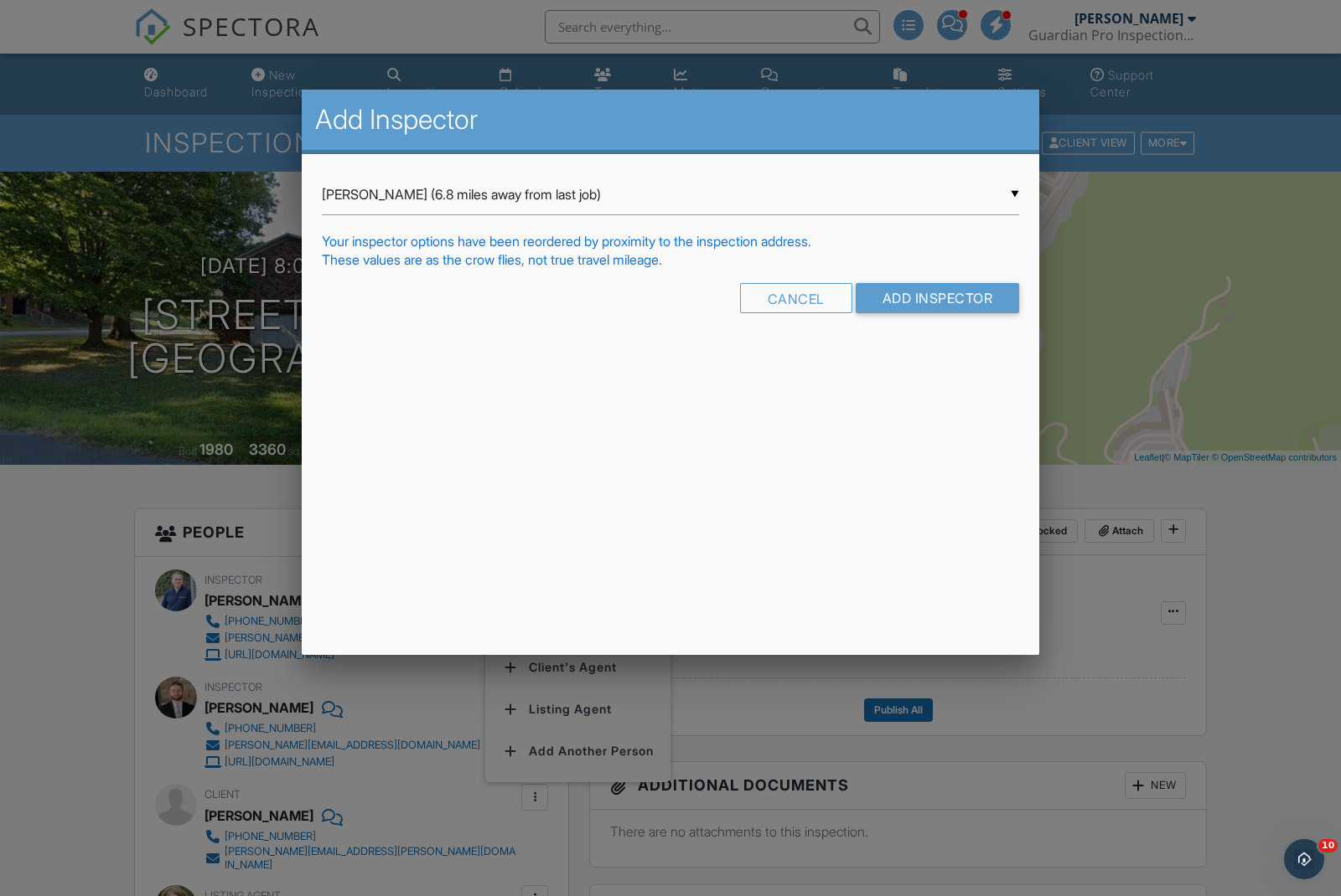
click at [897, 289] on input "Add Inspector" at bounding box center [937, 298] width 164 height 30
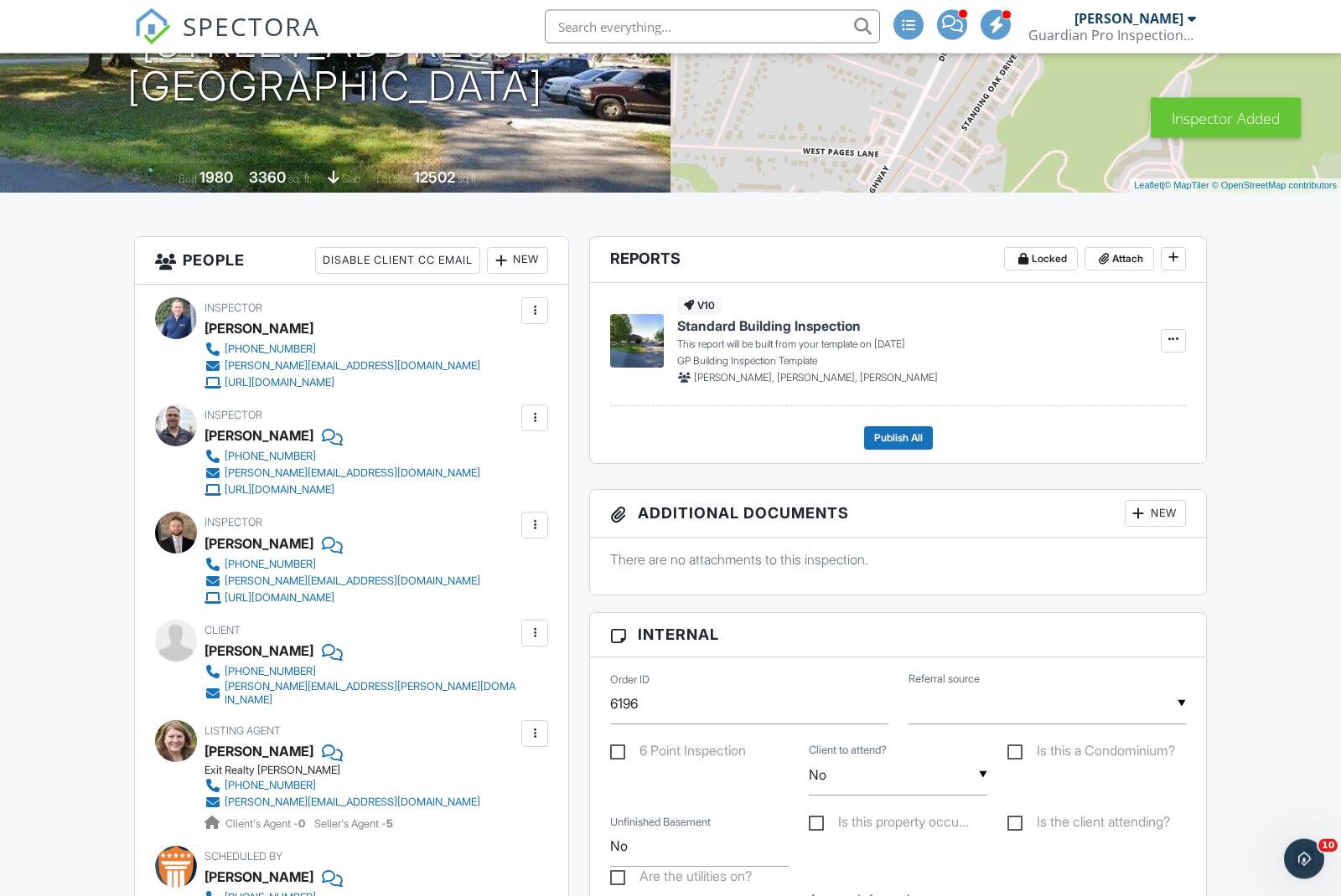
scroll to position [273, 0]
click at [542, 312] on div at bounding box center [535, 311] width 17 height 17
click at [436, 448] on li "Remove" at bounding box center [465, 446] width 148 height 42
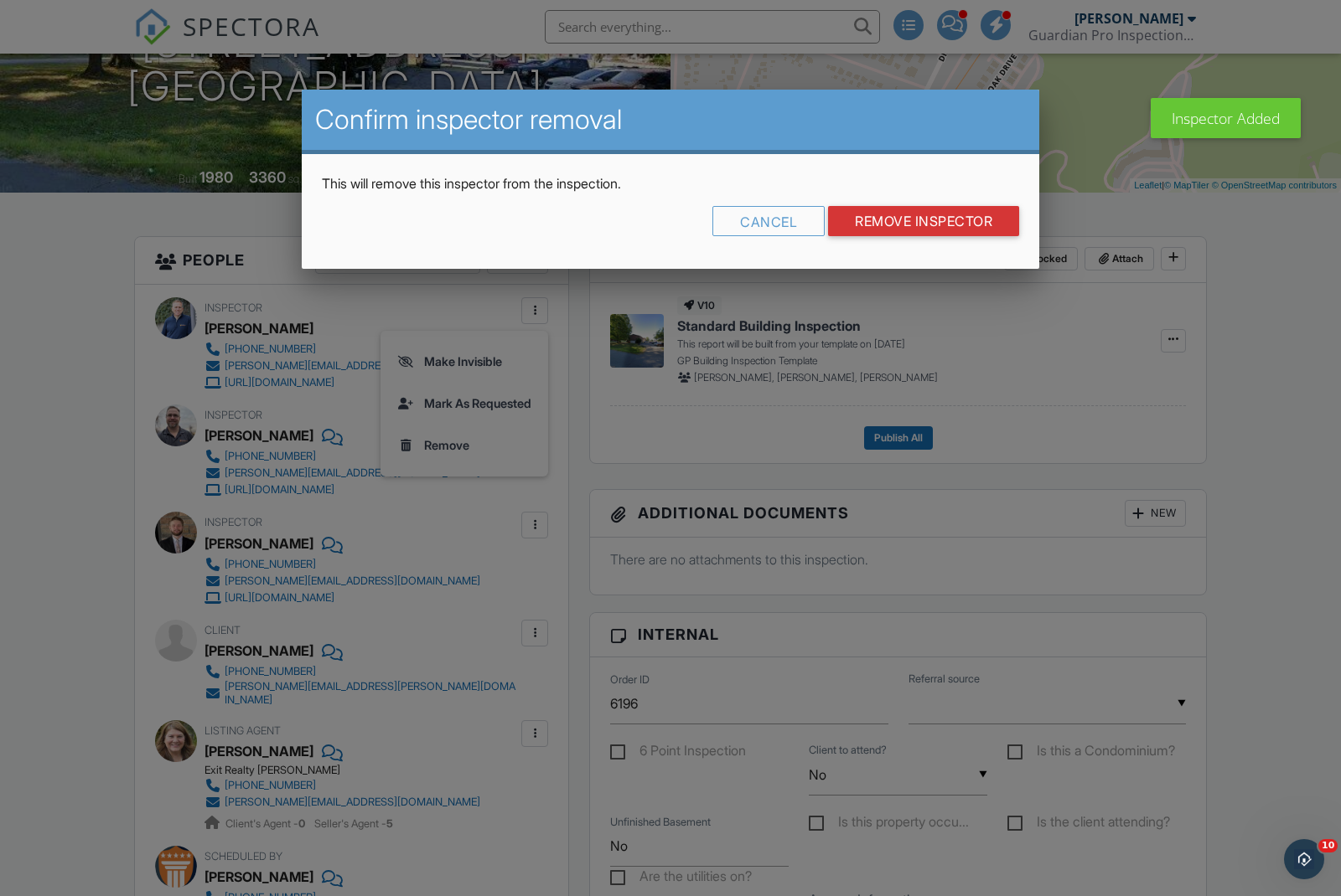
click at [894, 230] on input "Remove Inspector" at bounding box center [923, 221] width 191 height 30
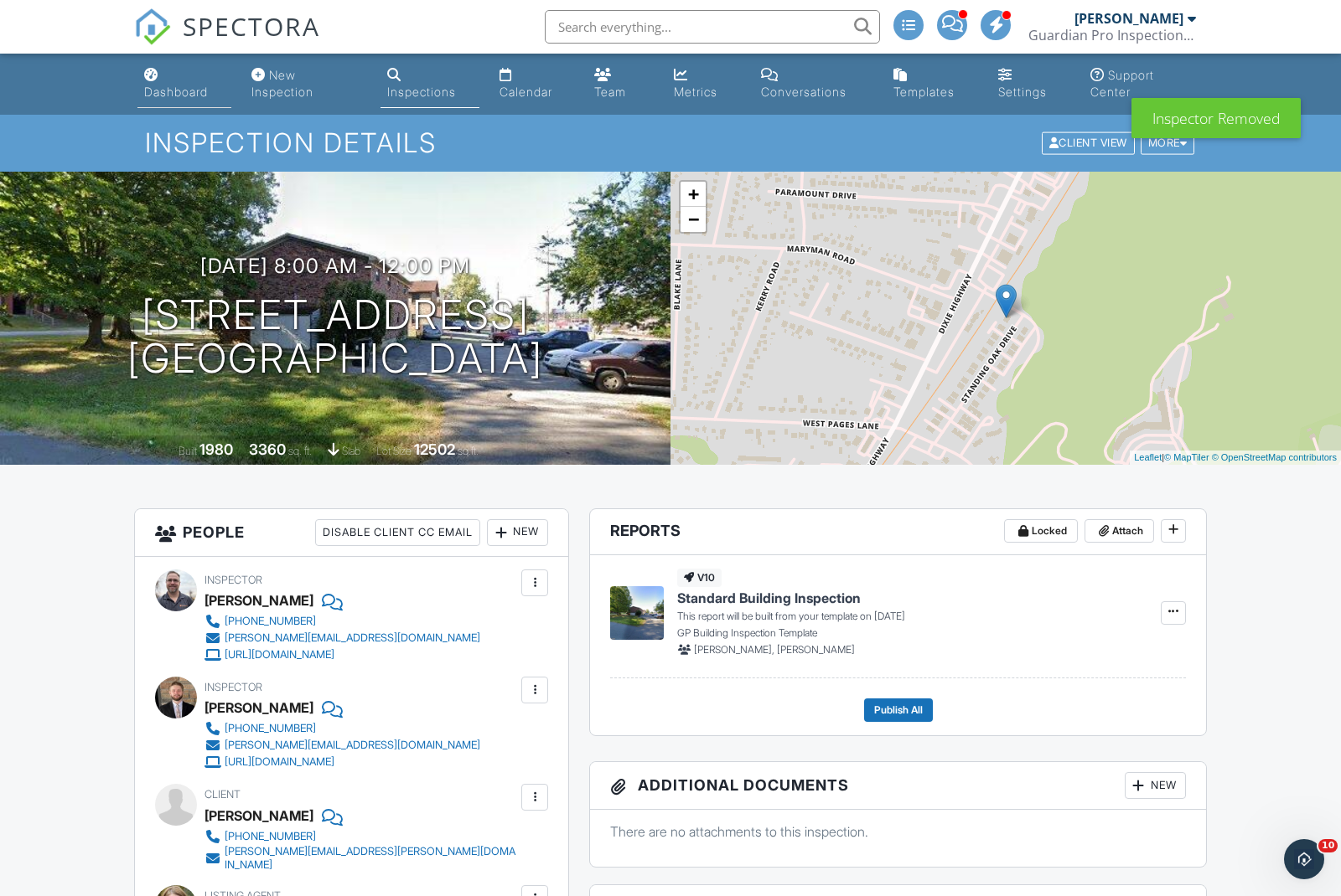
click at [172, 98] on div "Dashboard" at bounding box center [176, 92] width 64 height 14
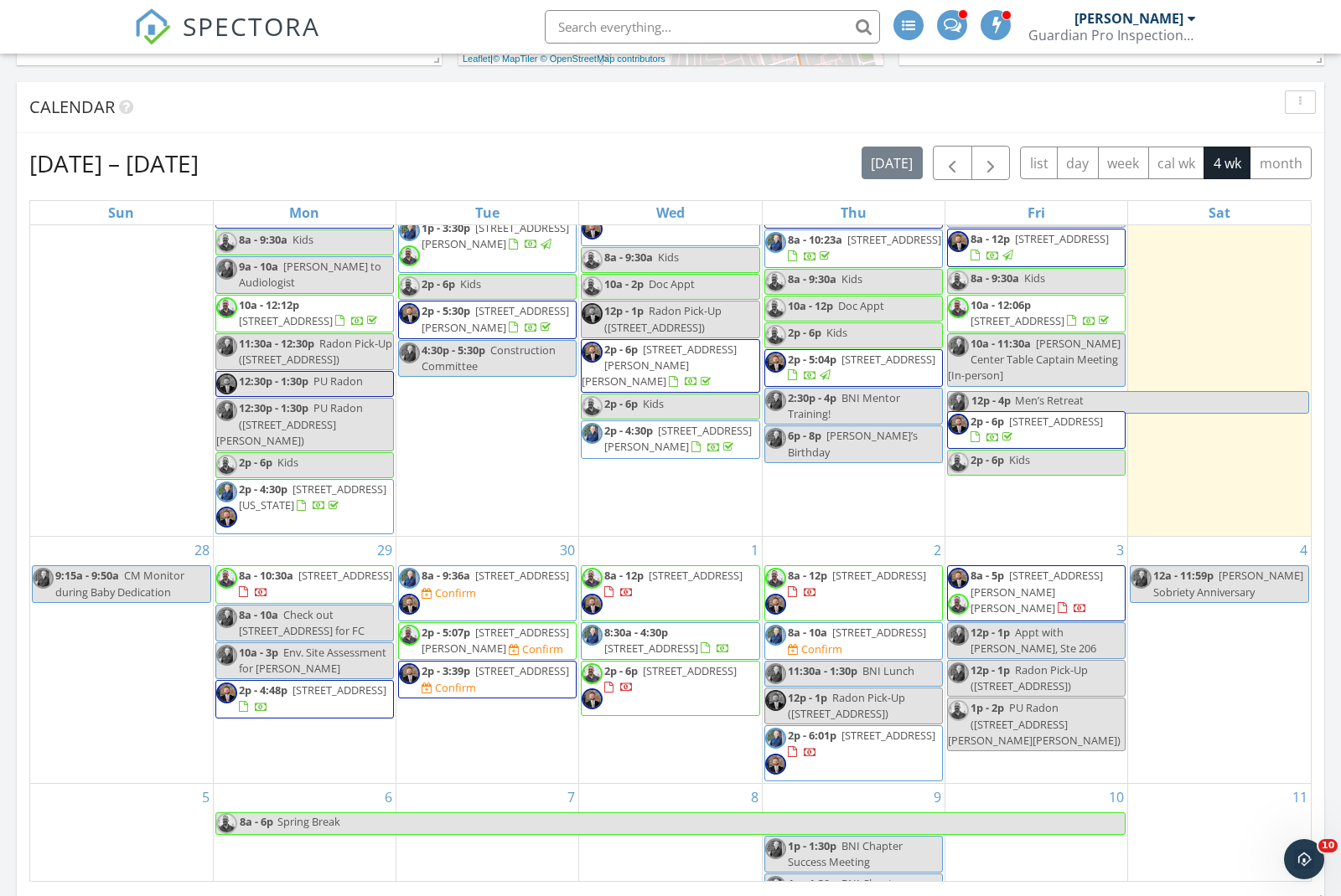
scroll to position [454, 0]
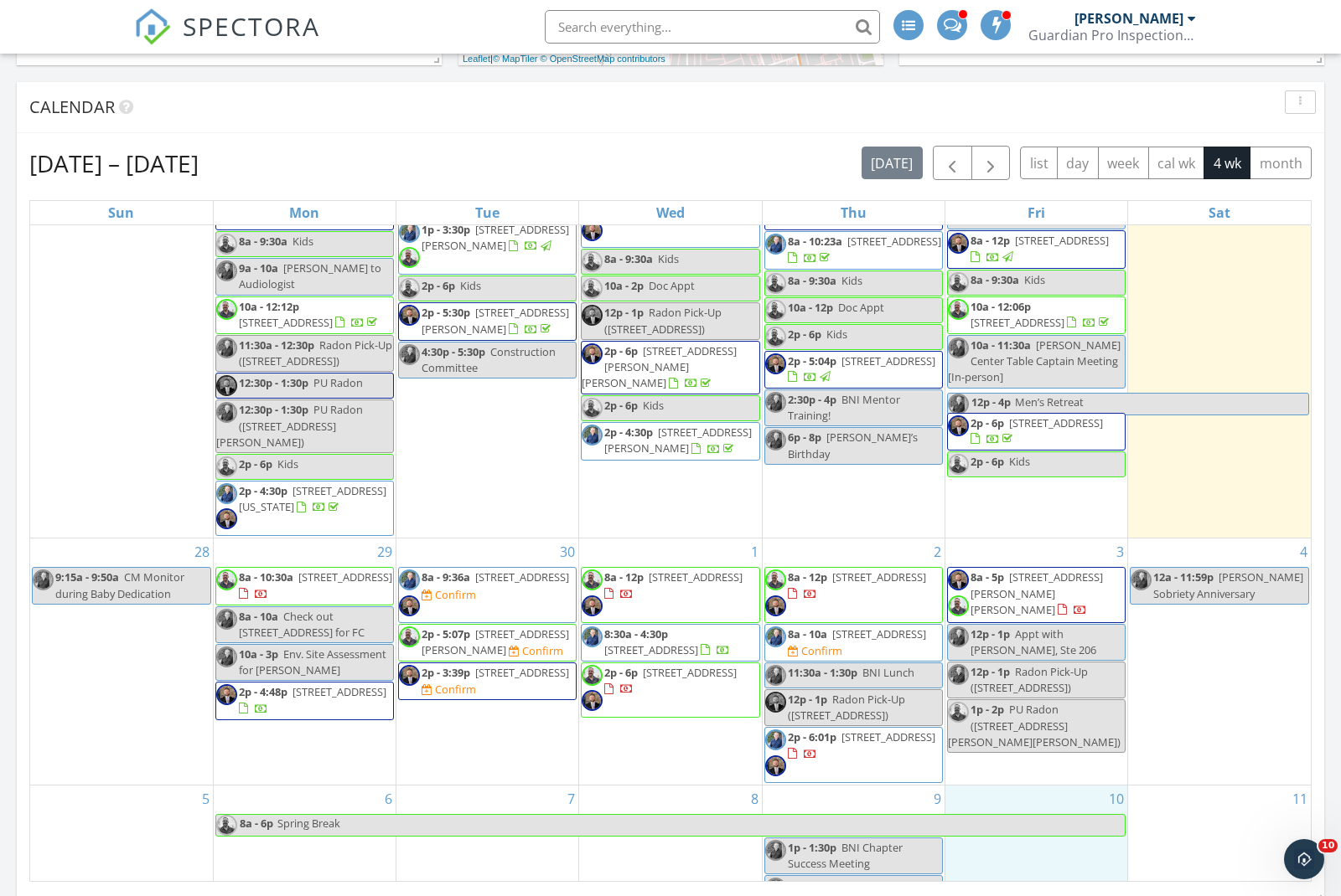
click at [1046, 786] on div "10" at bounding box center [1036, 850] width 182 height 129
click at [874, 729] on span "8504 Standing Oak Dr, Louisville 40258" at bounding box center [888, 736] width 94 height 15
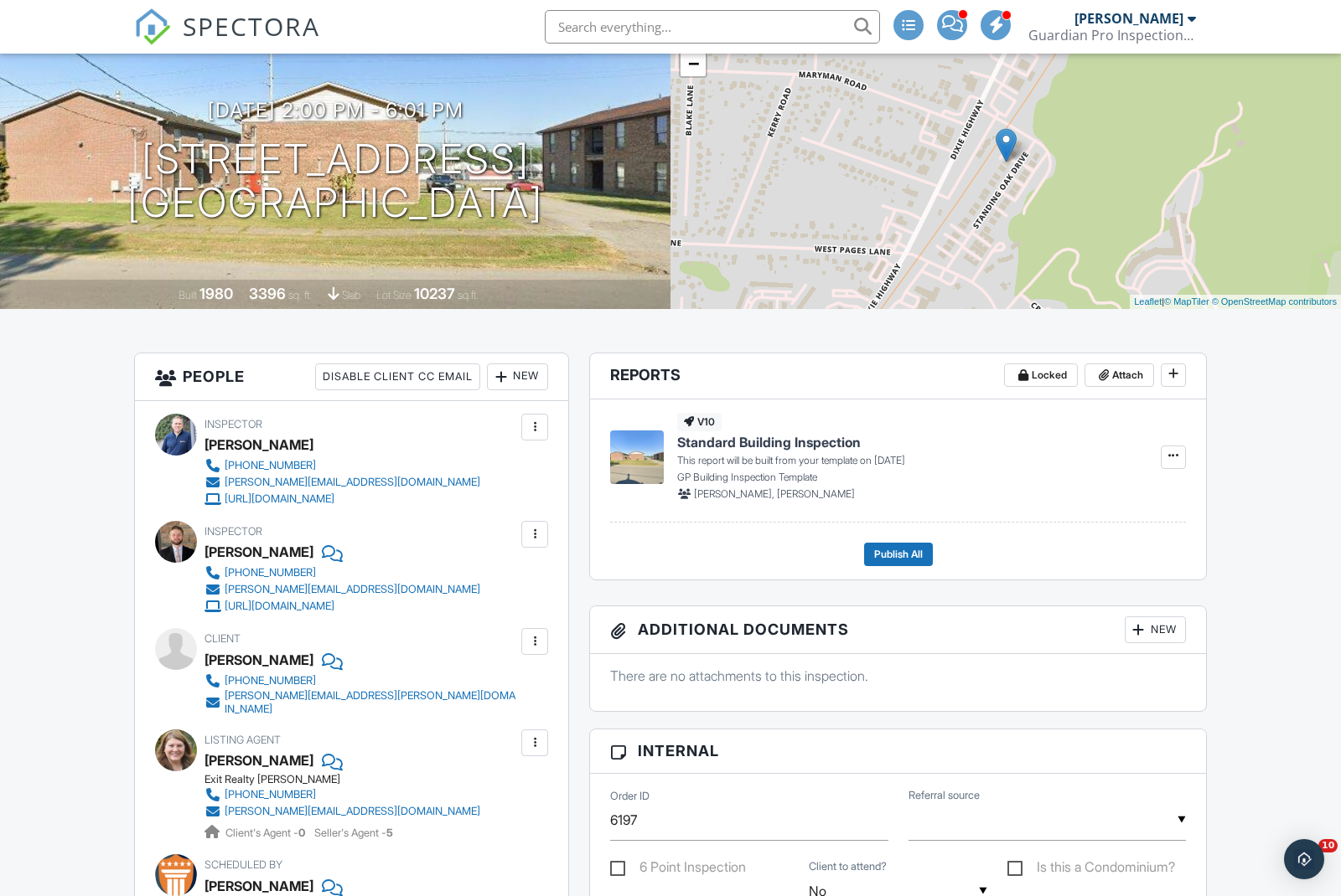
click at [522, 377] on div "New" at bounding box center [517, 377] width 61 height 27
click at [535, 423] on li "Inspector" at bounding box center [578, 429] width 165 height 42
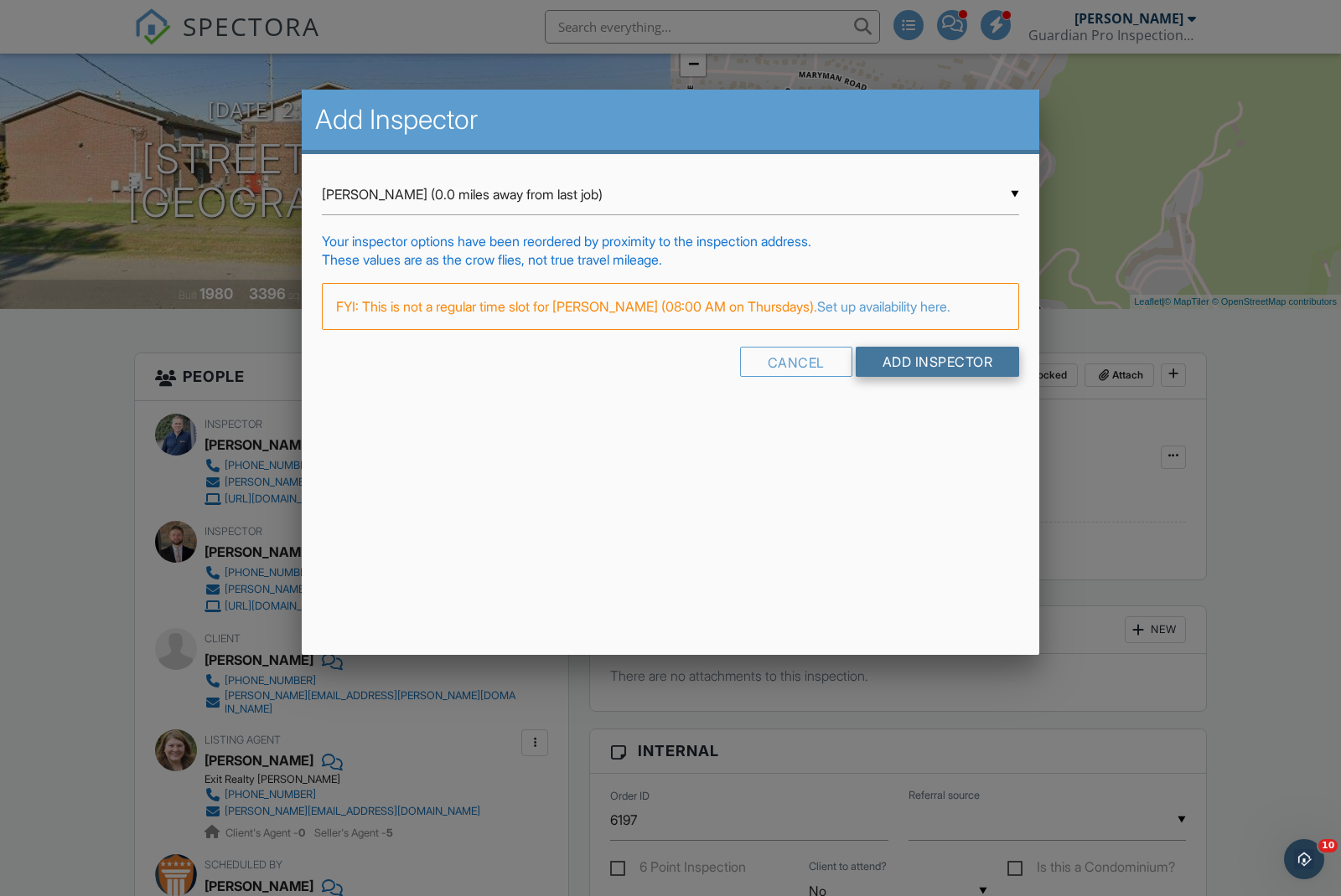
click at [905, 377] on input "Add Inspector" at bounding box center [937, 362] width 164 height 30
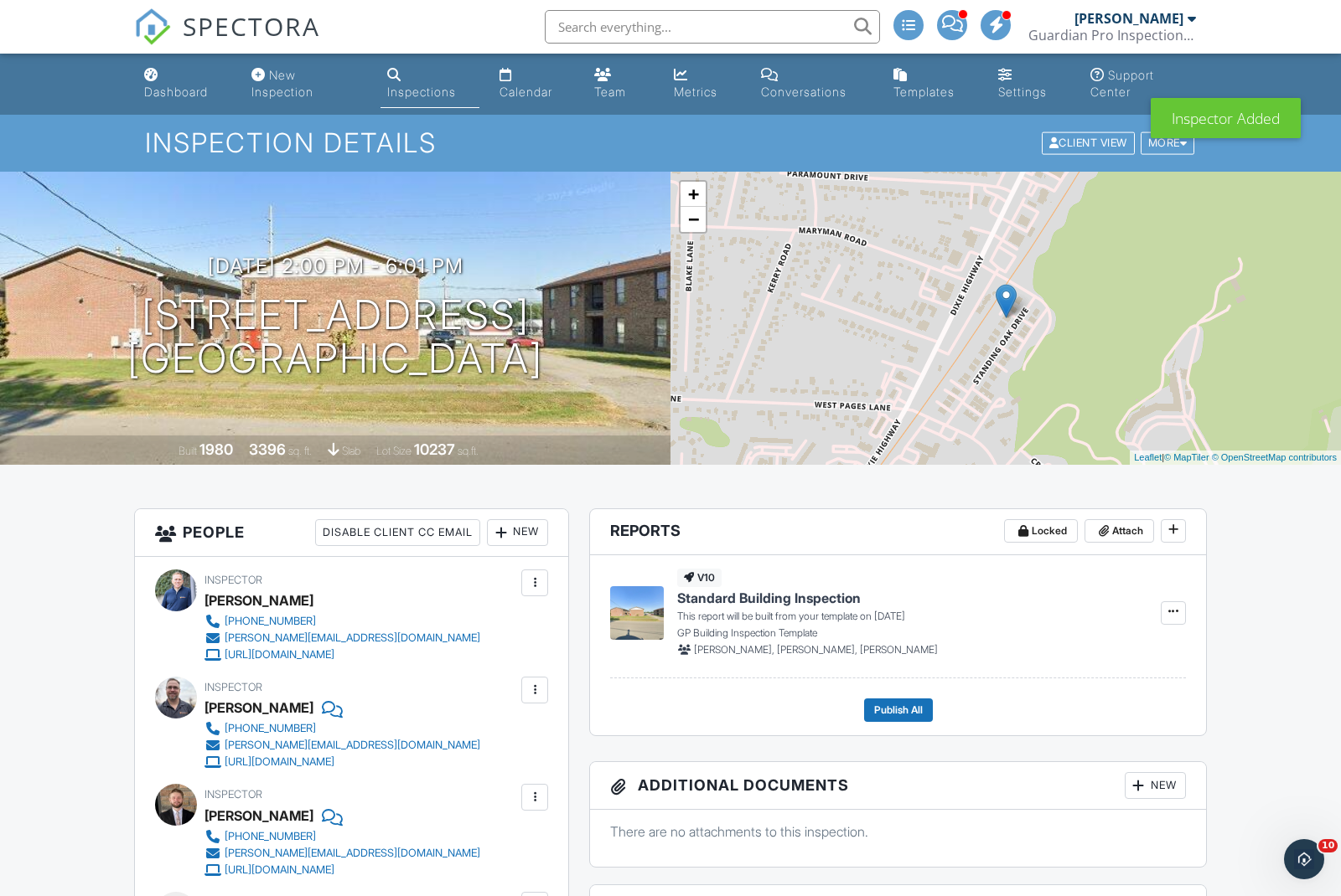
click at [176, 96] on div "Dashboard" at bounding box center [176, 92] width 64 height 14
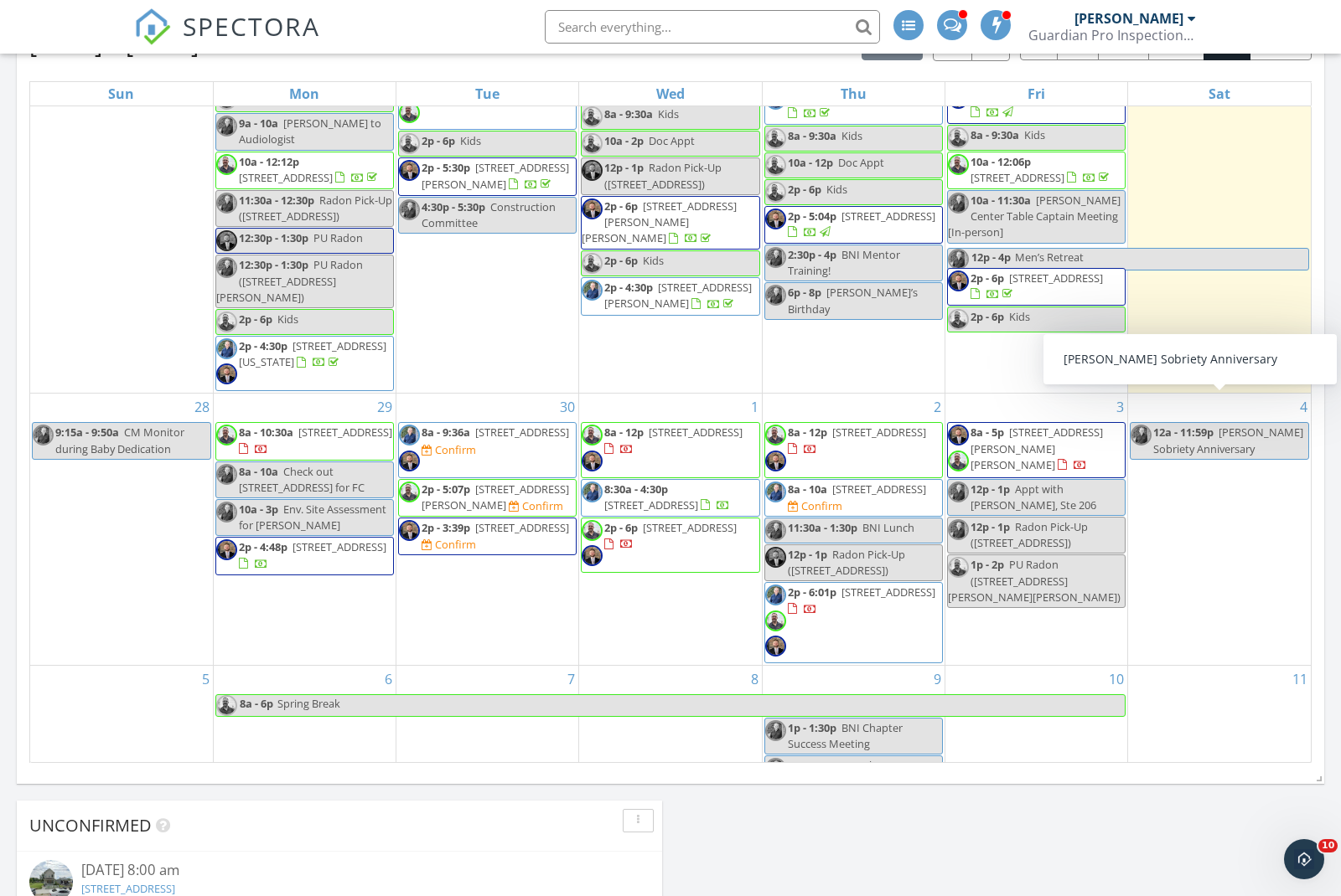
scroll to position [479, 0]
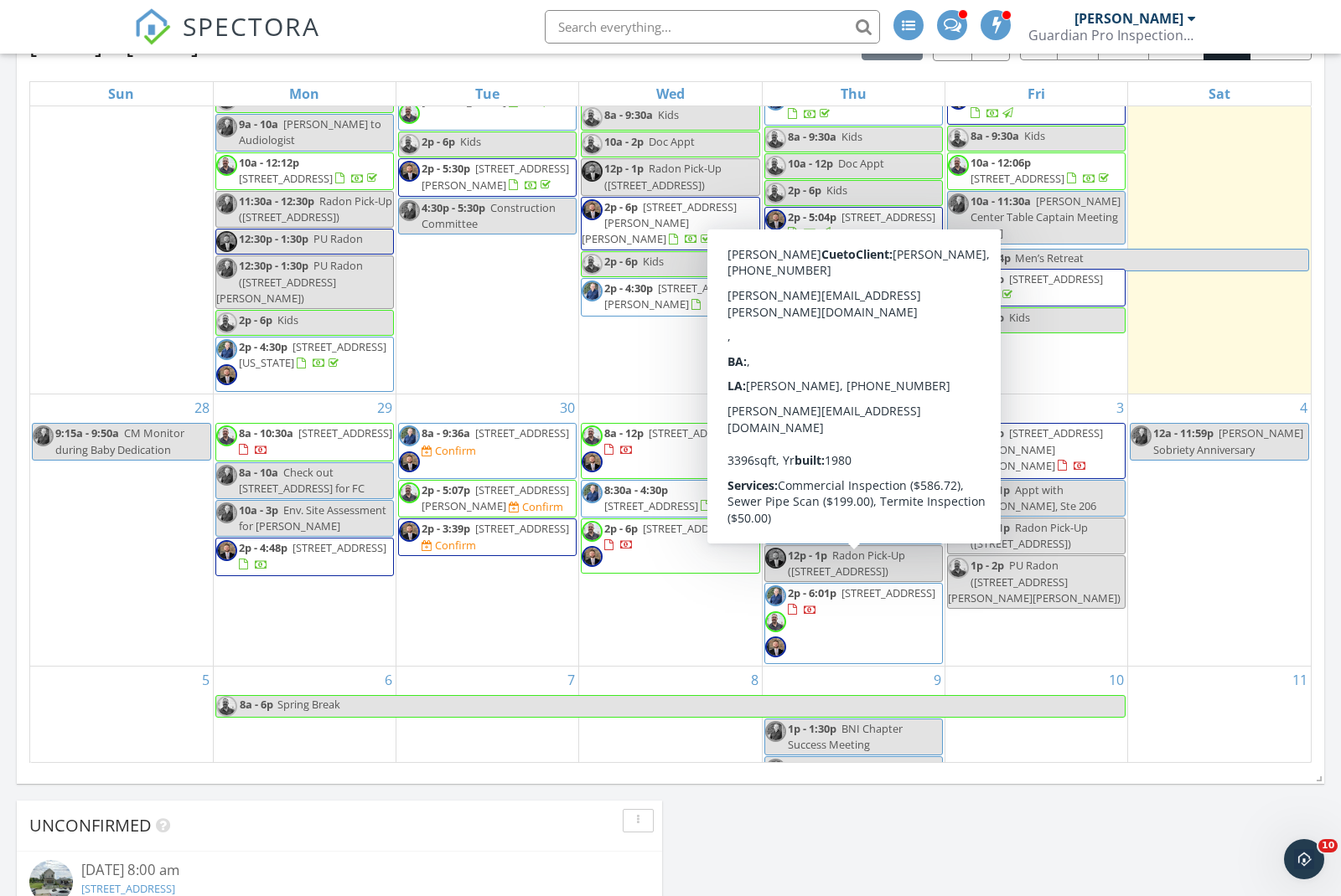
click at [428, 584] on div "30 8a - 9:36a [STREET_ADDRESS] Confirm 2p - 5:07p [STREET_ADDRESS][PERSON_NAME]…" at bounding box center [488, 530] width 182 height 272
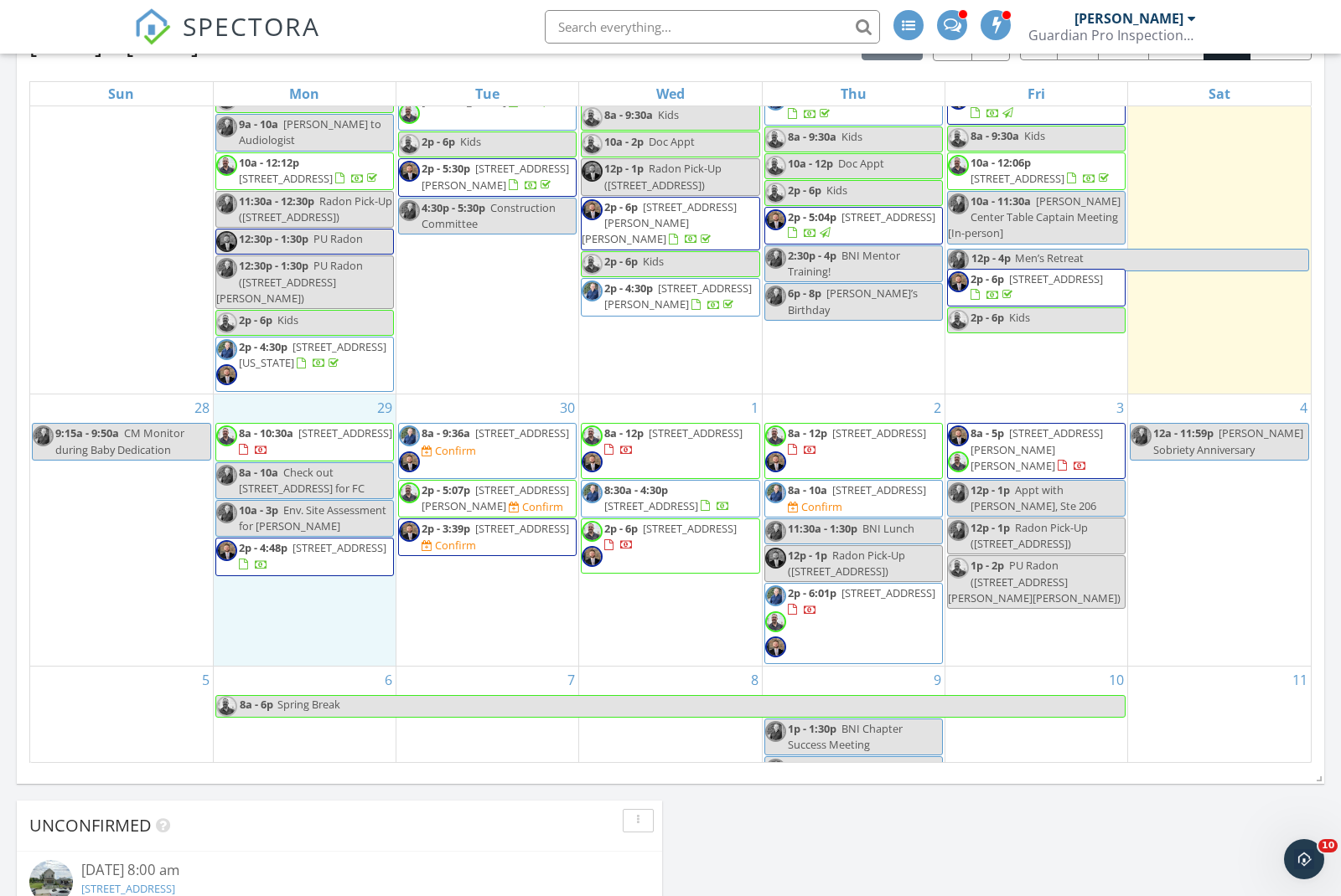
click at [331, 585] on div "29 8a - 10:30a [STREET_ADDRESS] 8a - 10a Check out 1322 Hemlock St for FC 10a -…" at bounding box center [305, 530] width 182 height 272
click at [290, 568] on link "Cancel" at bounding box center [303, 567] width 86 height 27
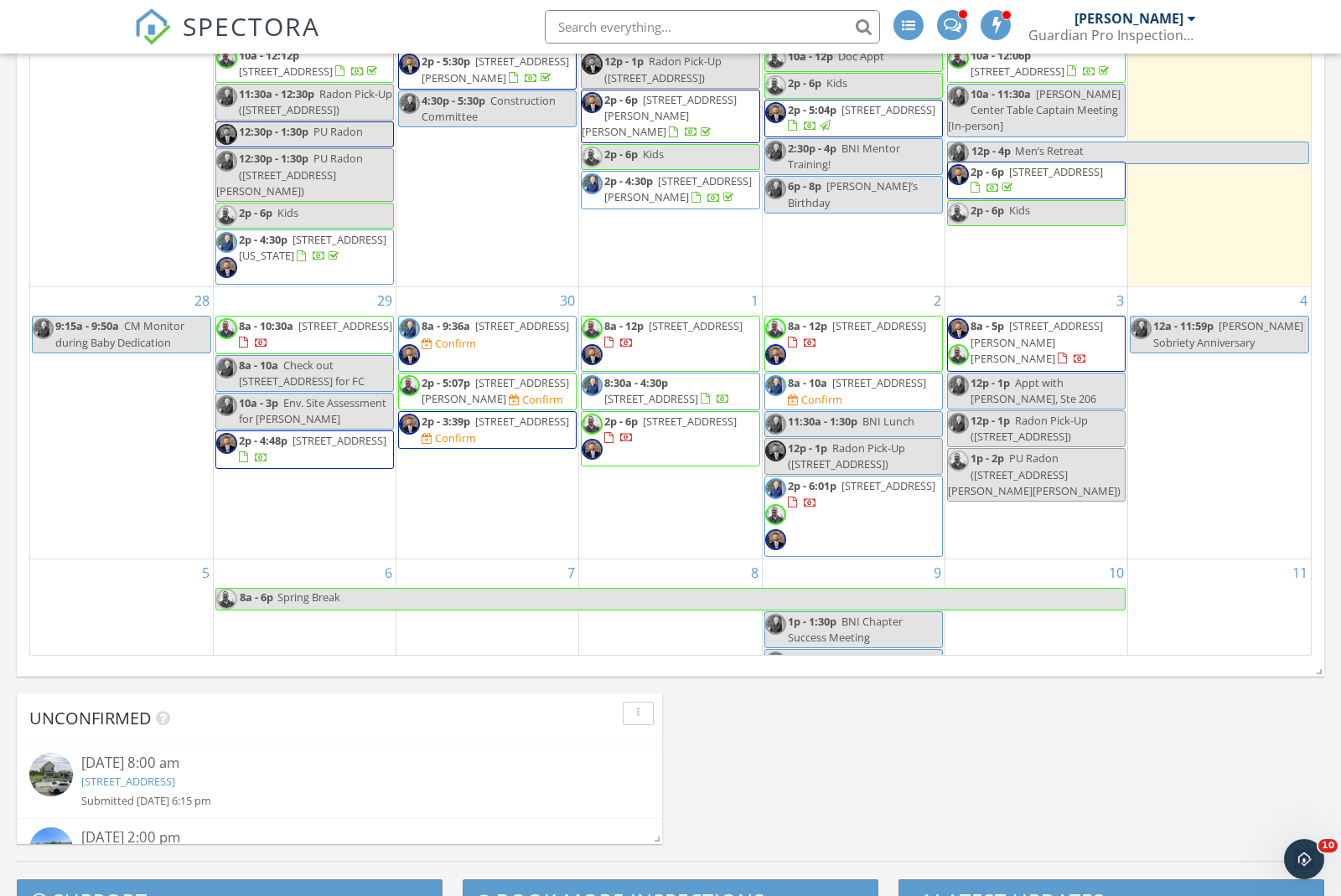
scroll to position [8, 8]
